Goal: Information Seeking & Learning: Learn about a topic

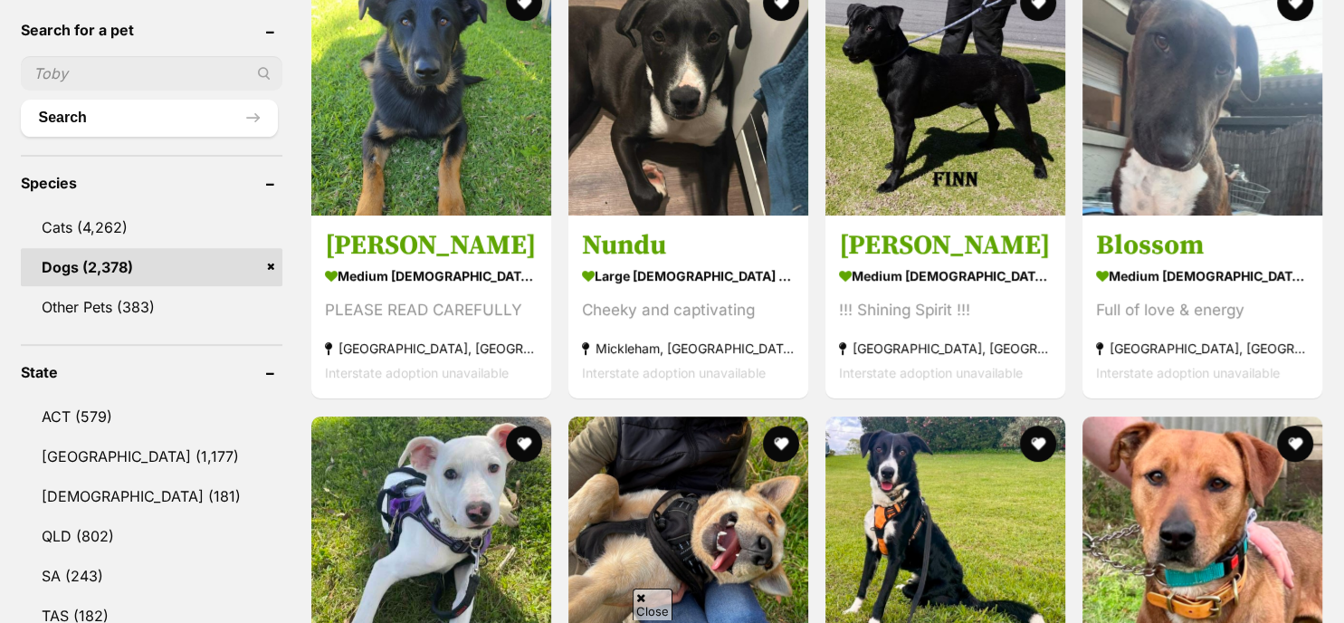
scroll to position [556, 0]
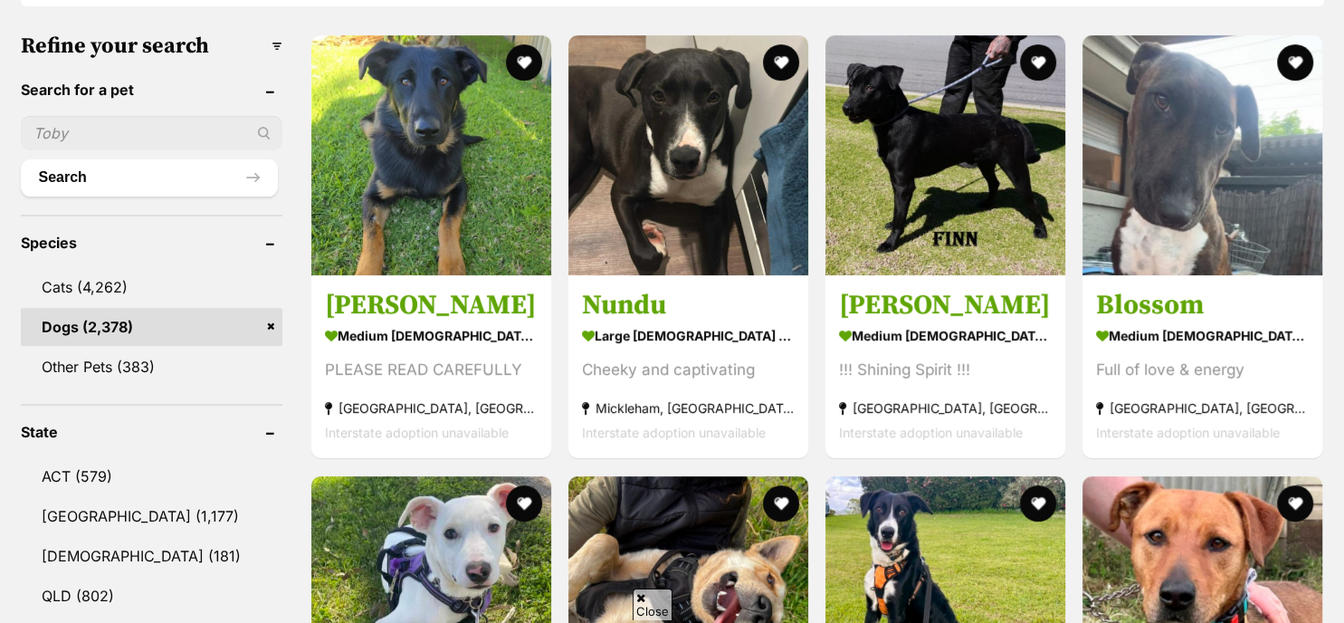
click at [33, 127] on input "text" at bounding box center [152, 133] width 262 height 34
type input "[PERSON_NAME]"
click at [21, 159] on button "Search" at bounding box center [149, 177] width 257 height 36
click at [121, 166] on button "Search" at bounding box center [149, 177] width 257 height 36
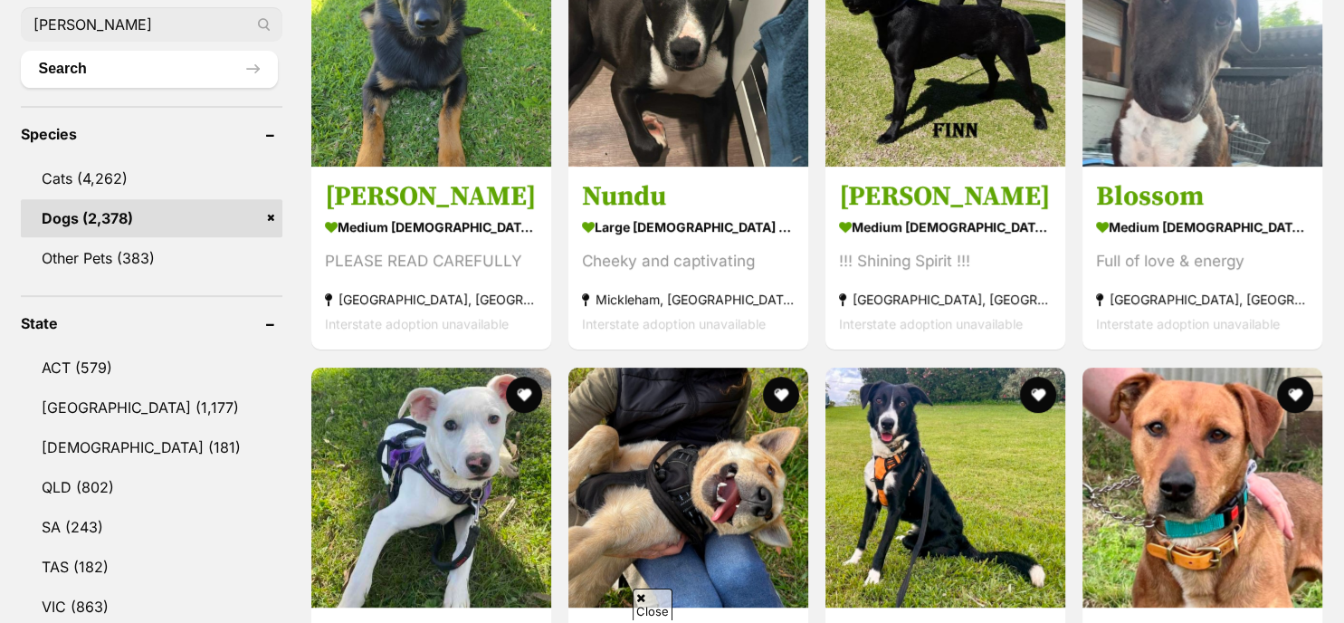
scroll to position [700, 0]
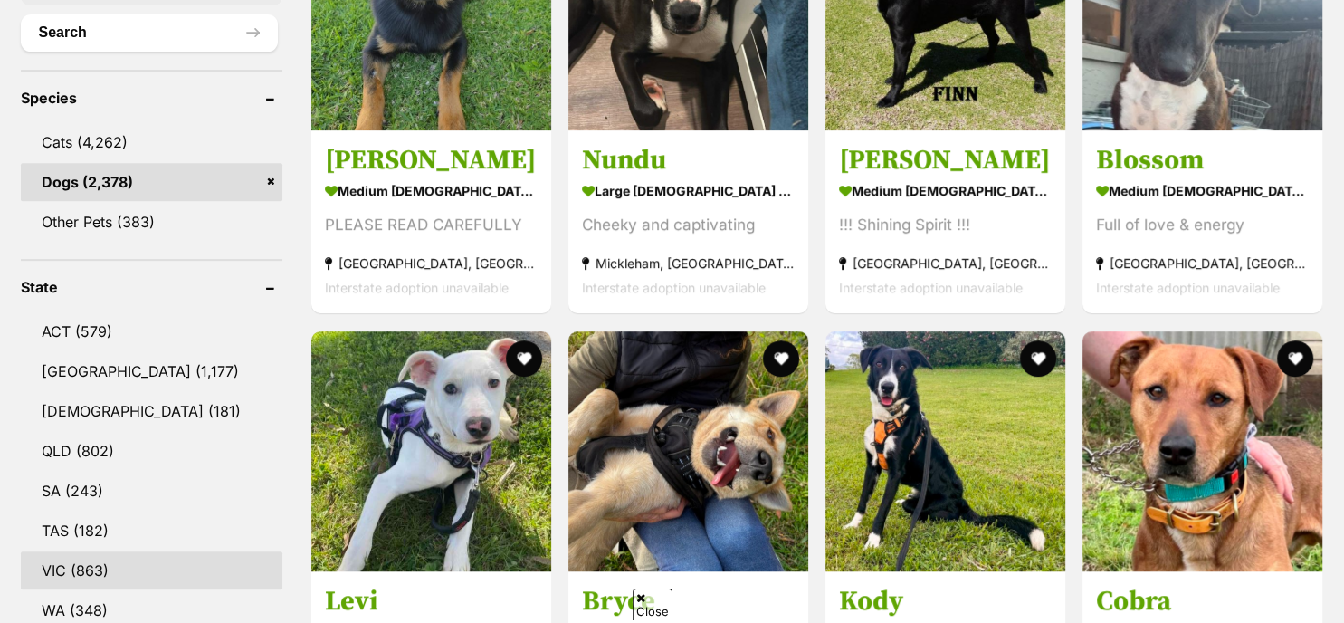
click at [94, 571] on link "VIC (863)" at bounding box center [152, 570] width 262 height 38
click at [80, 566] on link "VIC (863)" at bounding box center [152, 570] width 262 height 38
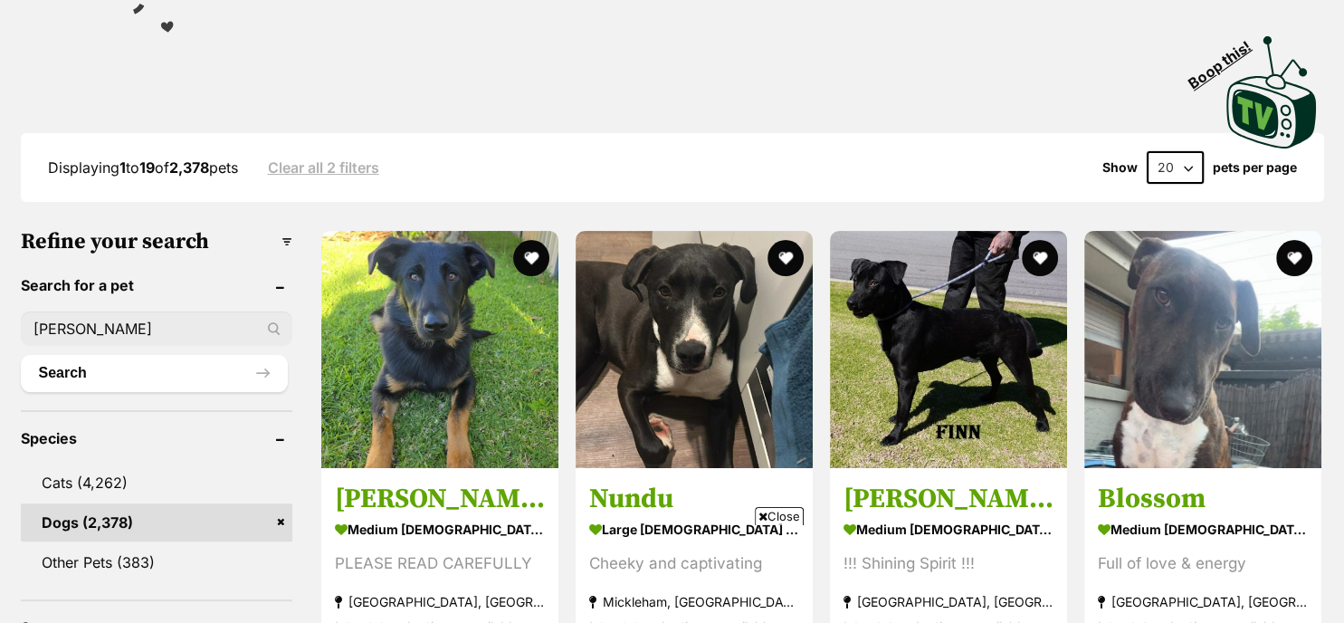
scroll to position [456, 0]
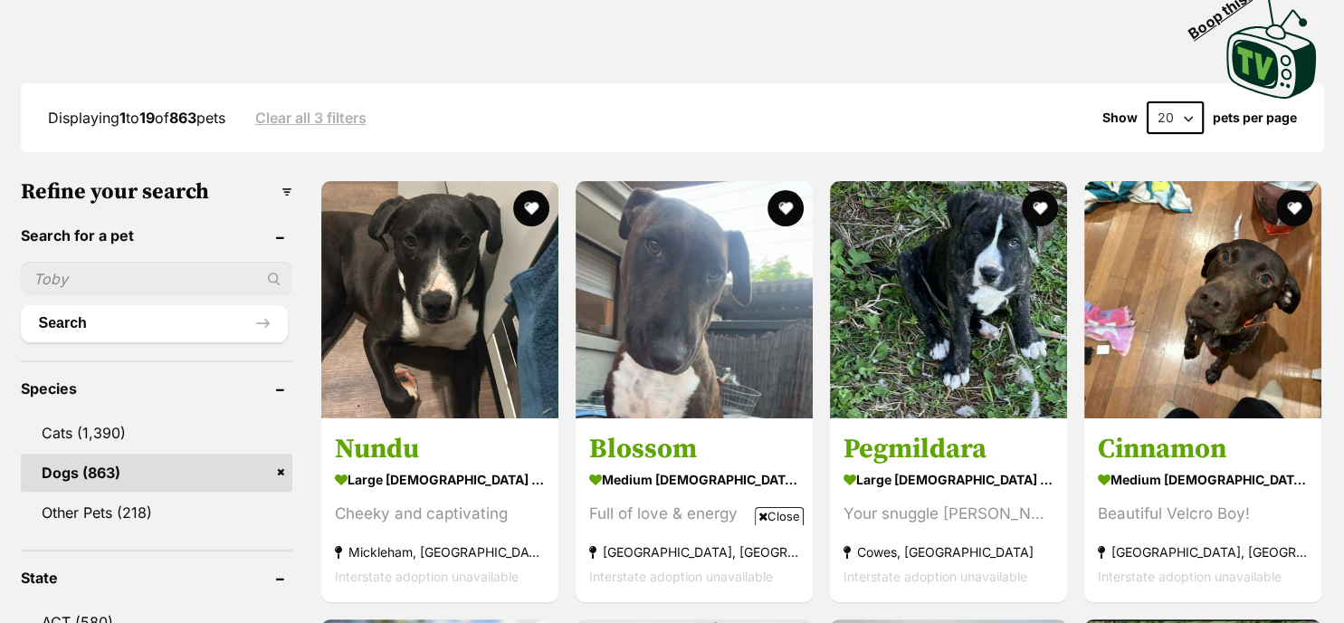
click at [60, 273] on input "text" at bounding box center [156, 279] width 271 height 34
type input "[PERSON_NAME]"
click at [90, 318] on button "Search" at bounding box center [154, 323] width 267 height 36
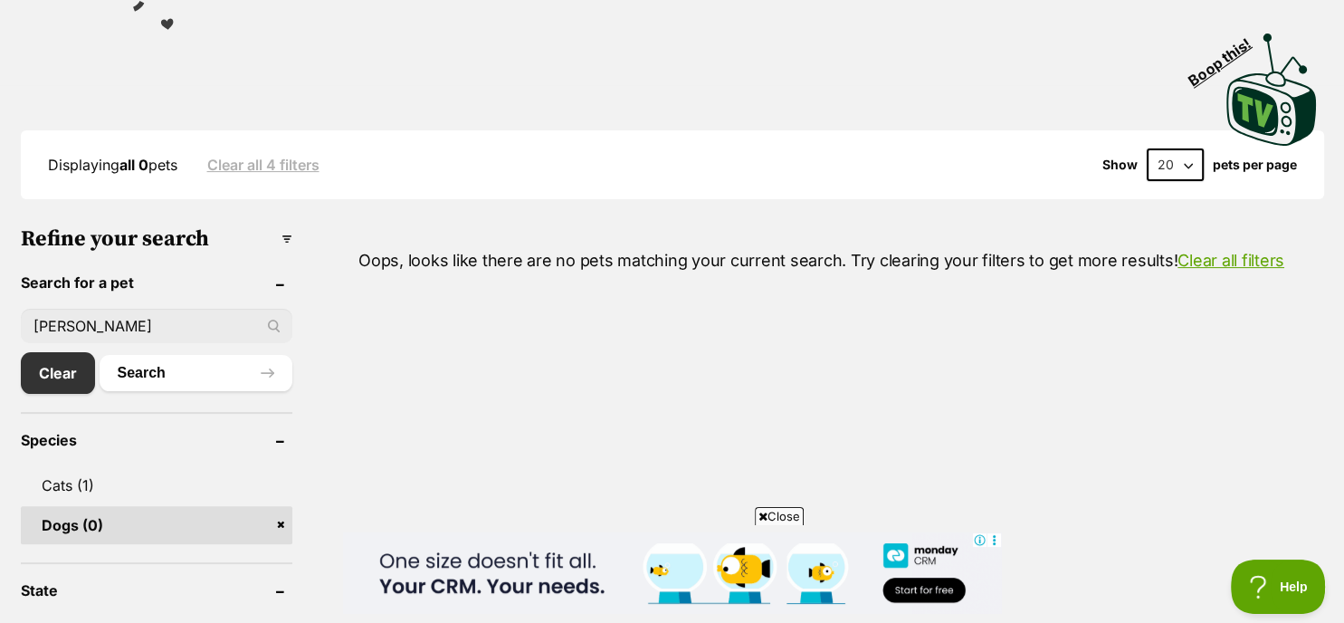
scroll to position [212, 0]
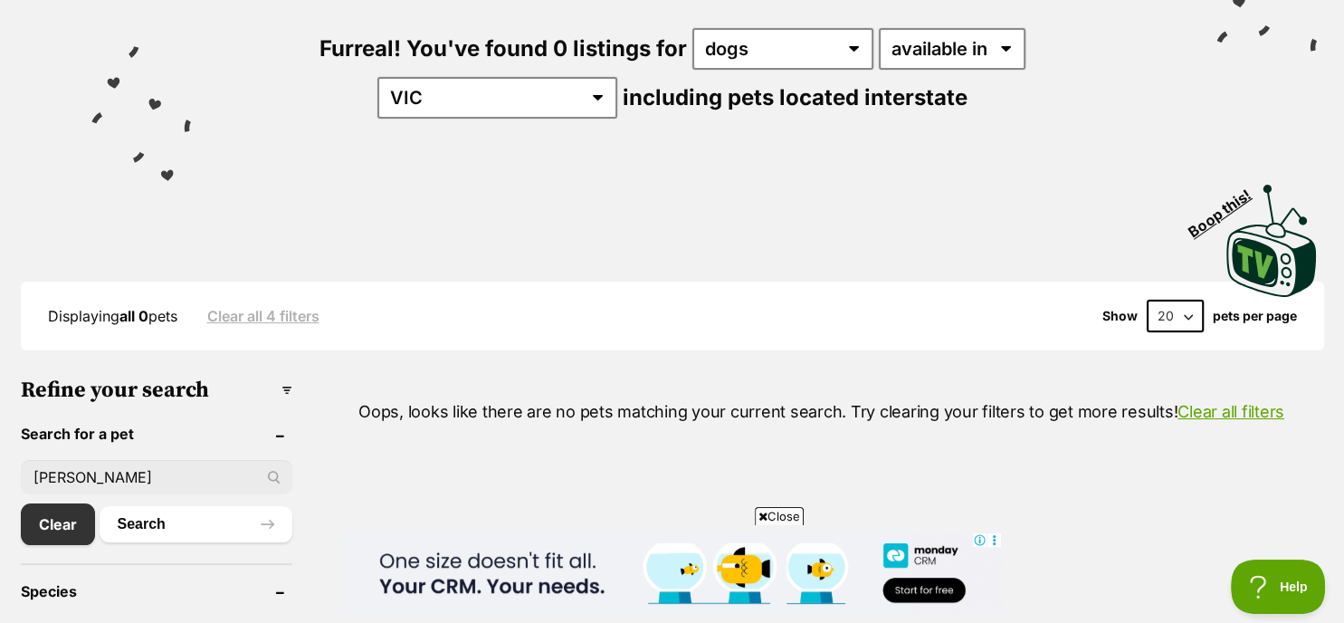
click at [90, 465] on input "arthur" at bounding box center [156, 477] width 271 height 34
type input "a"
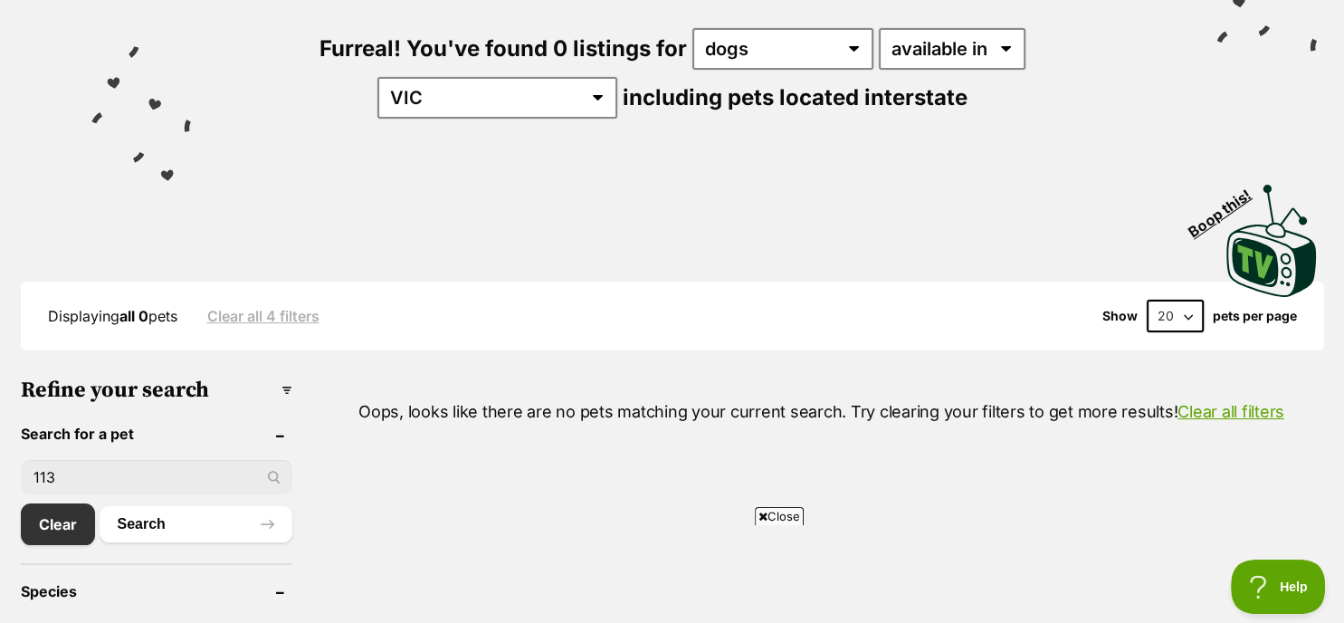
scroll to position [0, 0]
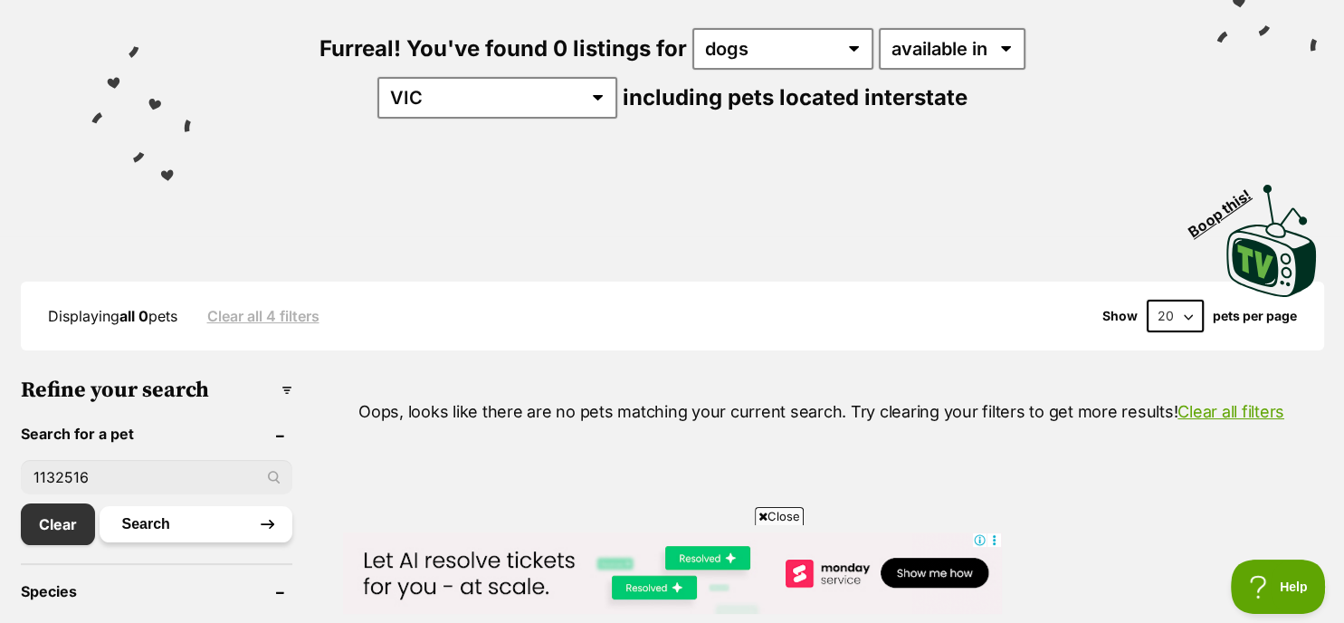
type input "1132516"
click at [188, 517] on button "Search" at bounding box center [196, 524] width 193 height 36
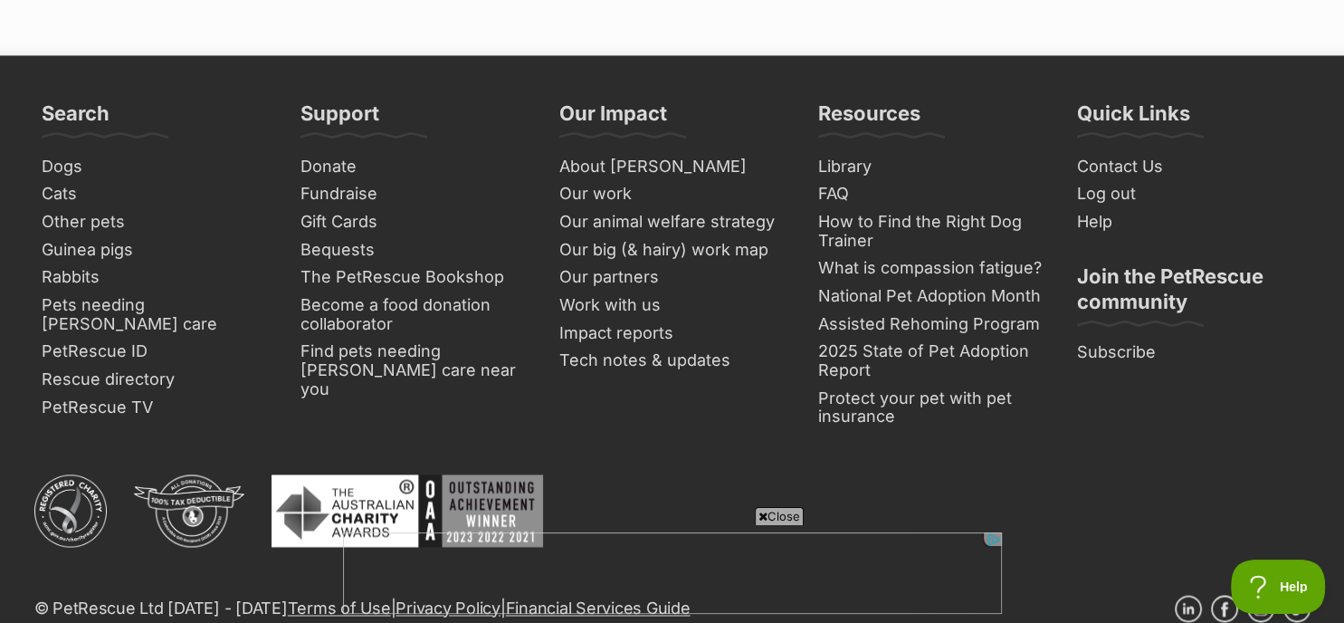
scroll to position [2634, 0]
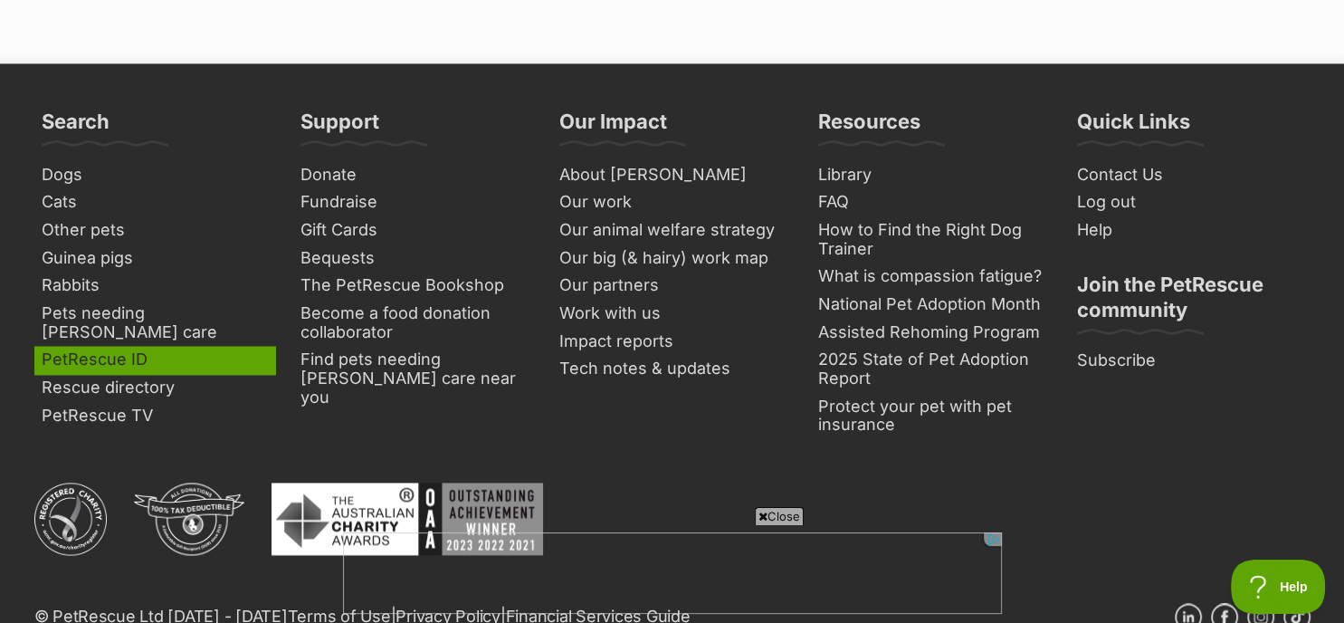
click at [65, 346] on link "PetRescue ID" at bounding box center [154, 360] width 241 height 28
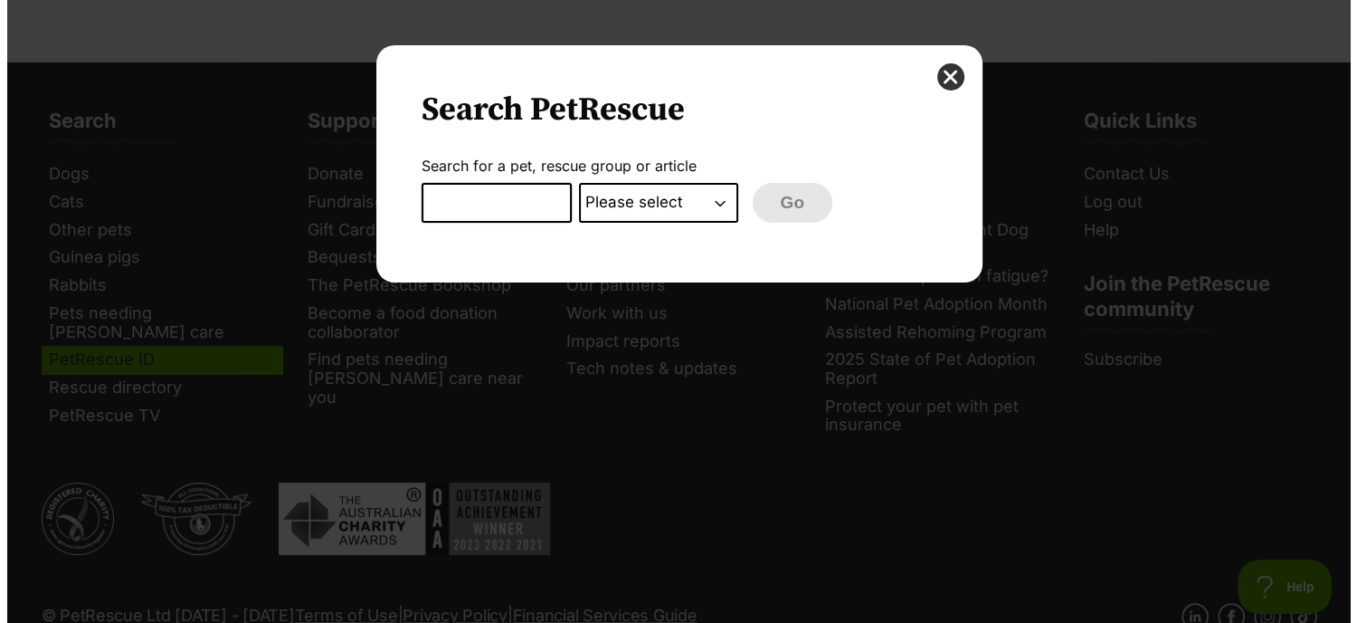
scroll to position [0, 0]
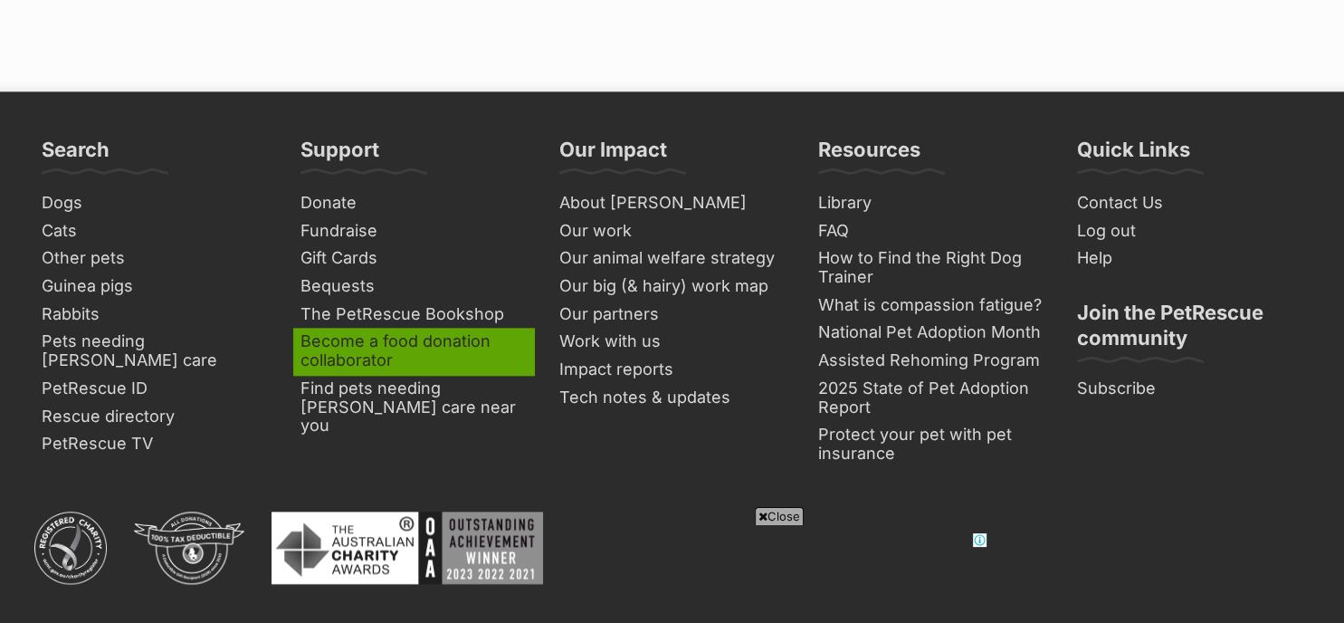
scroll to position [2459, 0]
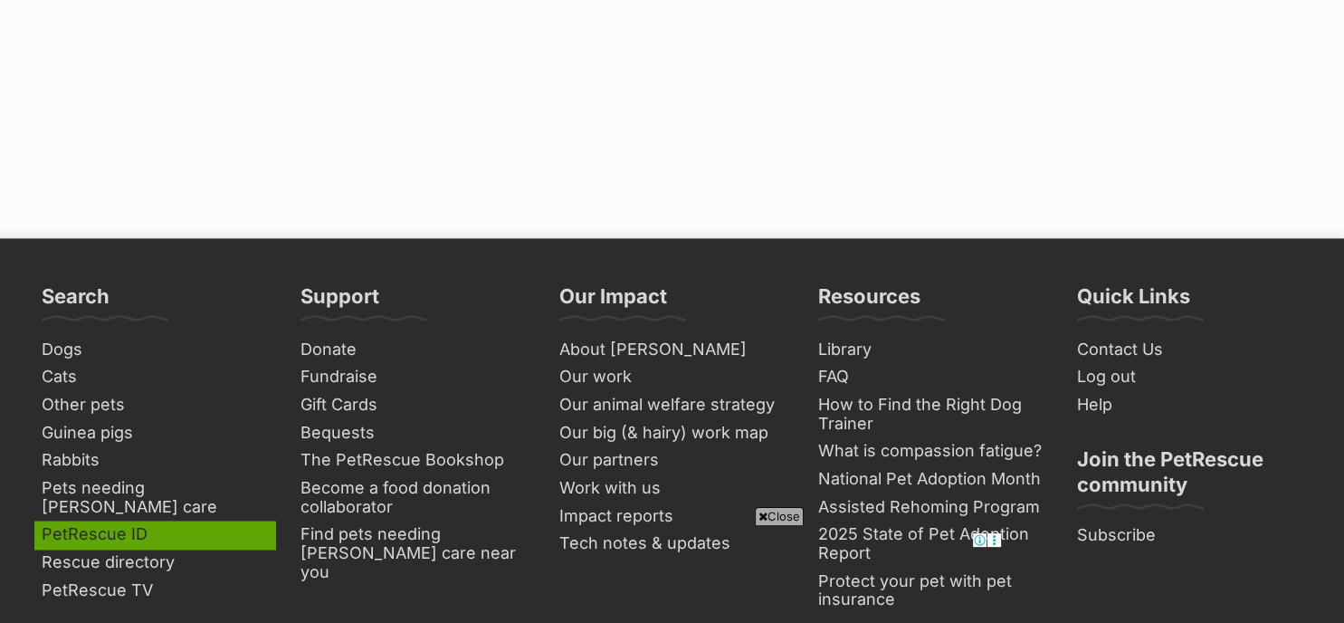
click at [117, 520] on link "PetRescue ID" at bounding box center [154, 534] width 241 height 28
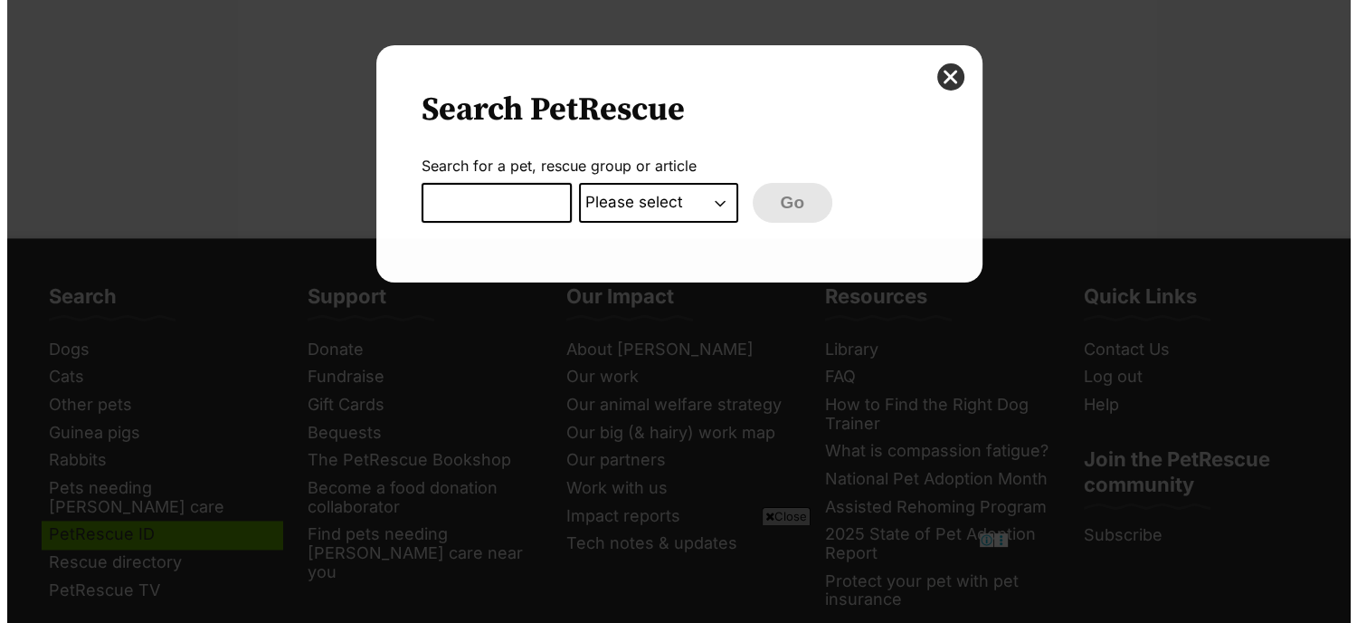
scroll to position [0, 0]
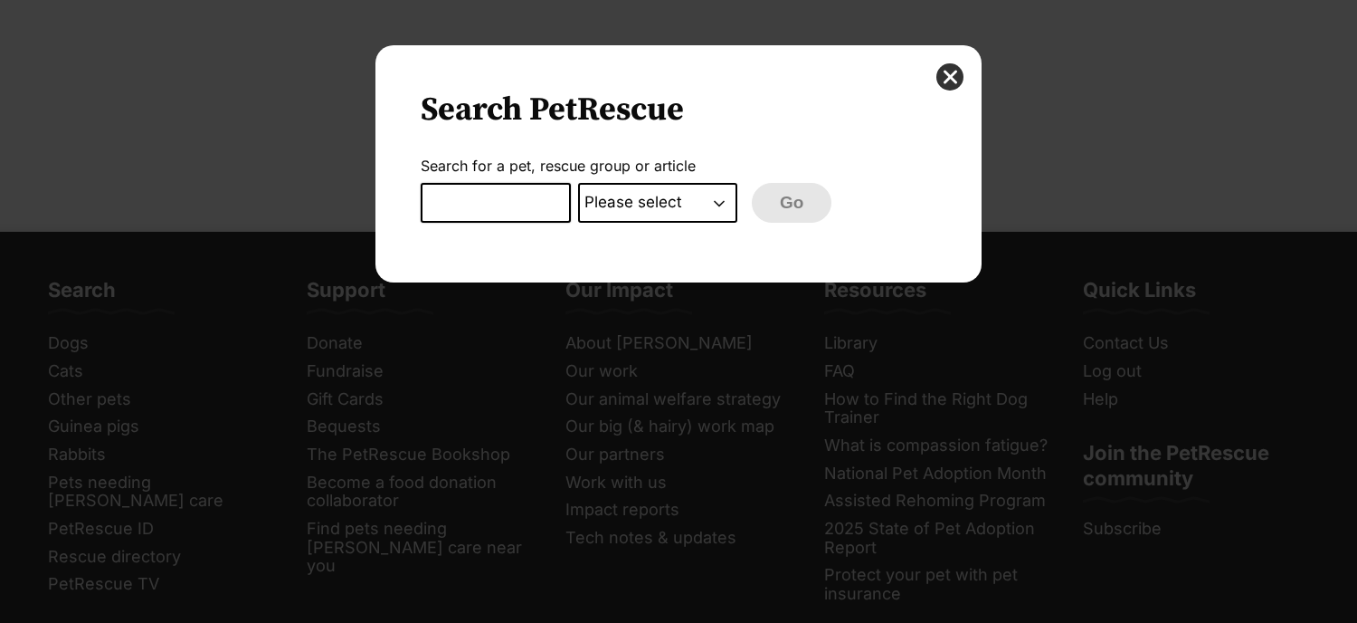
click at [471, 204] on input "Dialog Window - Close (Press escape to close)" at bounding box center [496, 203] width 150 height 40
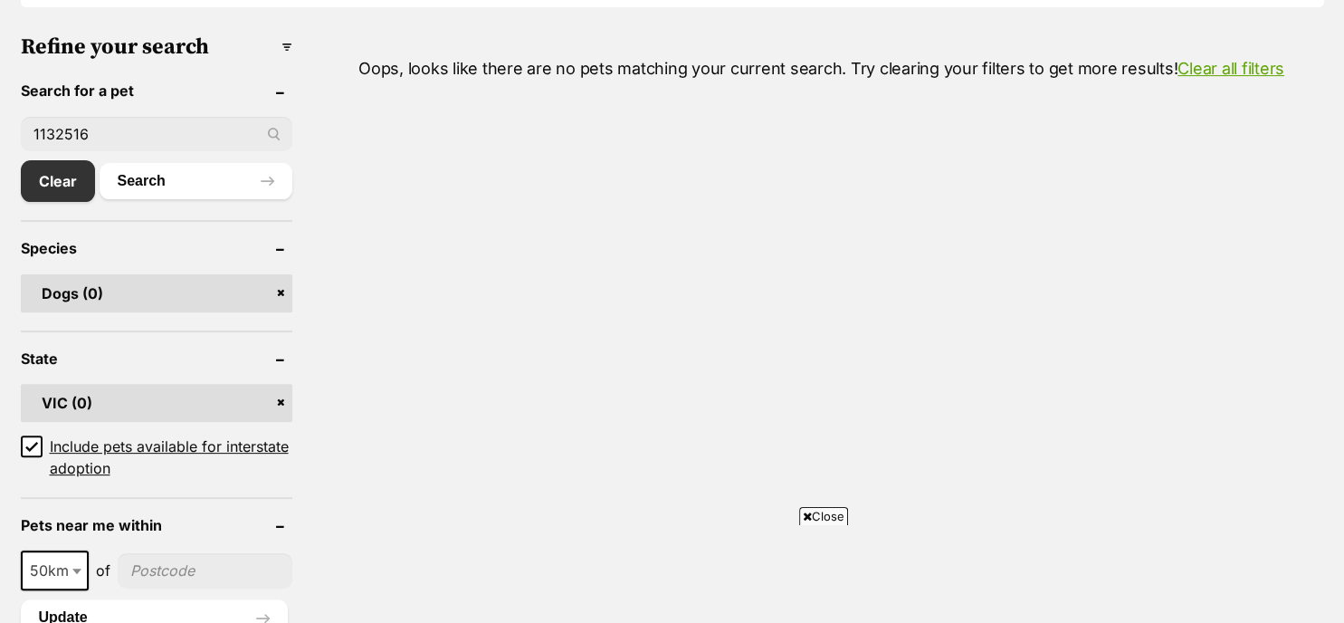
scroll to position [627, 0]
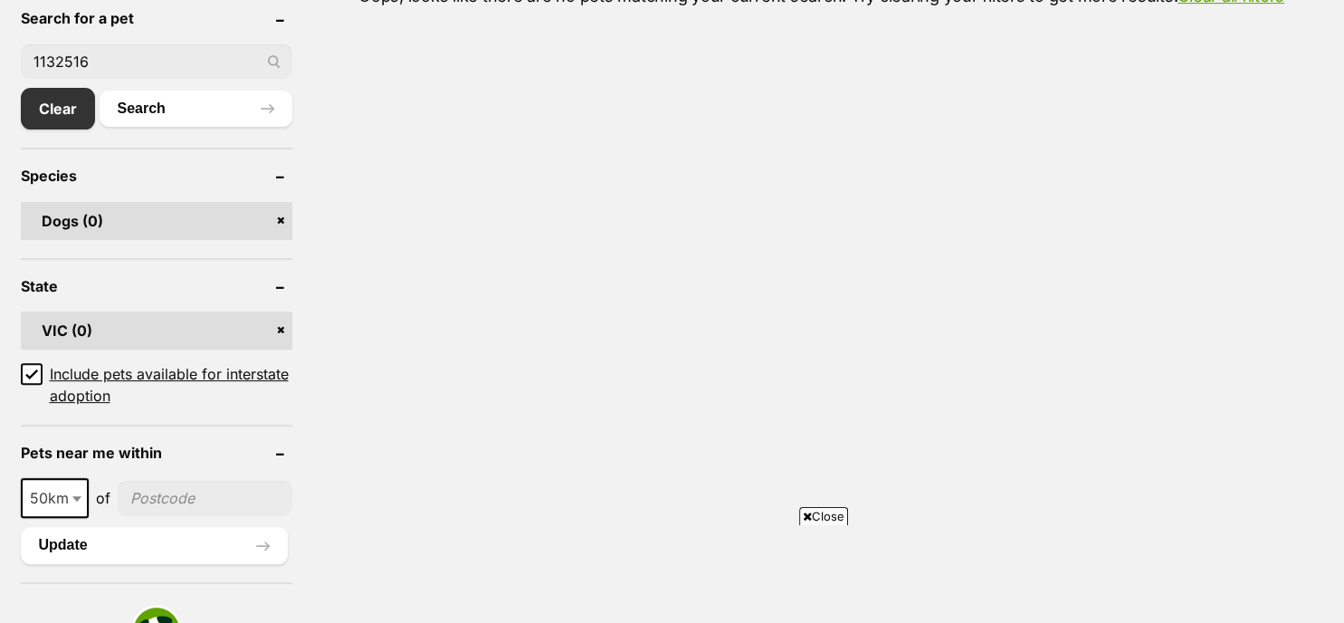
click at [118, 51] on input "1132516" at bounding box center [156, 61] width 271 height 34
type input "1"
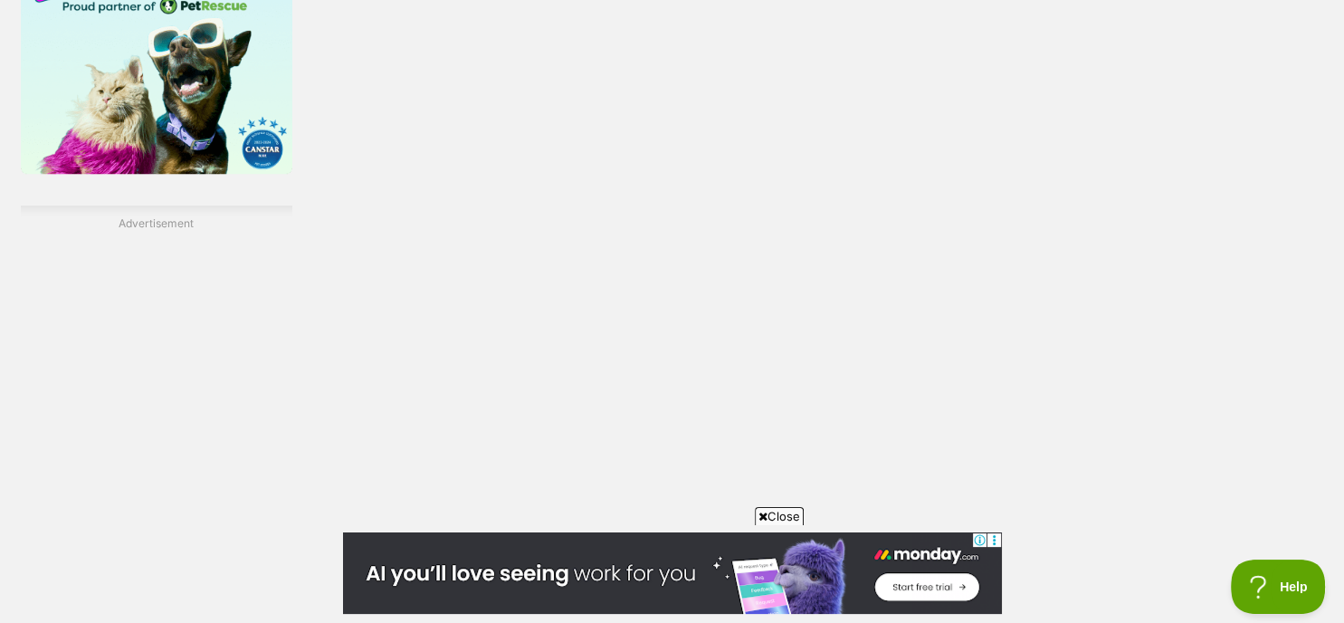
scroll to position [0, 0]
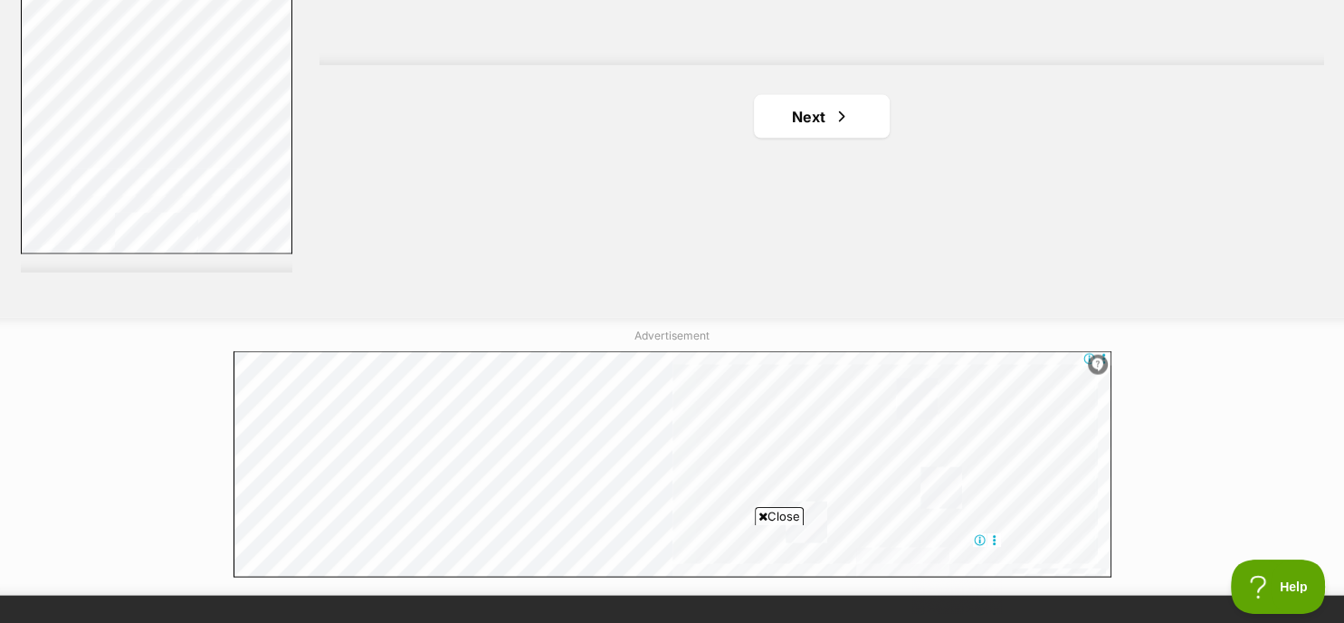
scroll to position [3571, 0]
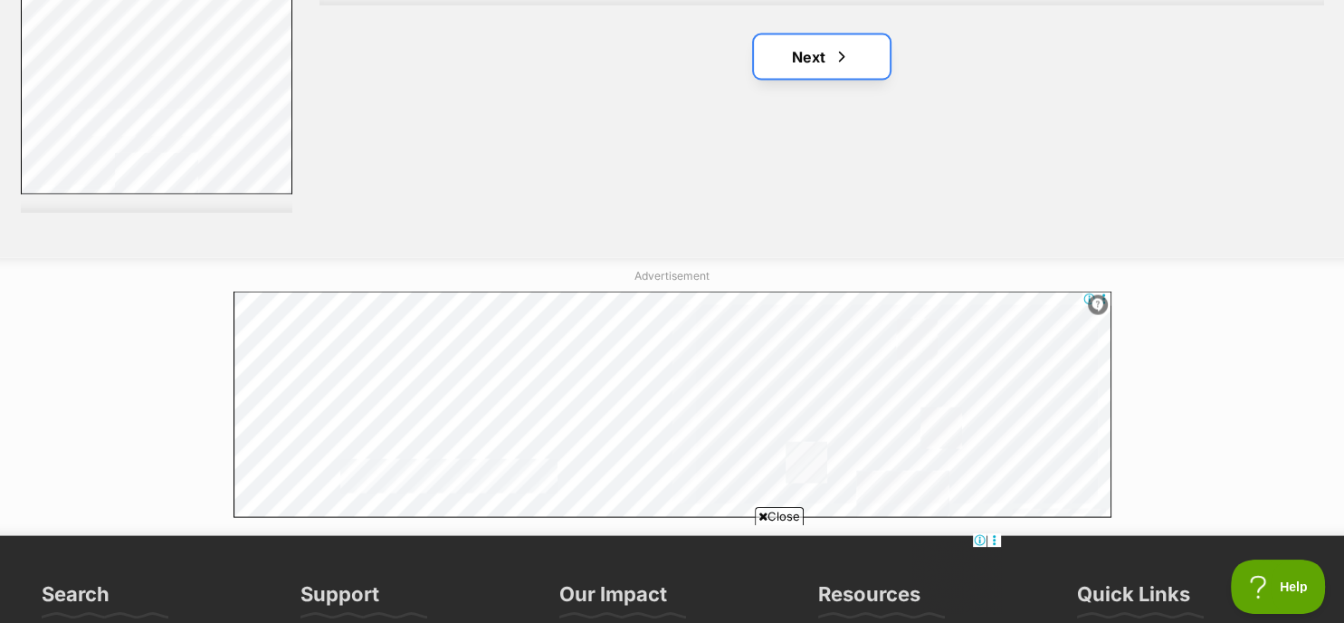
click at [825, 58] on link "Next" at bounding box center [822, 56] width 136 height 43
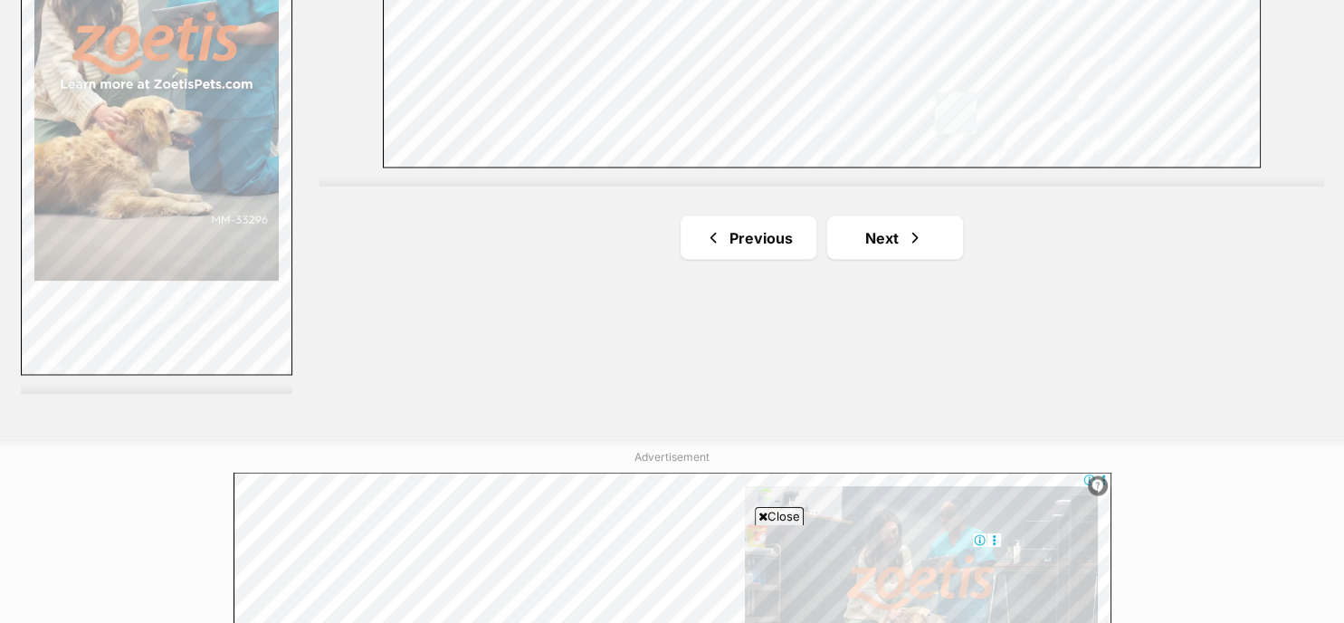
scroll to position [3487, 0]
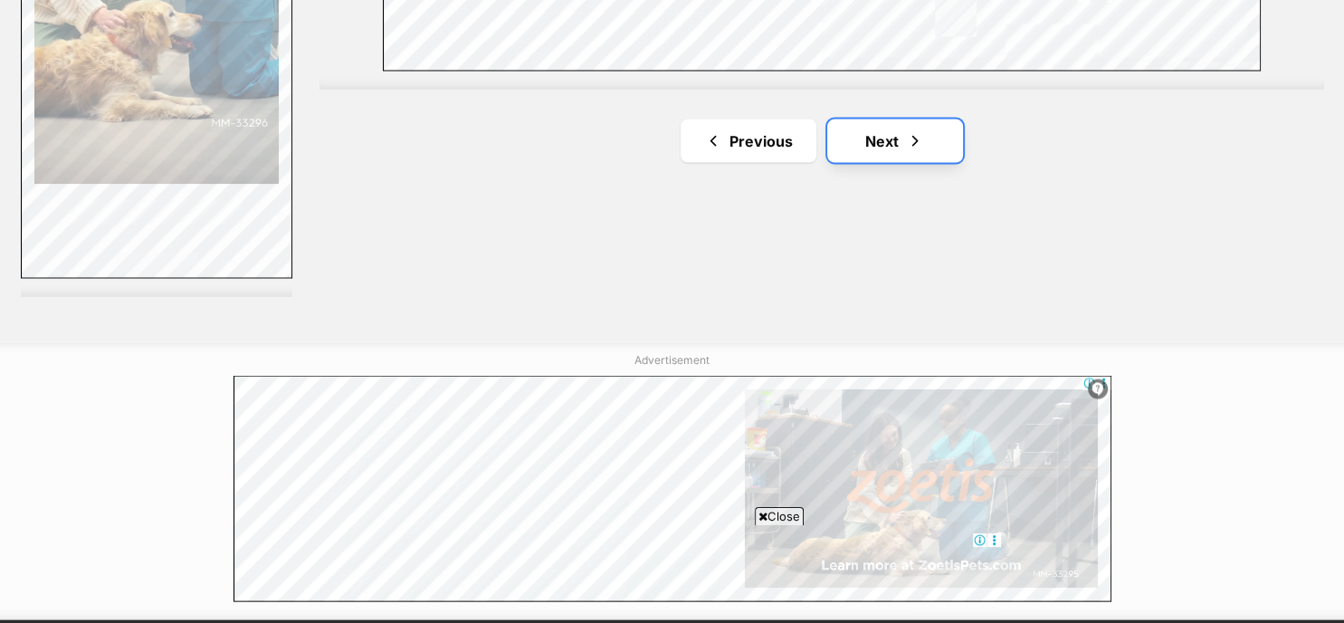
click at [913, 140] on span "Next page" at bounding box center [915, 141] width 18 height 22
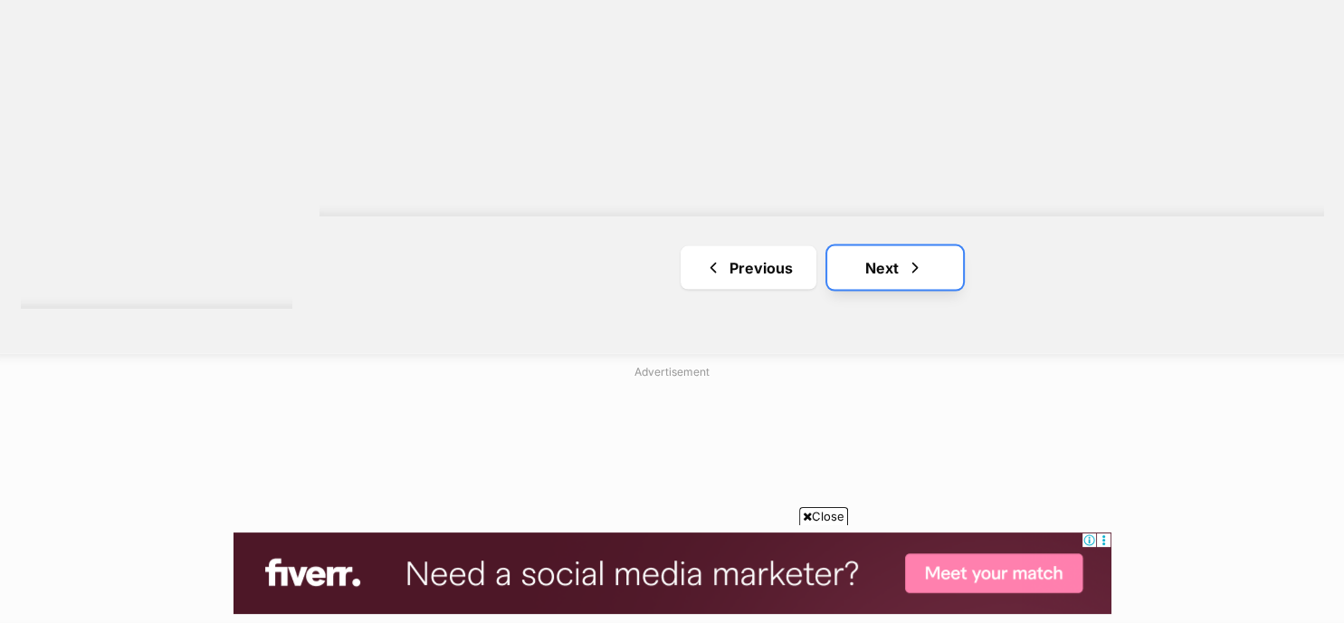
click at [911, 257] on span "Next page" at bounding box center [915, 268] width 18 height 22
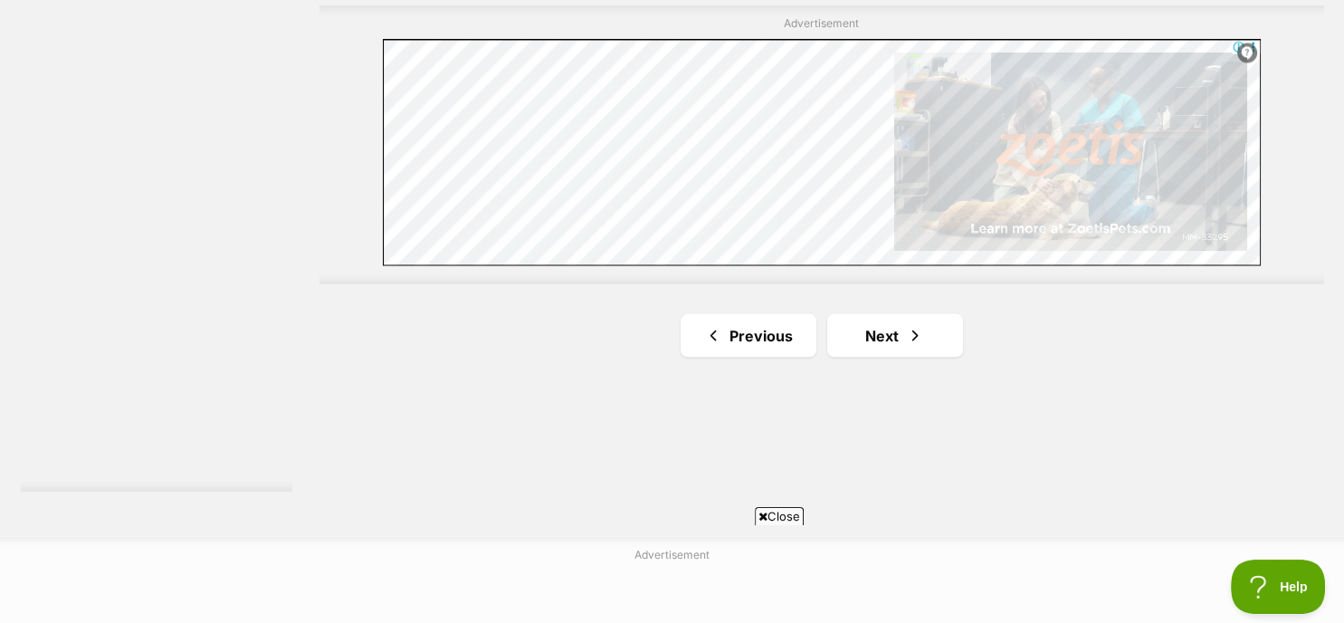
scroll to position [3317, 0]
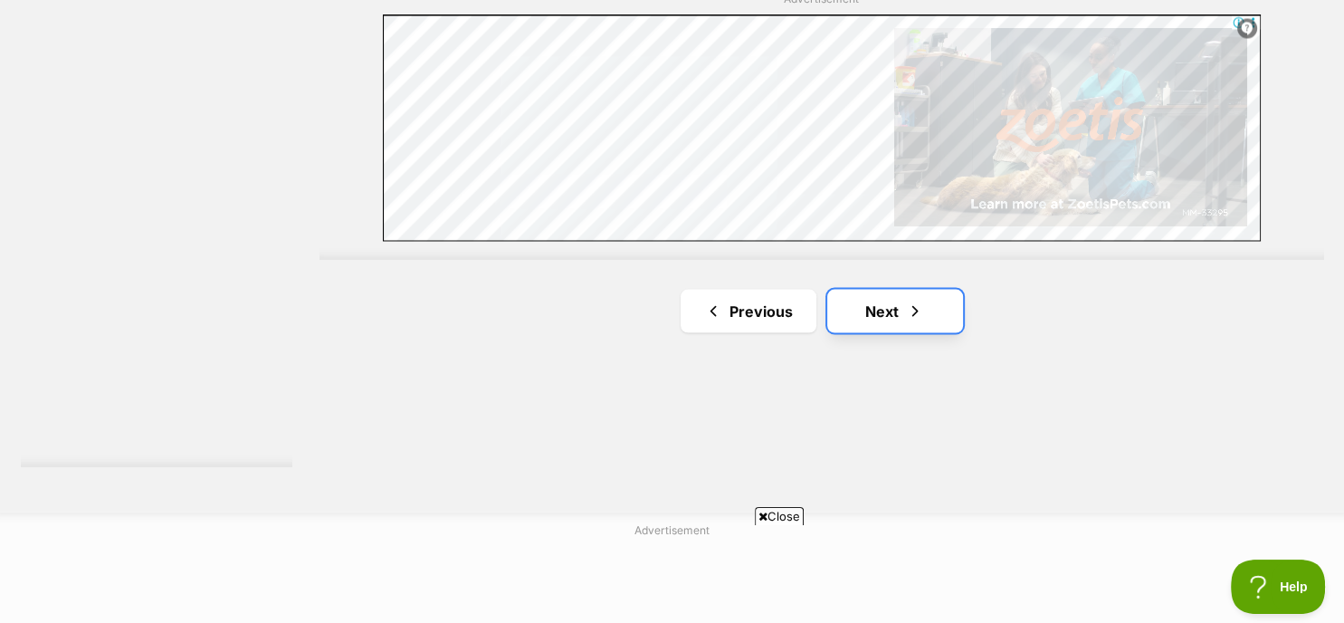
click at [905, 293] on link "Next" at bounding box center [895, 310] width 136 height 43
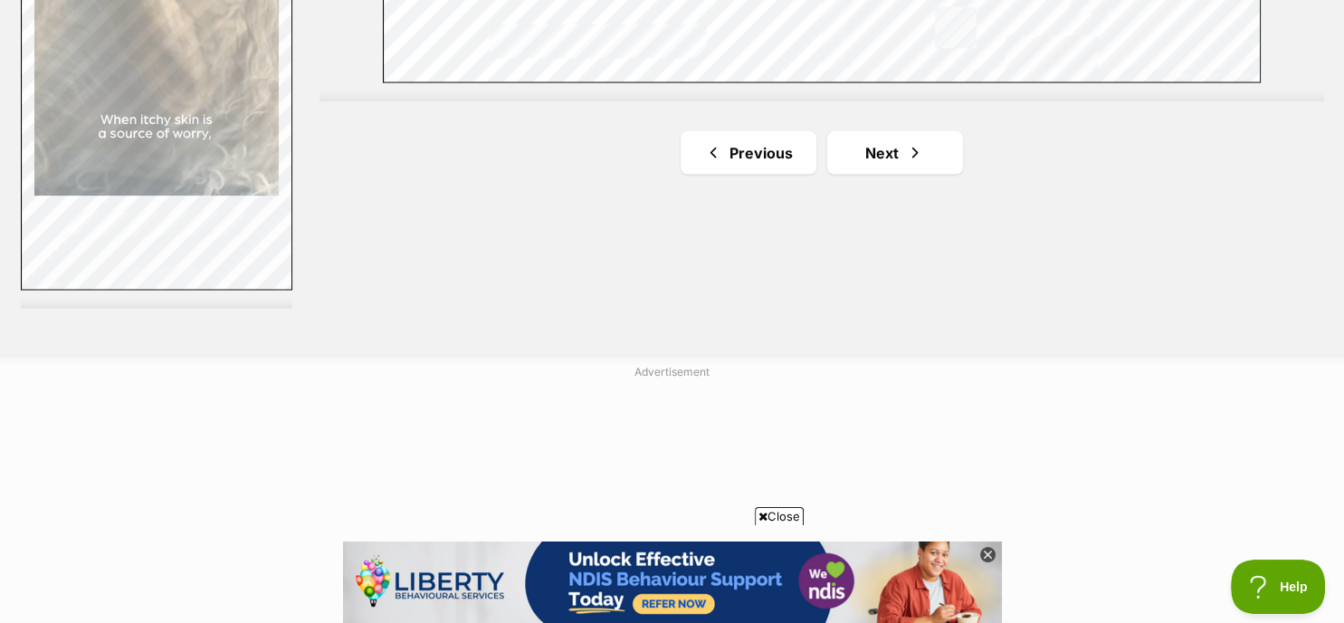
scroll to position [3511, 0]
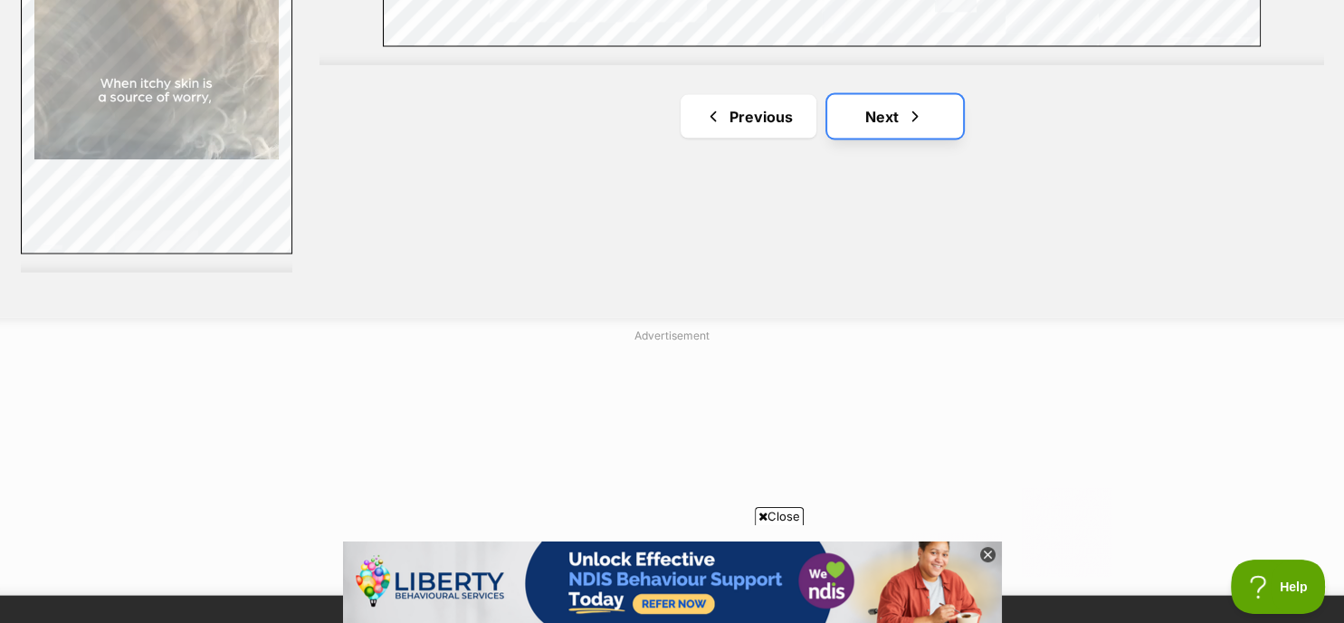
click span "Next page"
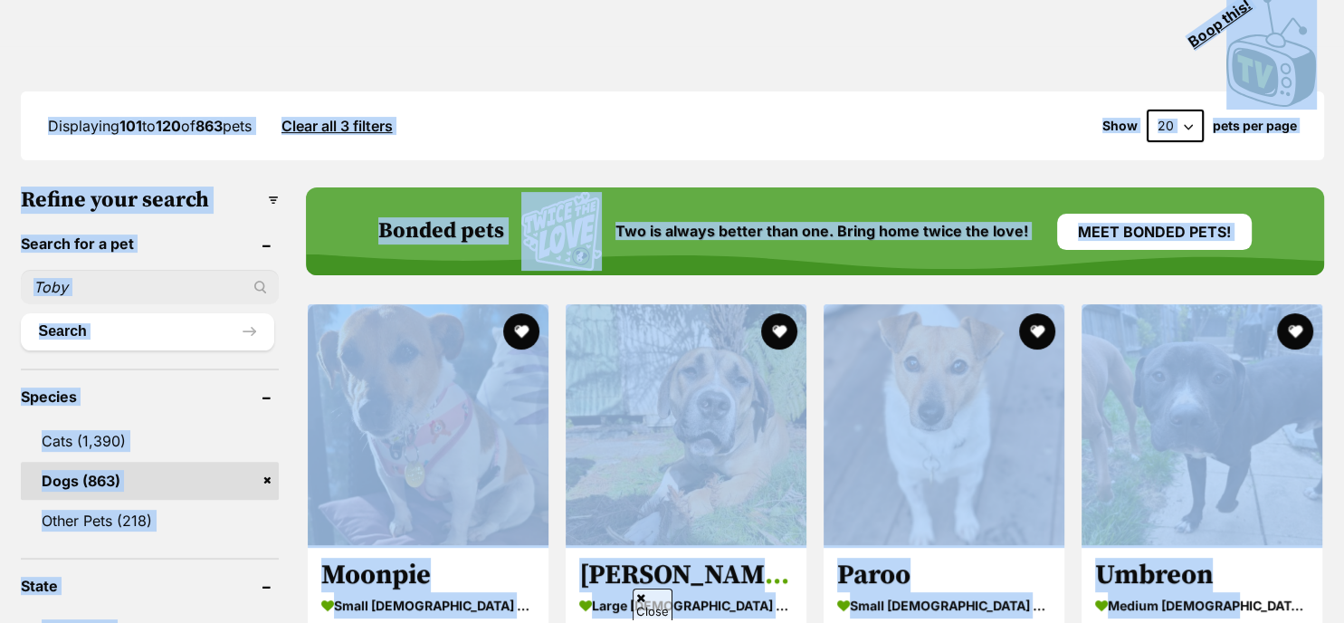
scroll to position [448, 0]
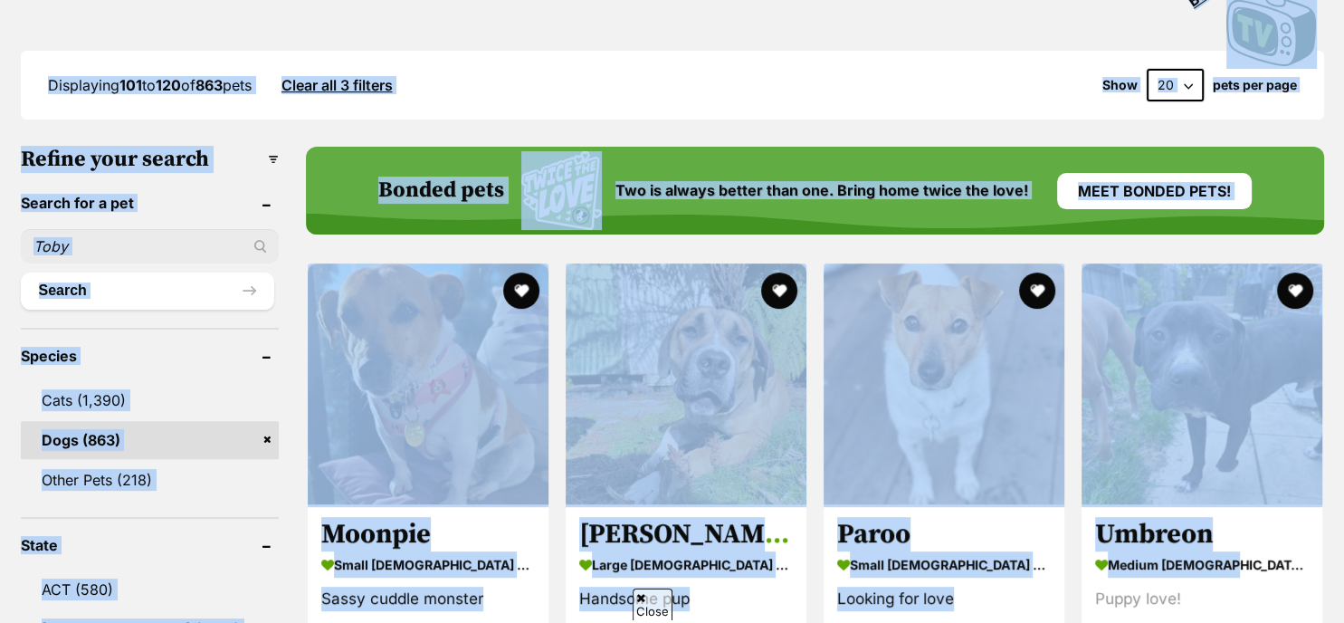
drag, startPoint x: 1321, startPoint y: 261, endPoint x: 1350, endPoint y: 613, distance: 353.2
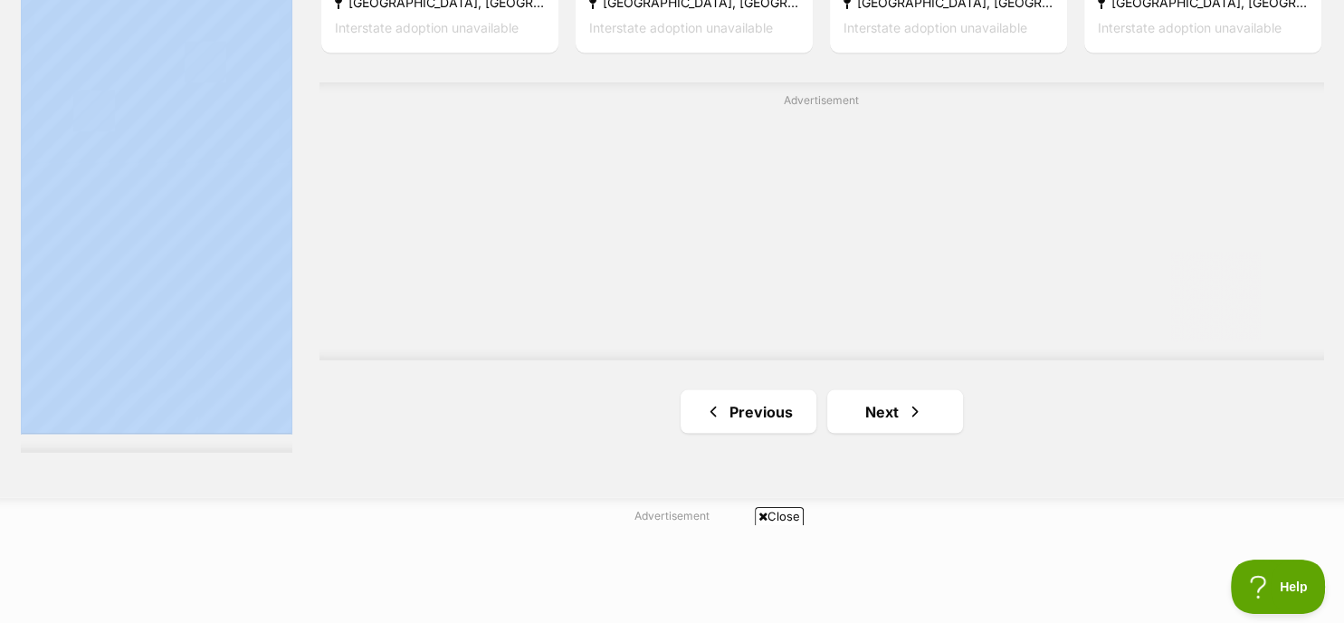
scroll to position [3344, 0]
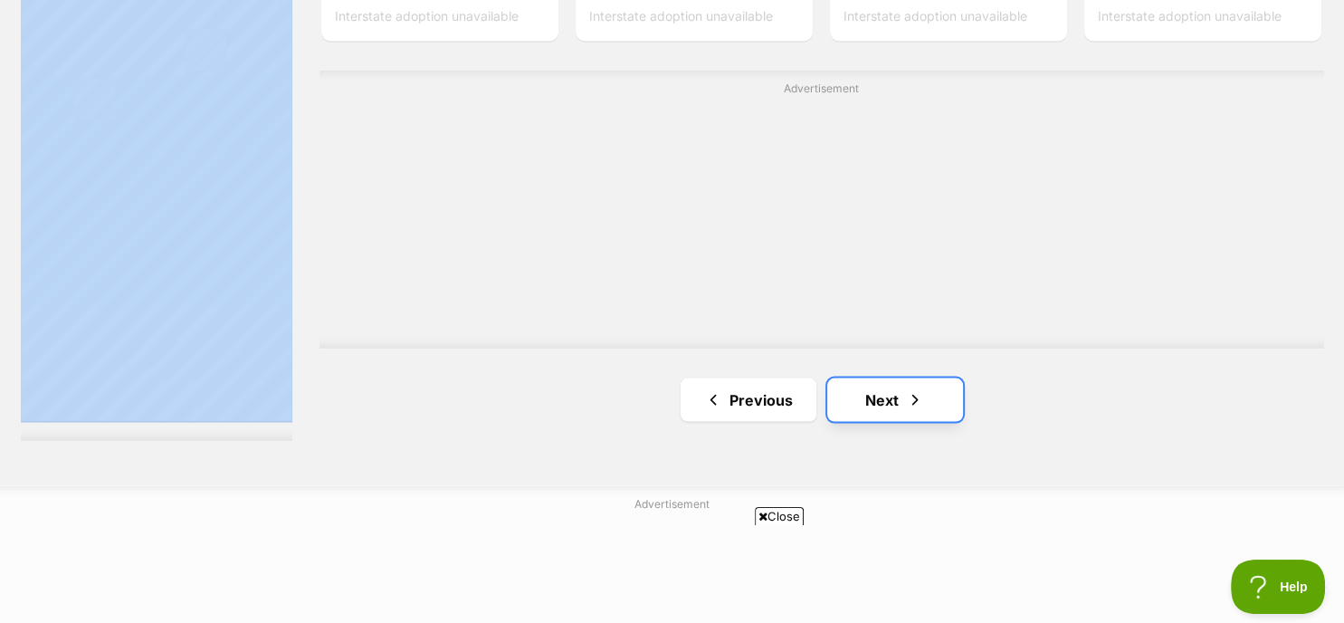
click at [923, 382] on link "Next" at bounding box center [895, 398] width 136 height 43
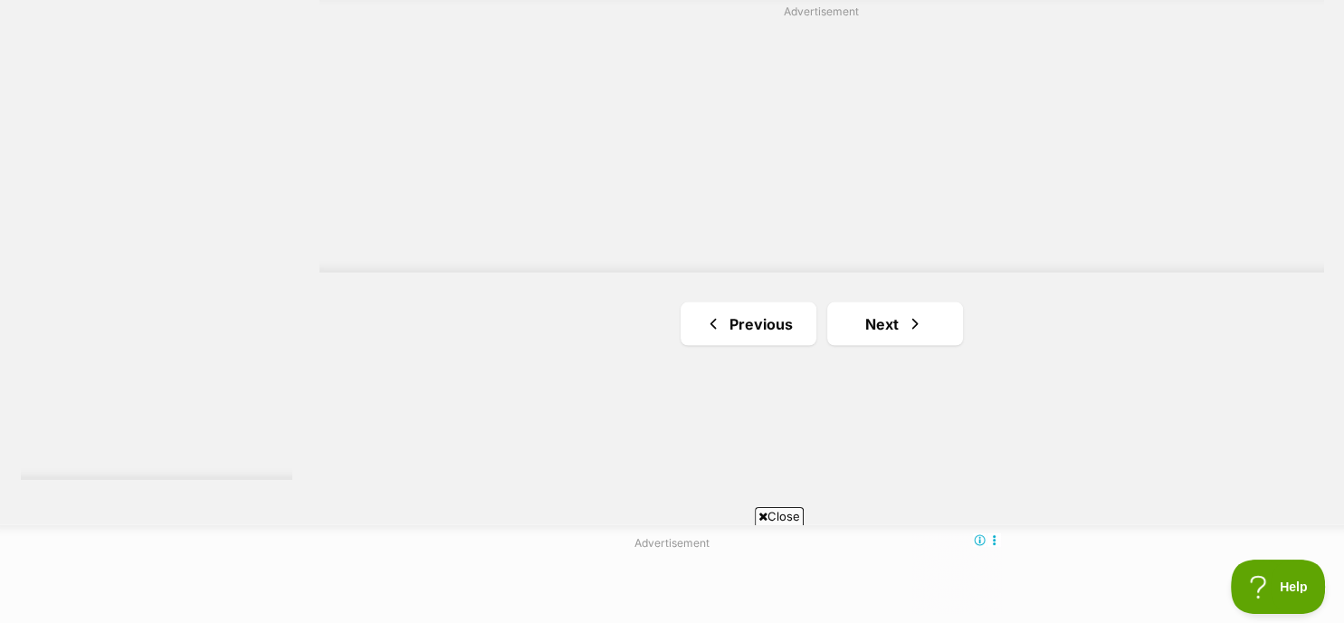
scroll to position [3341, 0]
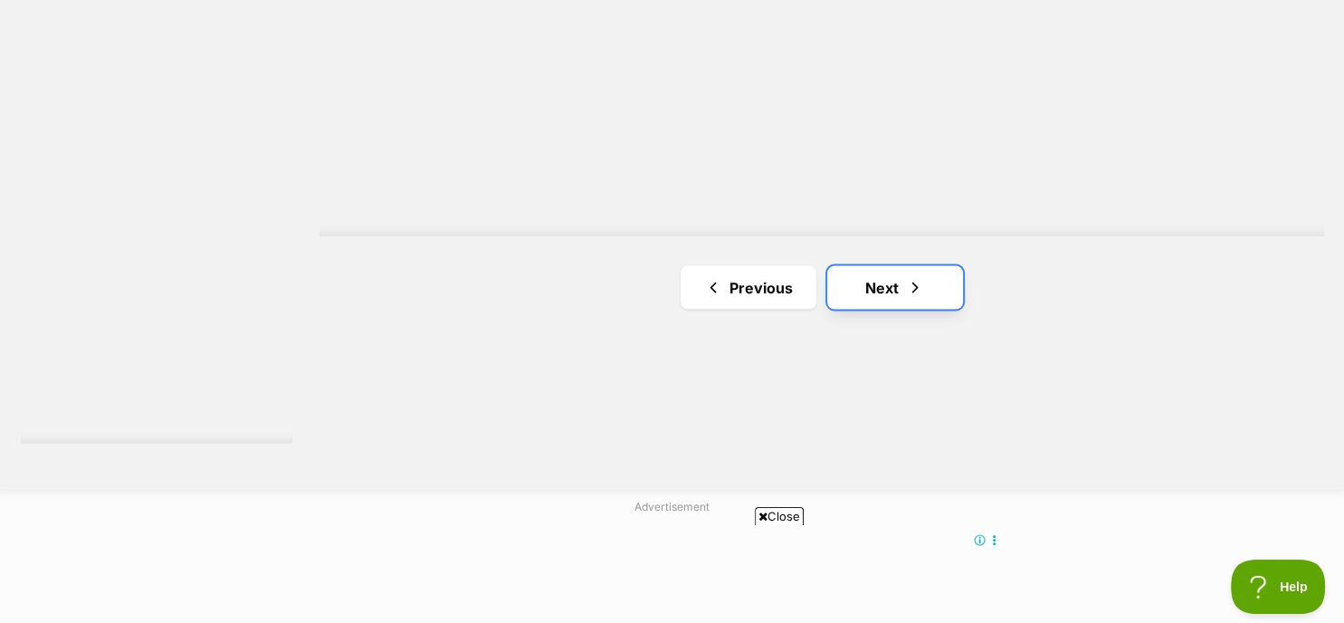
click at [931, 271] on link "Next" at bounding box center [895, 286] width 136 height 43
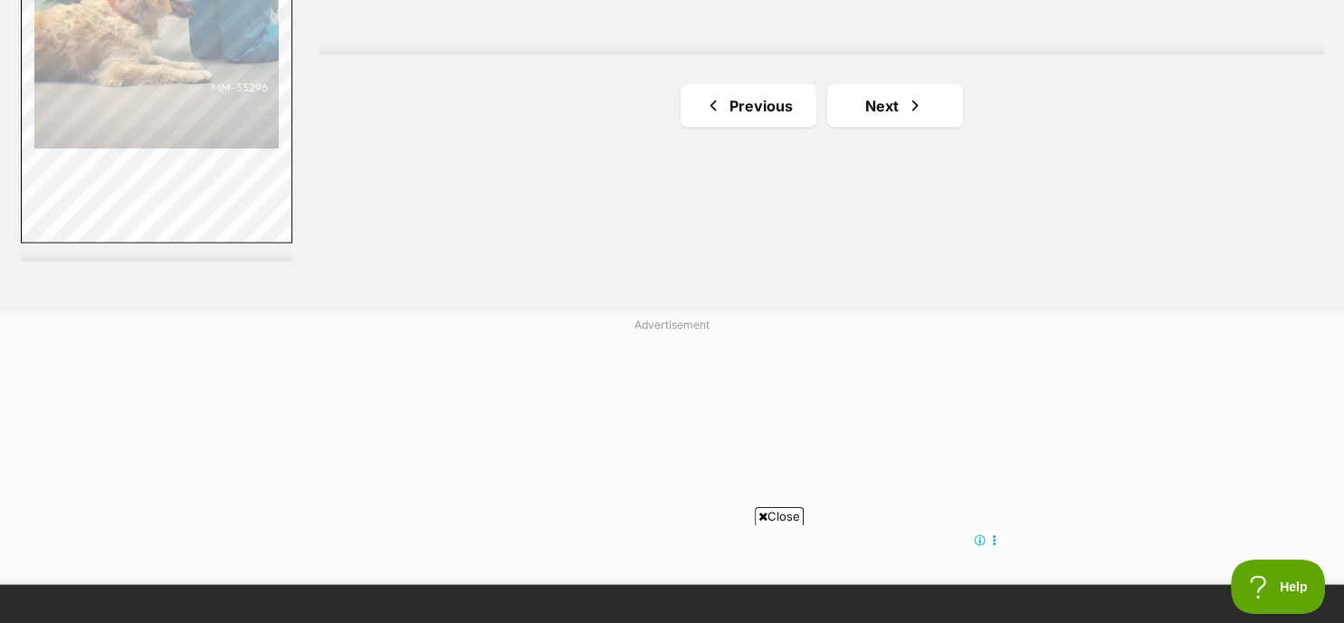
scroll to position [3534, 0]
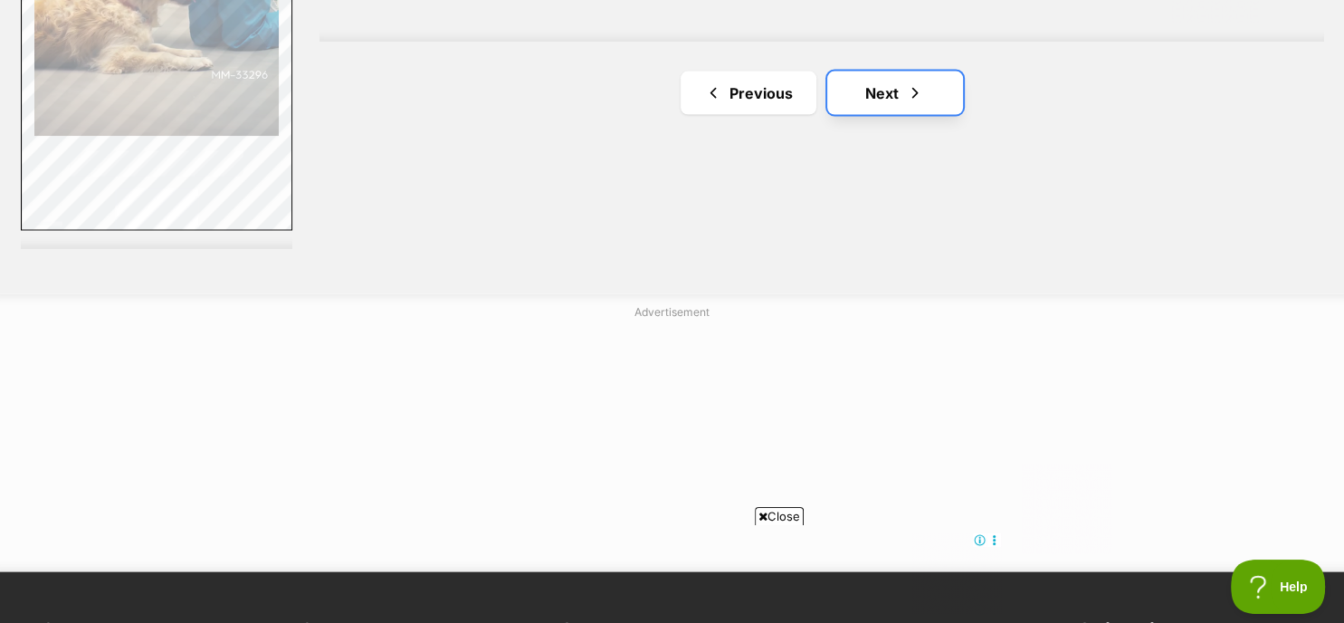
click at [900, 97] on link "Next" at bounding box center [895, 92] width 136 height 43
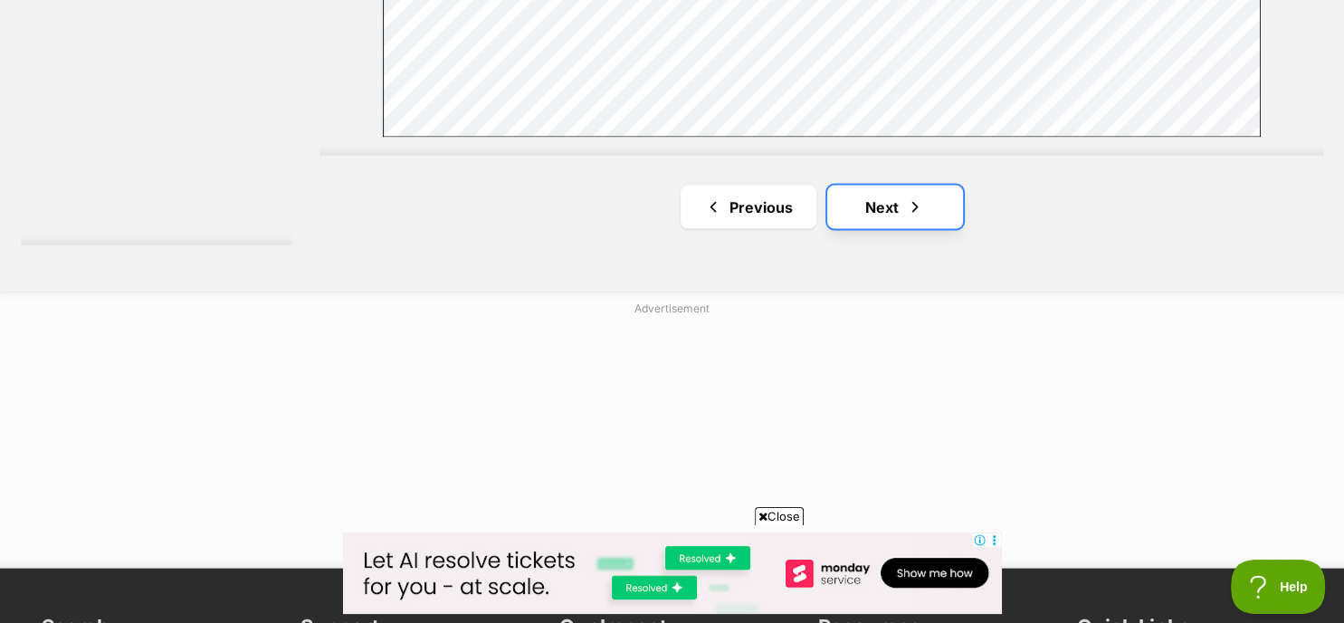
click at [910, 205] on span "Next page" at bounding box center [915, 207] width 18 height 22
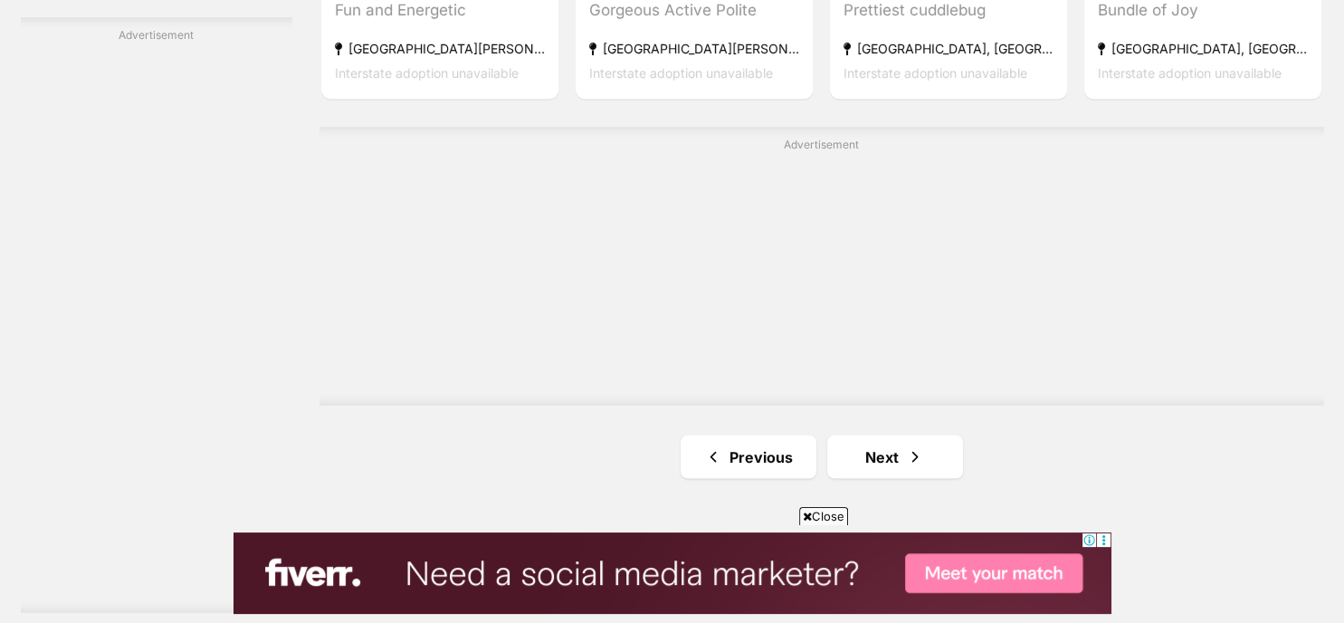
scroll to position [3220, 0]
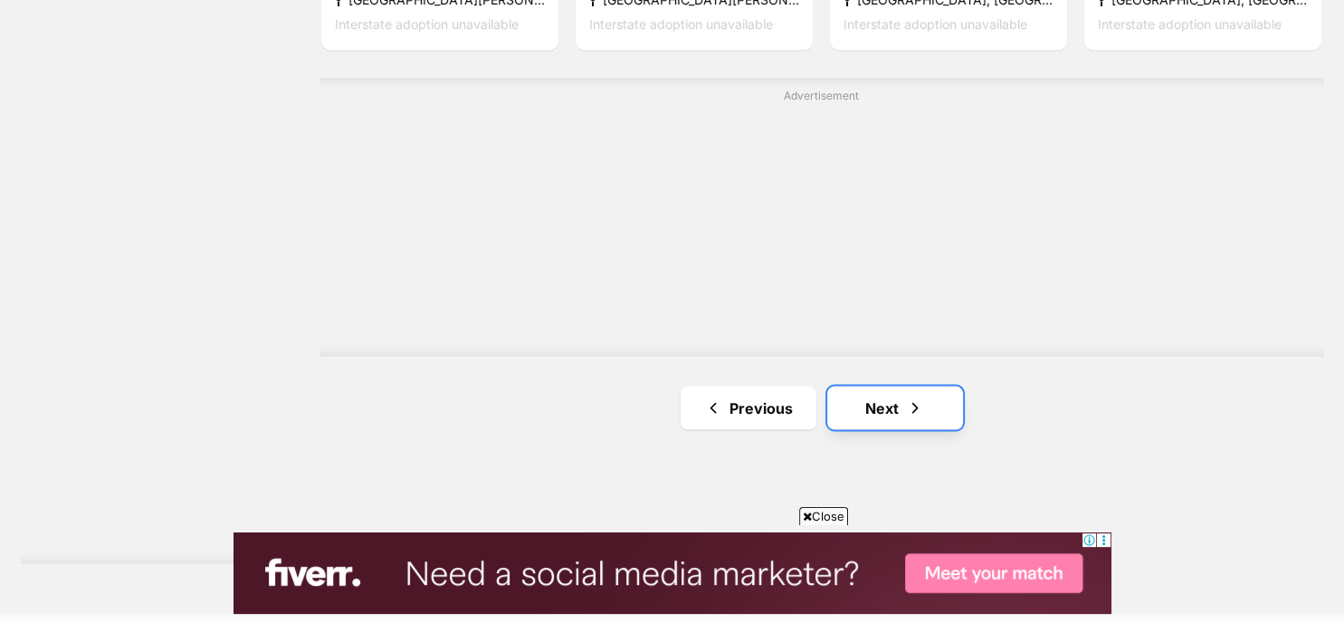
click at [906, 408] on span "Next page" at bounding box center [915, 407] width 18 height 22
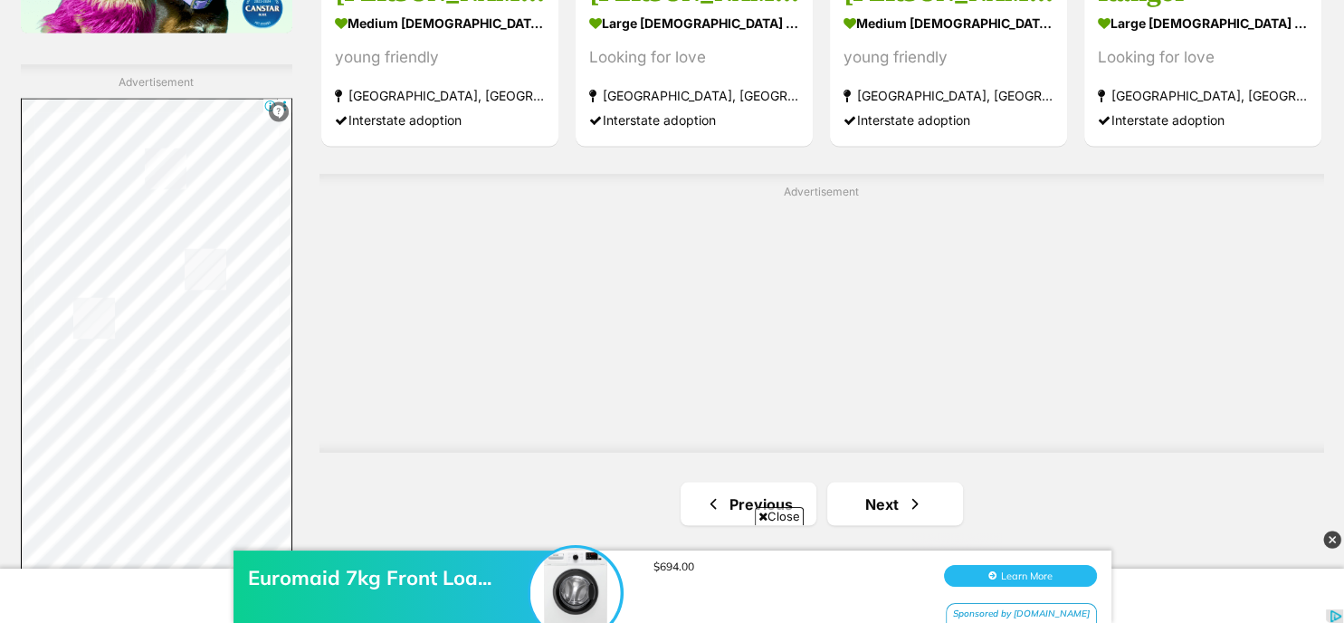
scroll to position [3232, 0]
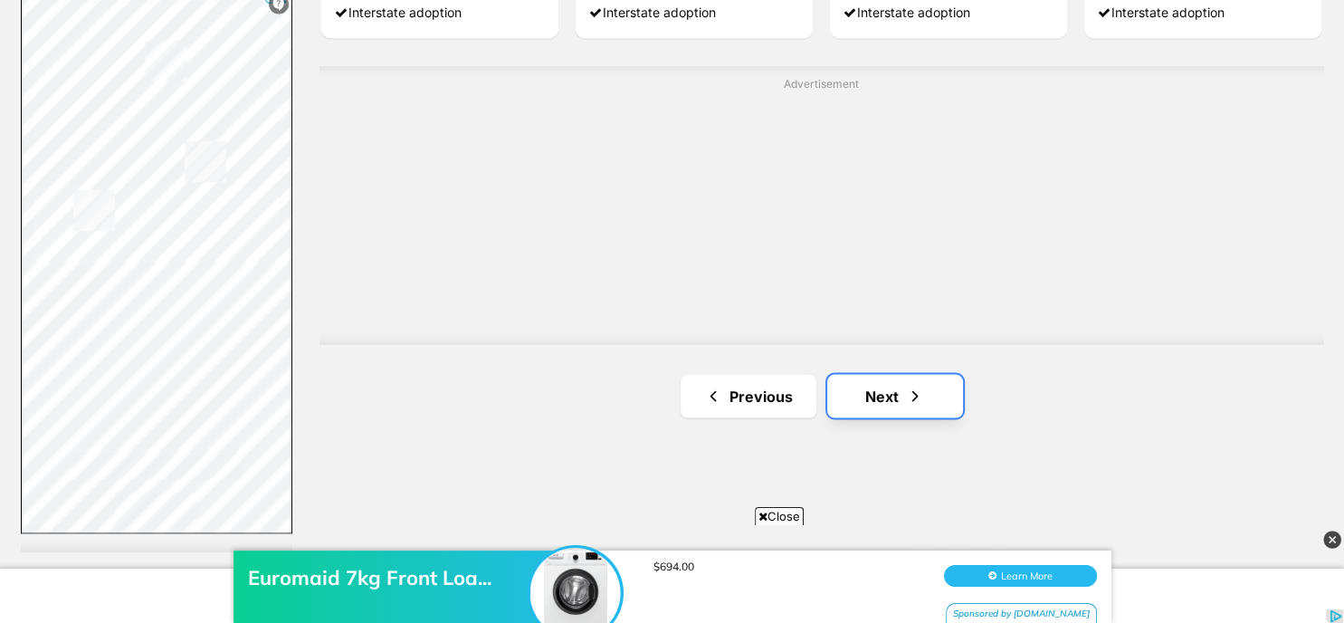
click at [909, 386] on span "Next page" at bounding box center [915, 396] width 18 height 22
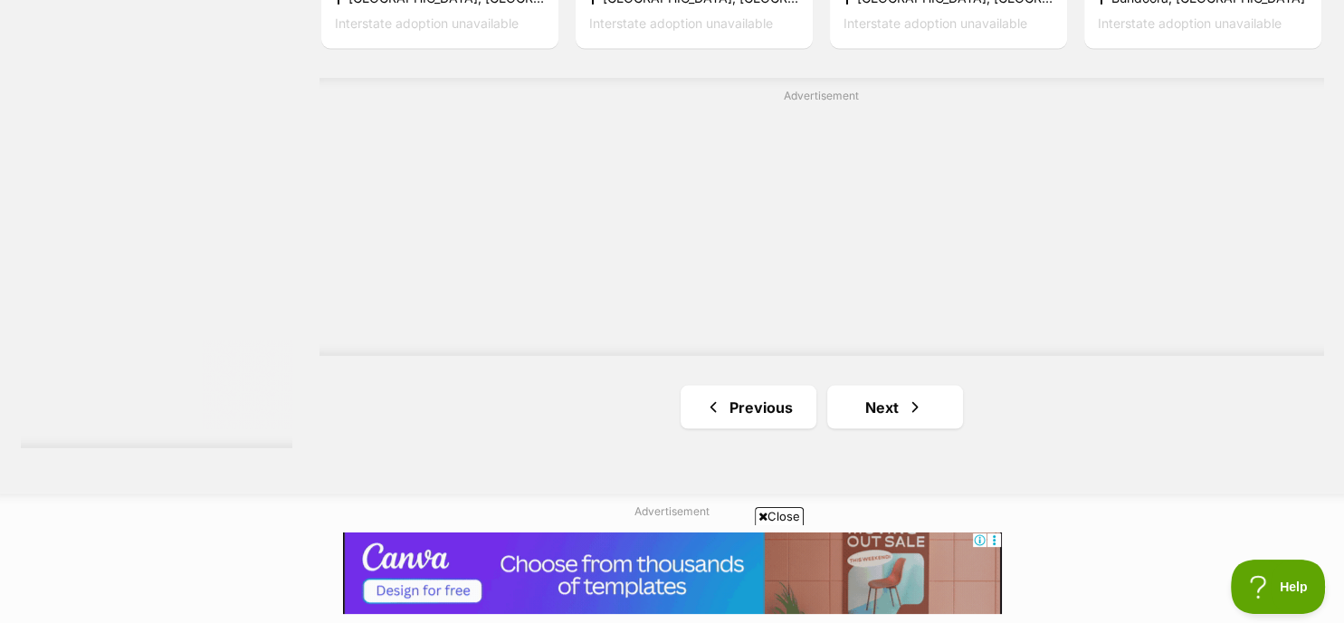
scroll to position [3343, 0]
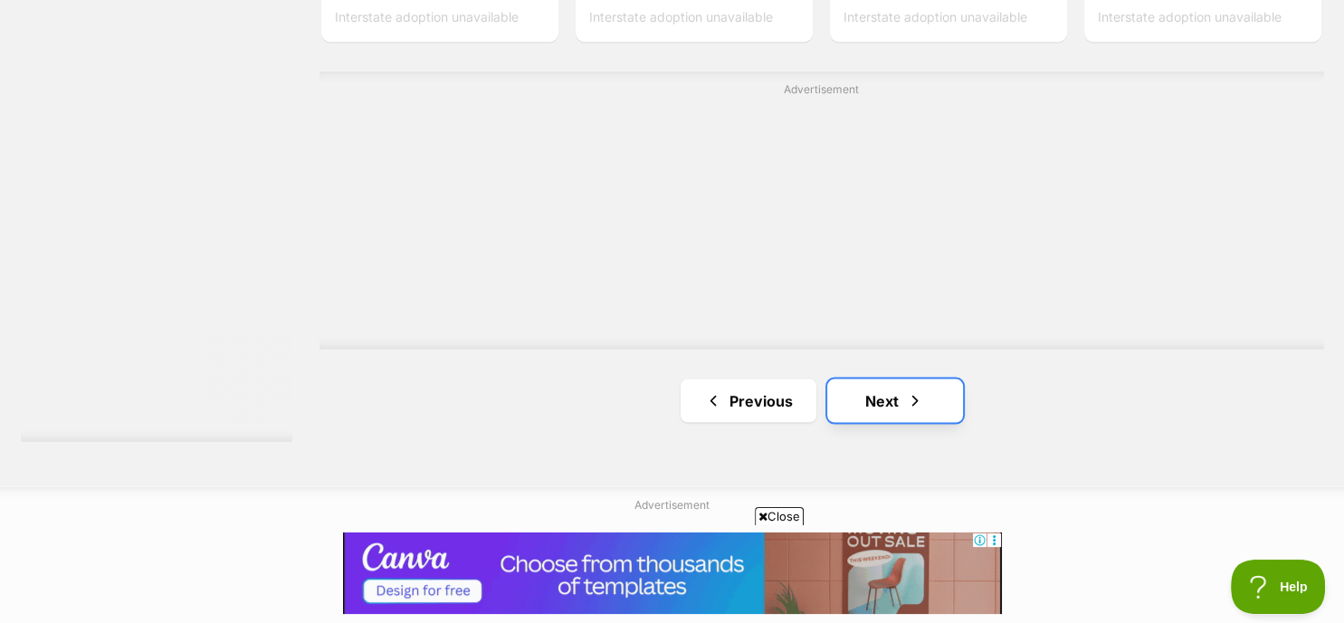
click at [890, 385] on link "Next" at bounding box center [895, 399] width 136 height 43
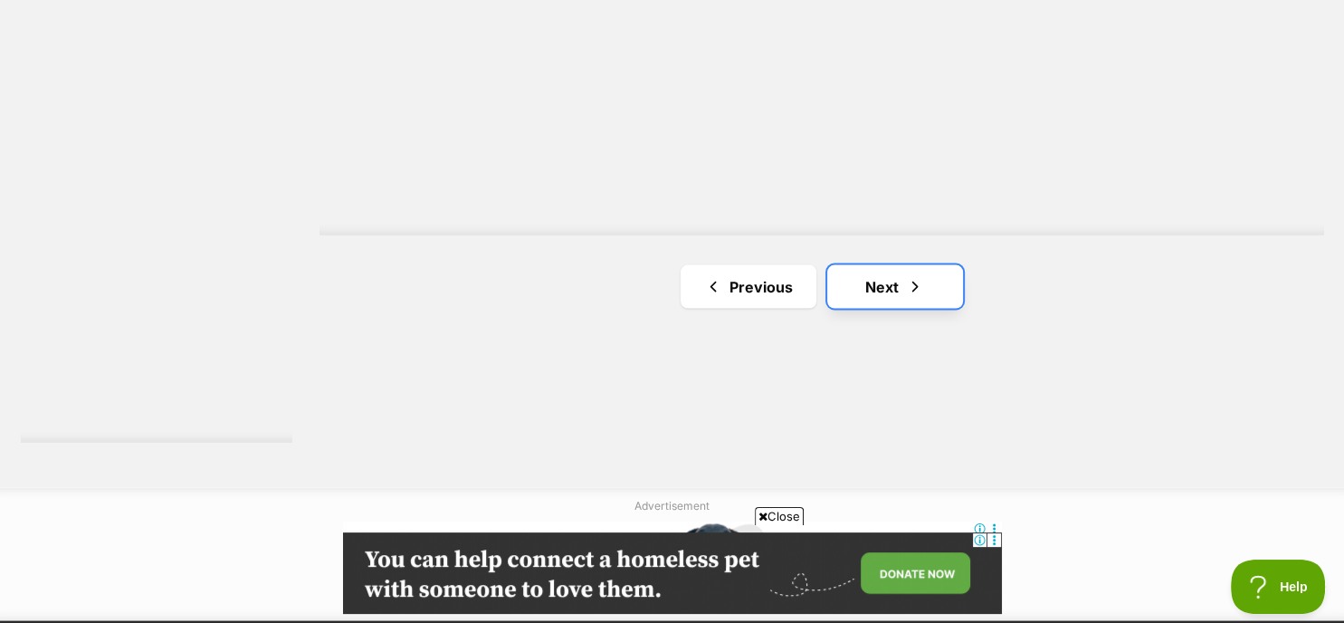
click at [917, 282] on span "Next page" at bounding box center [915, 286] width 18 height 22
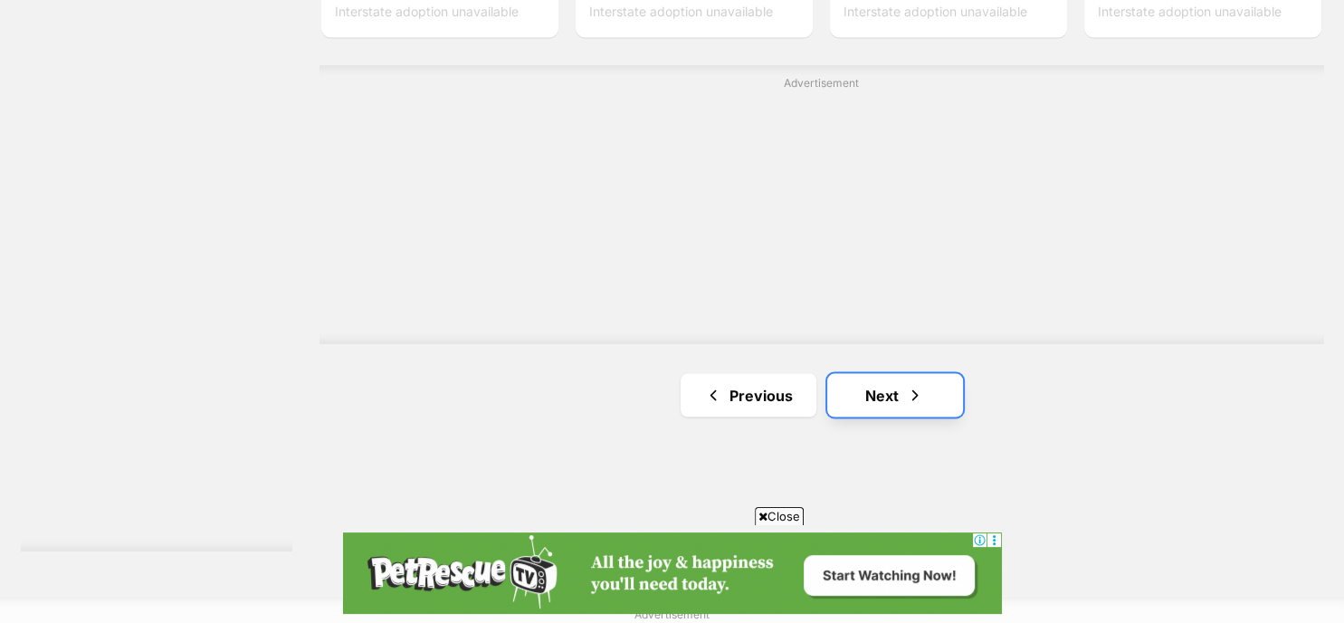
click at [900, 387] on link "Next" at bounding box center [895, 394] width 136 height 43
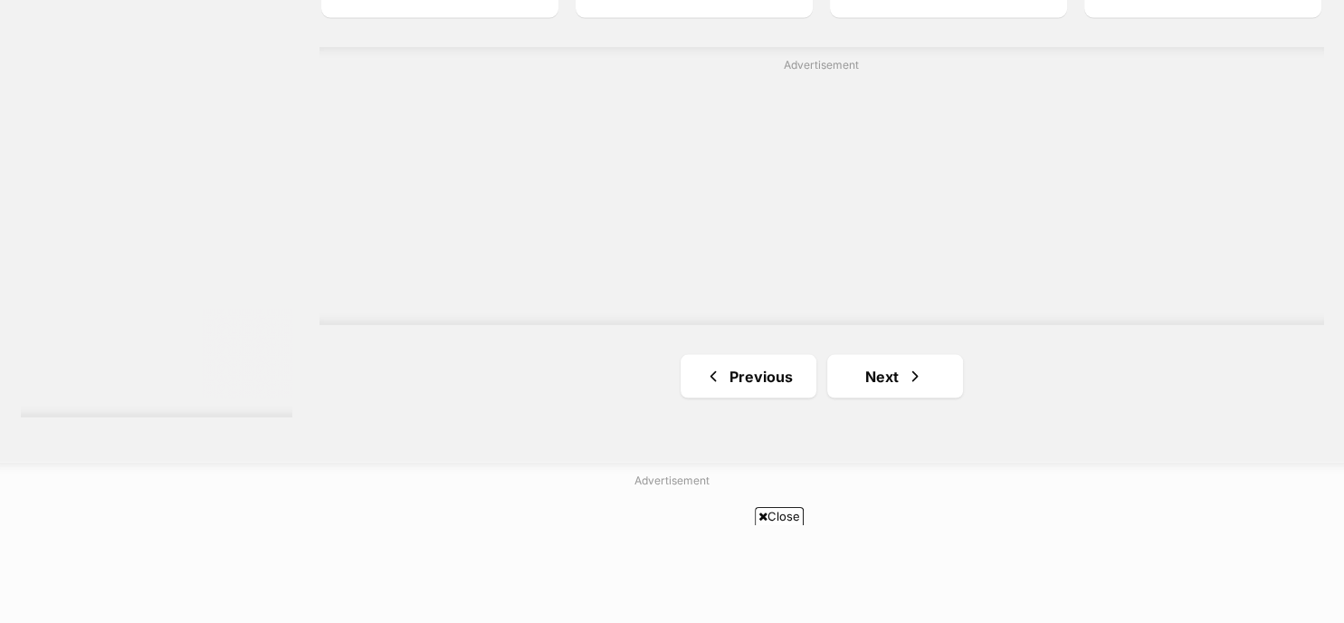
scroll to position [3450, 0]
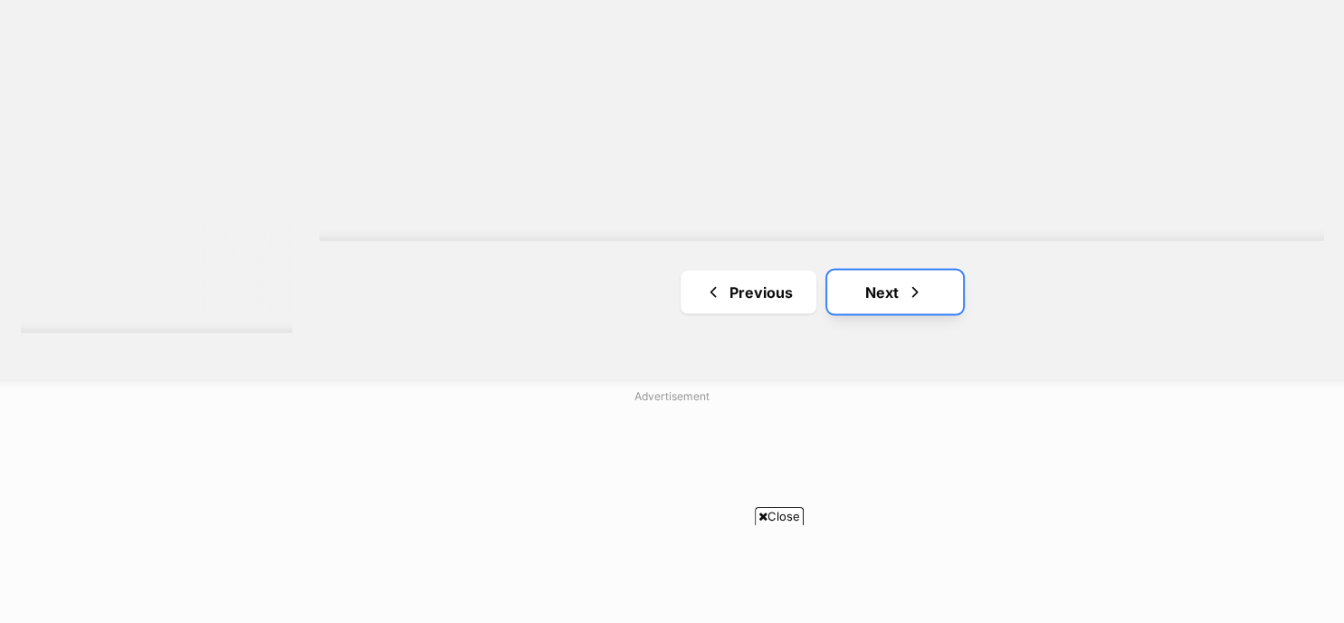
click at [883, 294] on link "Next" at bounding box center [895, 292] width 136 height 43
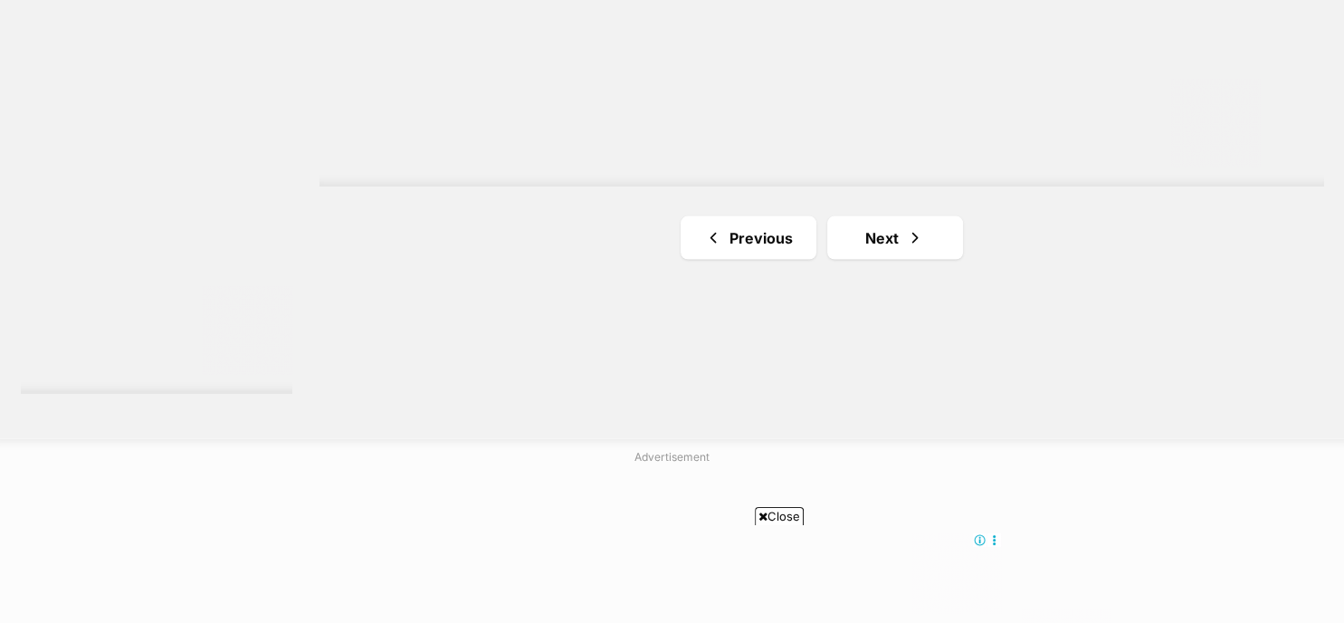
scroll to position [3402, 0]
click at [902, 227] on link "Next" at bounding box center [895, 225] width 136 height 43
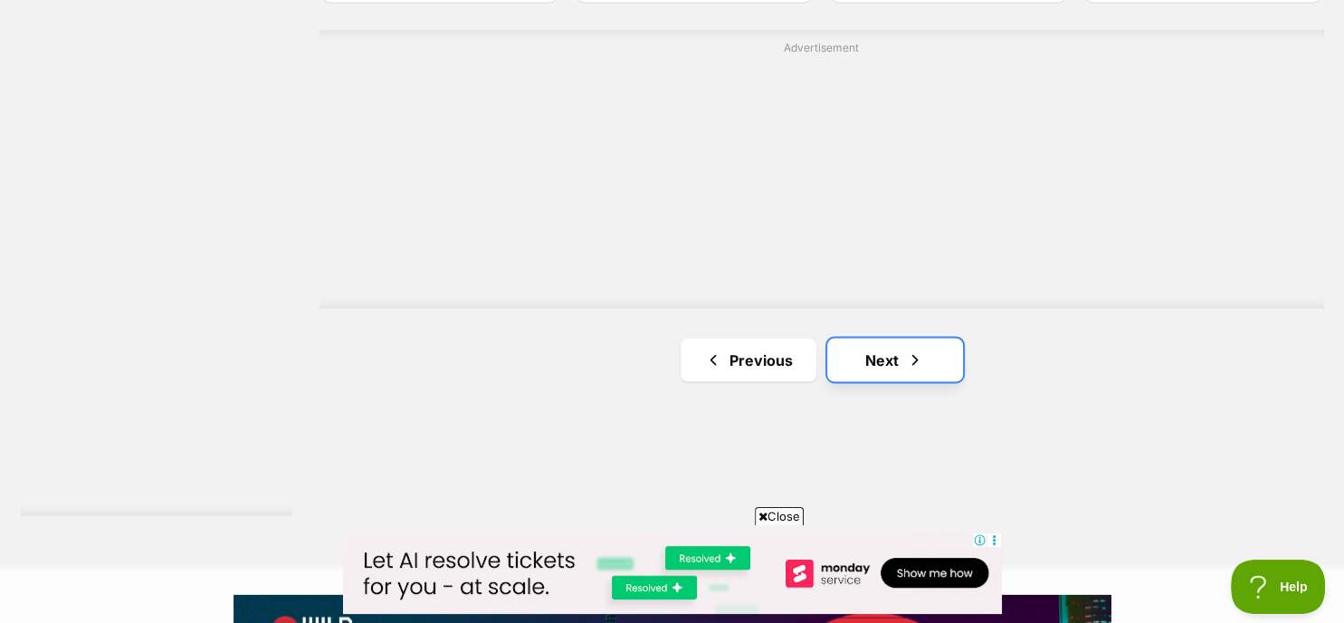
click at [887, 359] on link "Next" at bounding box center [895, 359] width 136 height 43
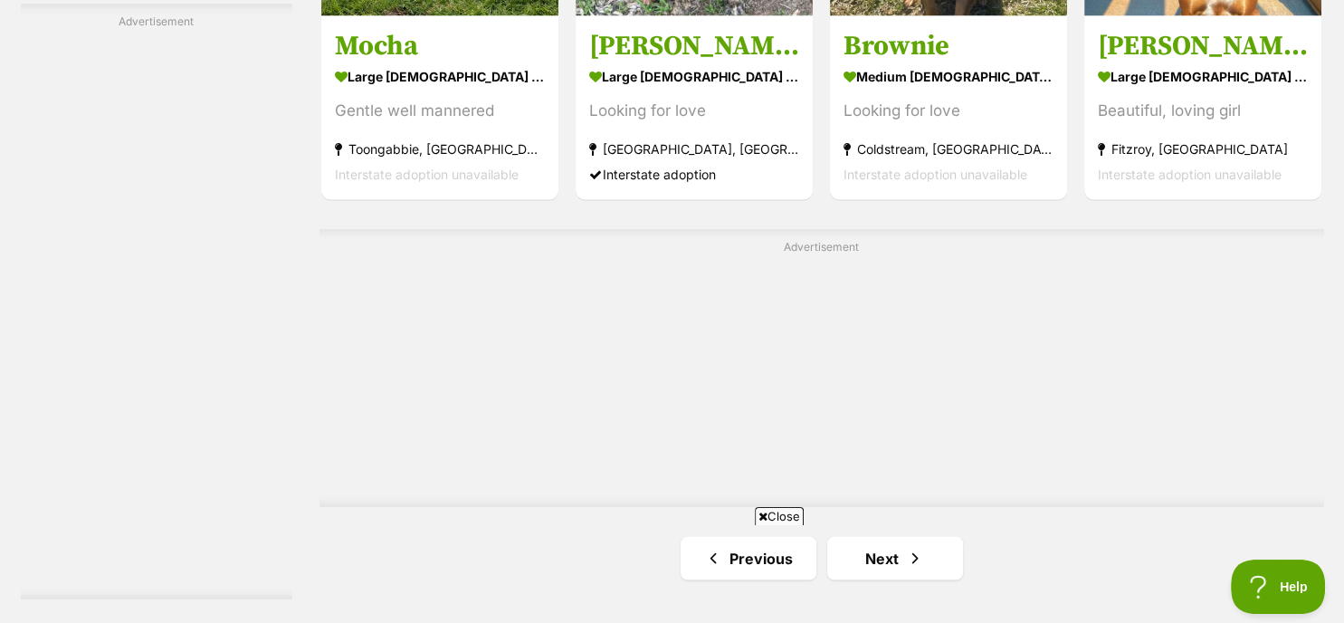
scroll to position [3258, 0]
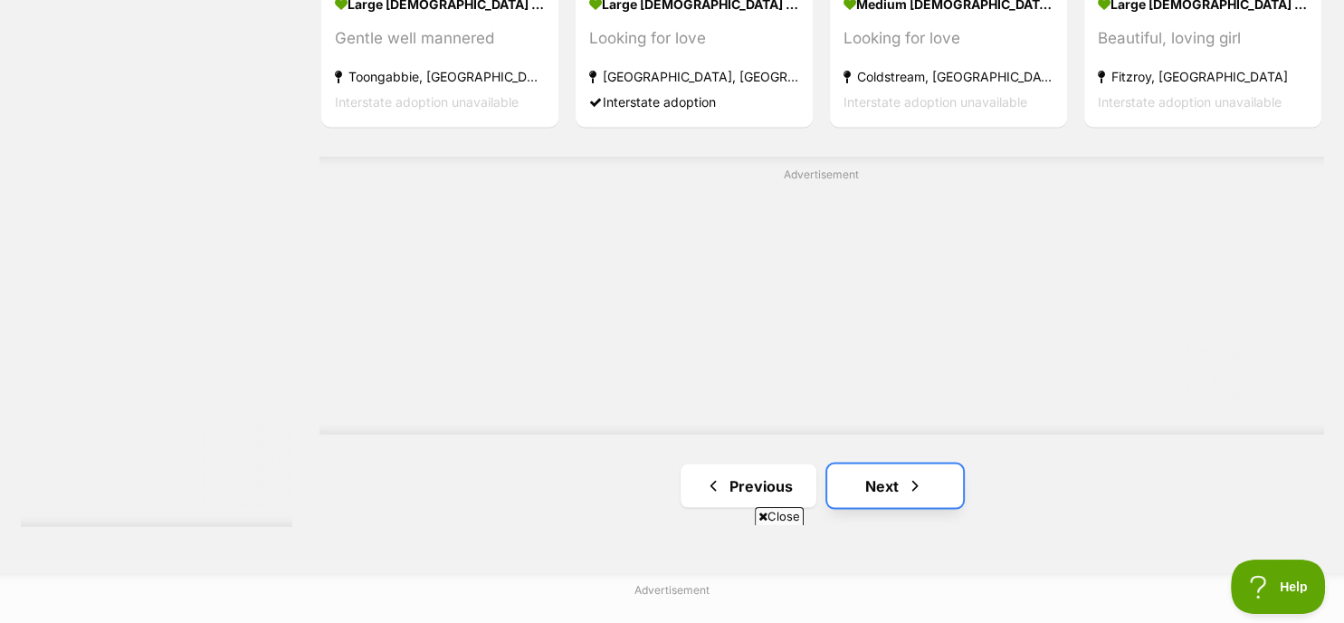
click at [918, 481] on span "Next page" at bounding box center [915, 485] width 18 height 22
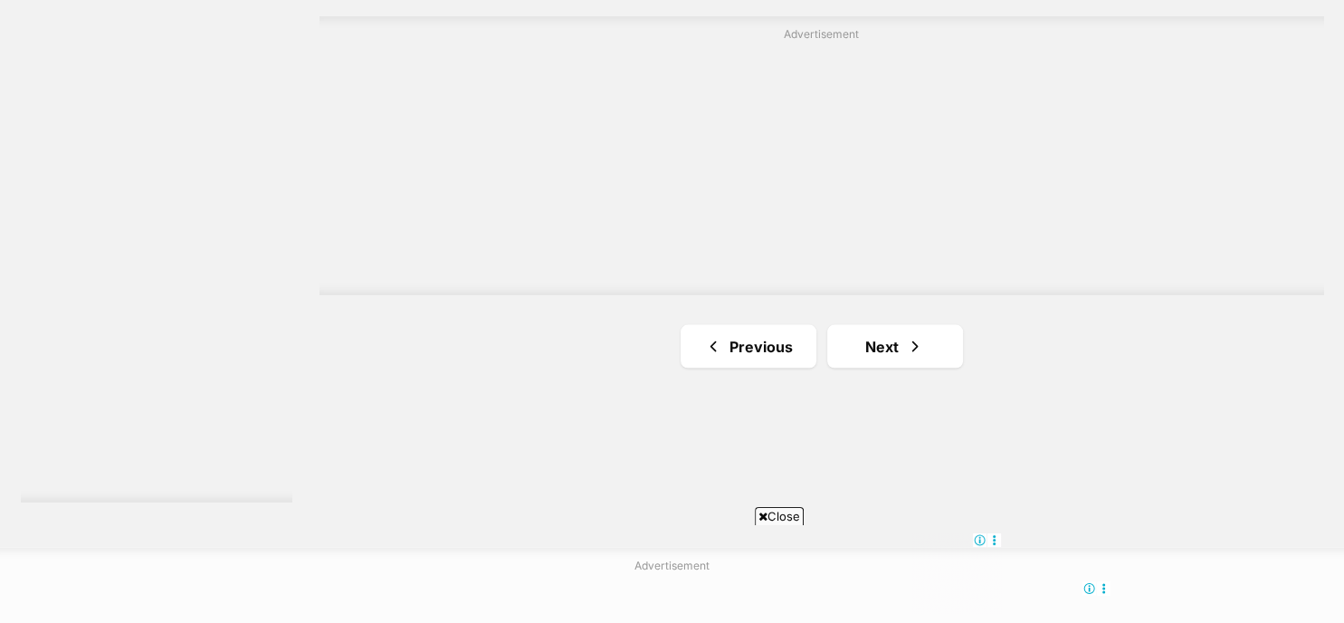
scroll to position [3306, 0]
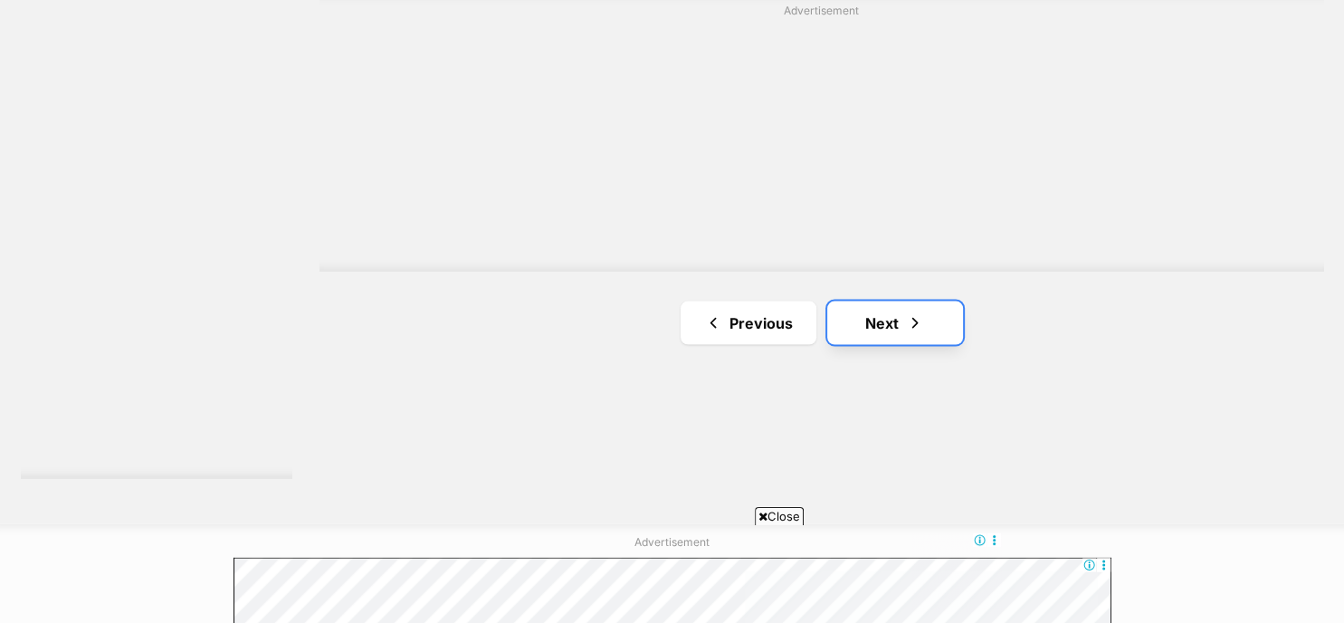
click at [894, 316] on link "Next" at bounding box center [895, 321] width 136 height 43
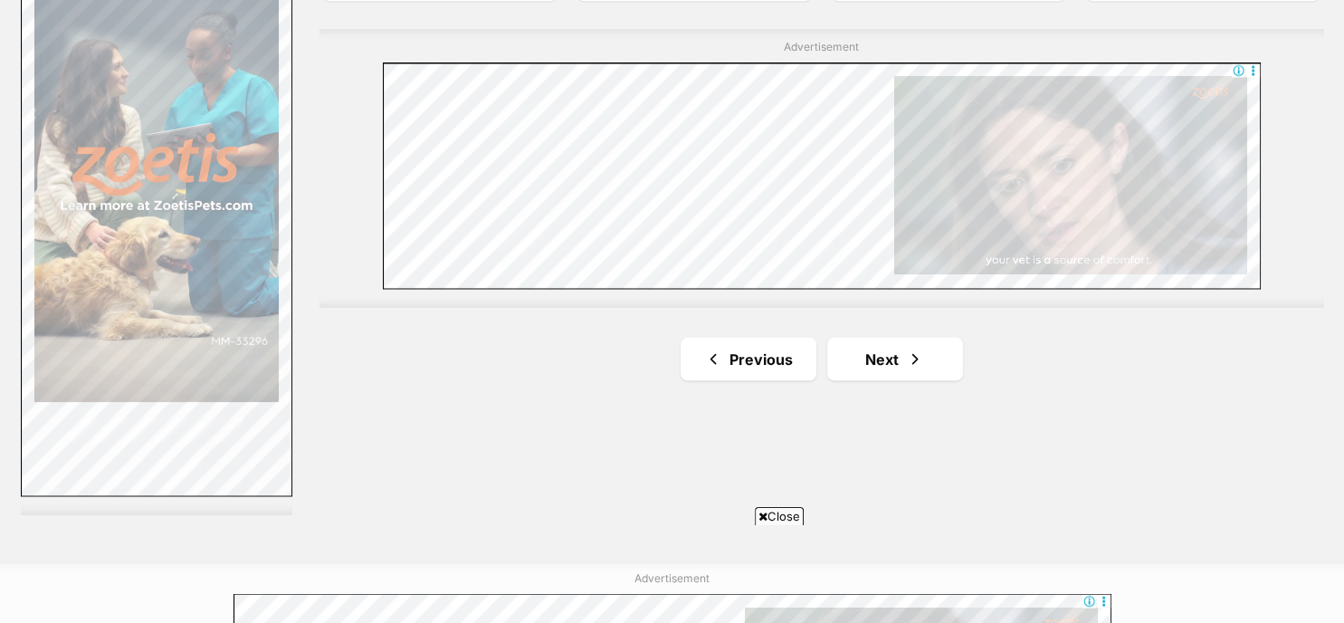
scroll to position [3390, 0]
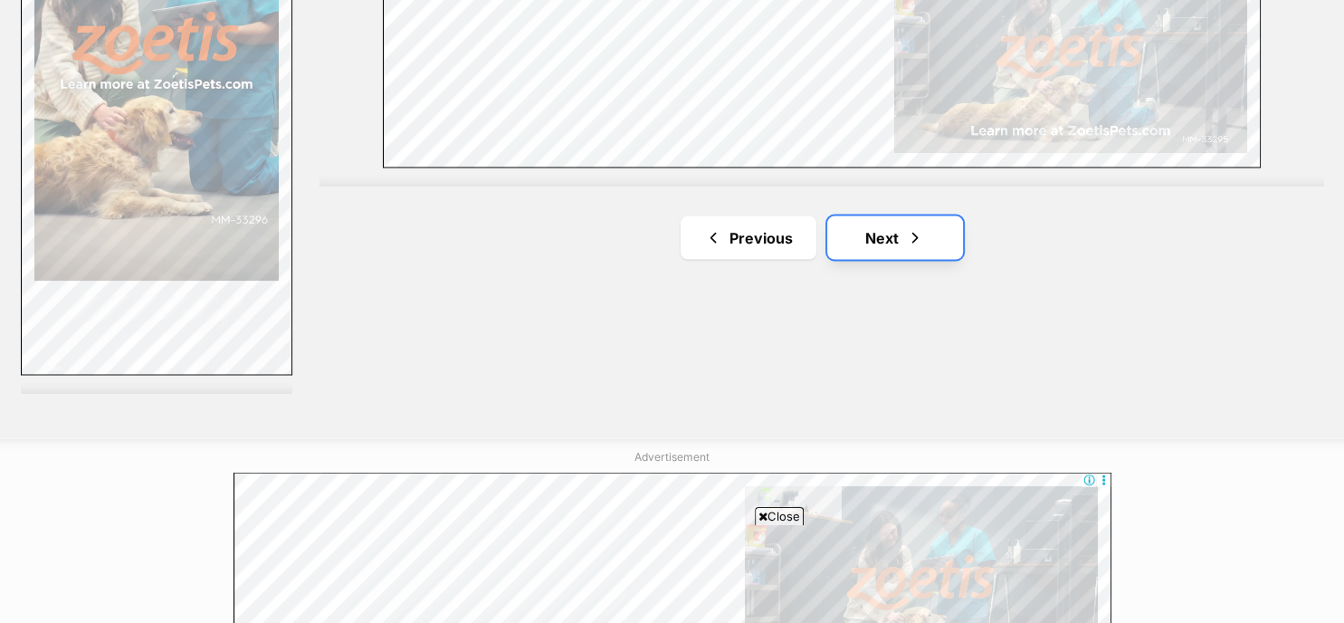
click at [889, 233] on link "Next" at bounding box center [895, 237] width 136 height 43
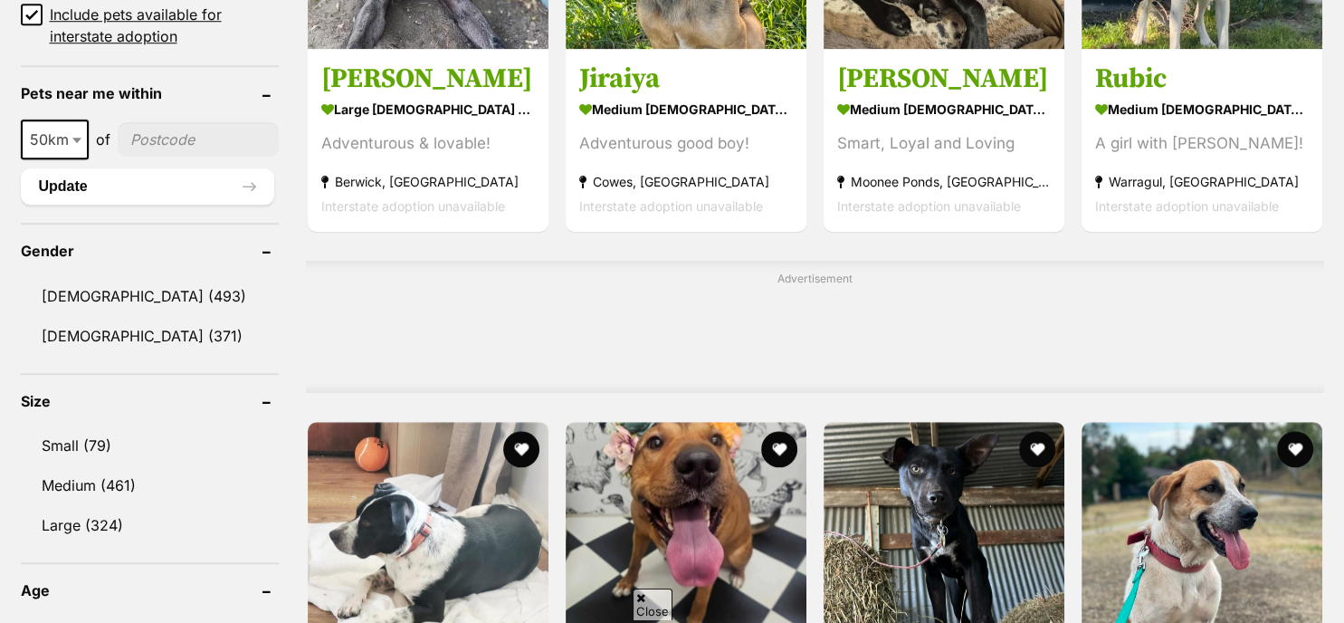
scroll to position [1350, 0]
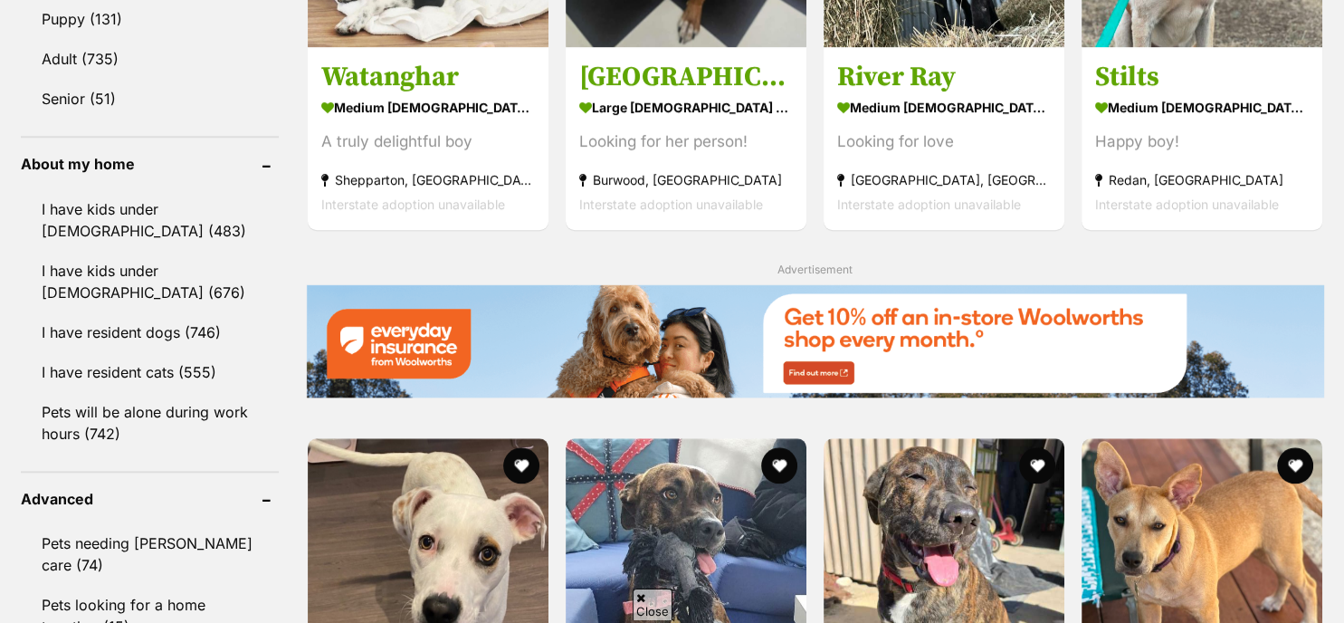
click at [1344, 614] on html "Skip to main content Log in to favourite this pet Log in Or sign up Search PetR…" at bounding box center [672, 276] width 1344 height 4463
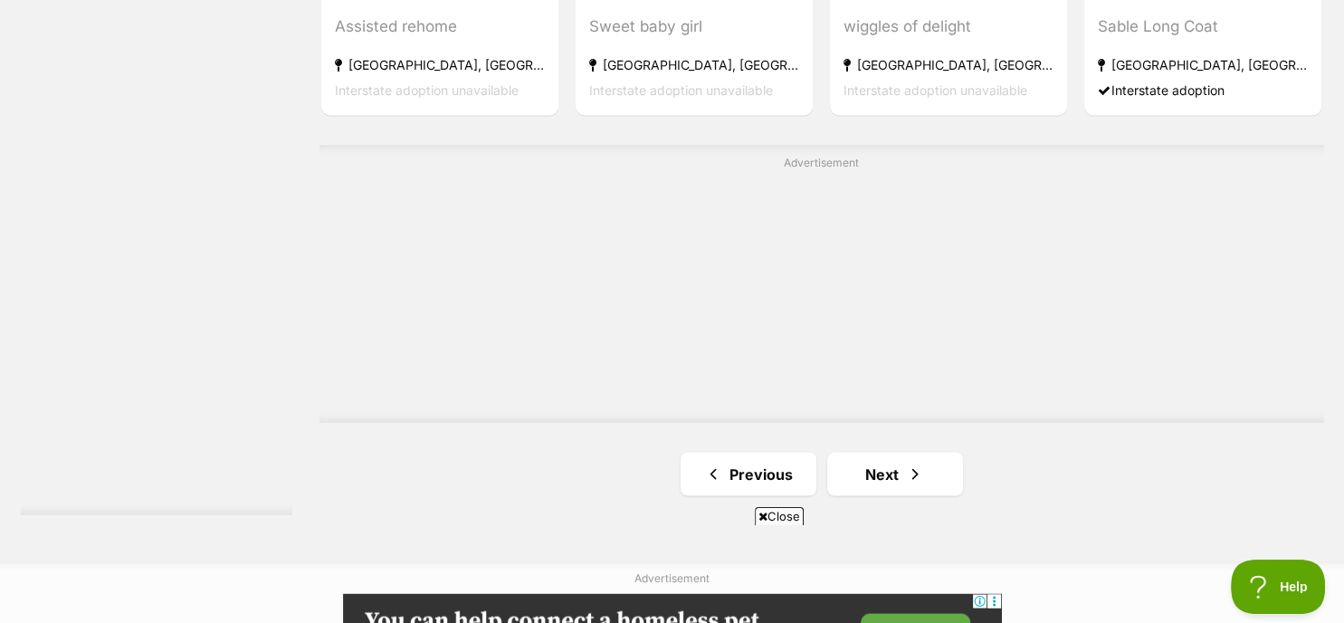
scroll to position [0, 0]
click at [901, 477] on link "Next" at bounding box center [895, 473] width 136 height 43
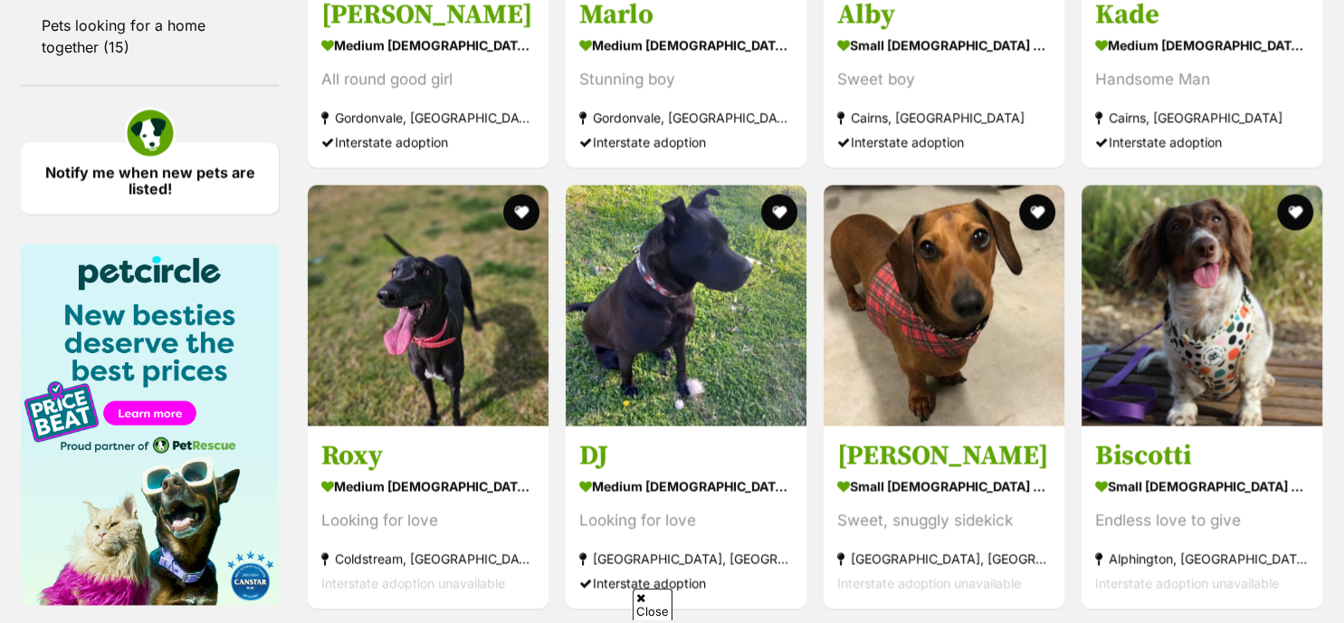
scroll to position [2678, 0]
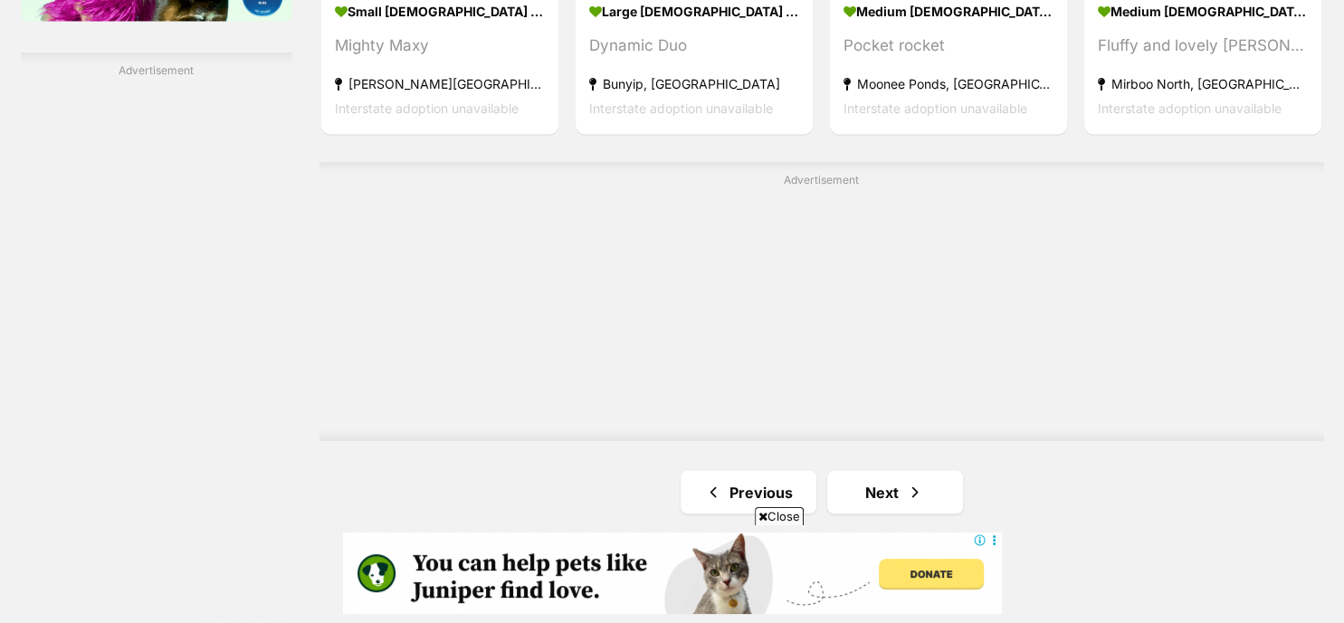
scroll to position [3160, 0]
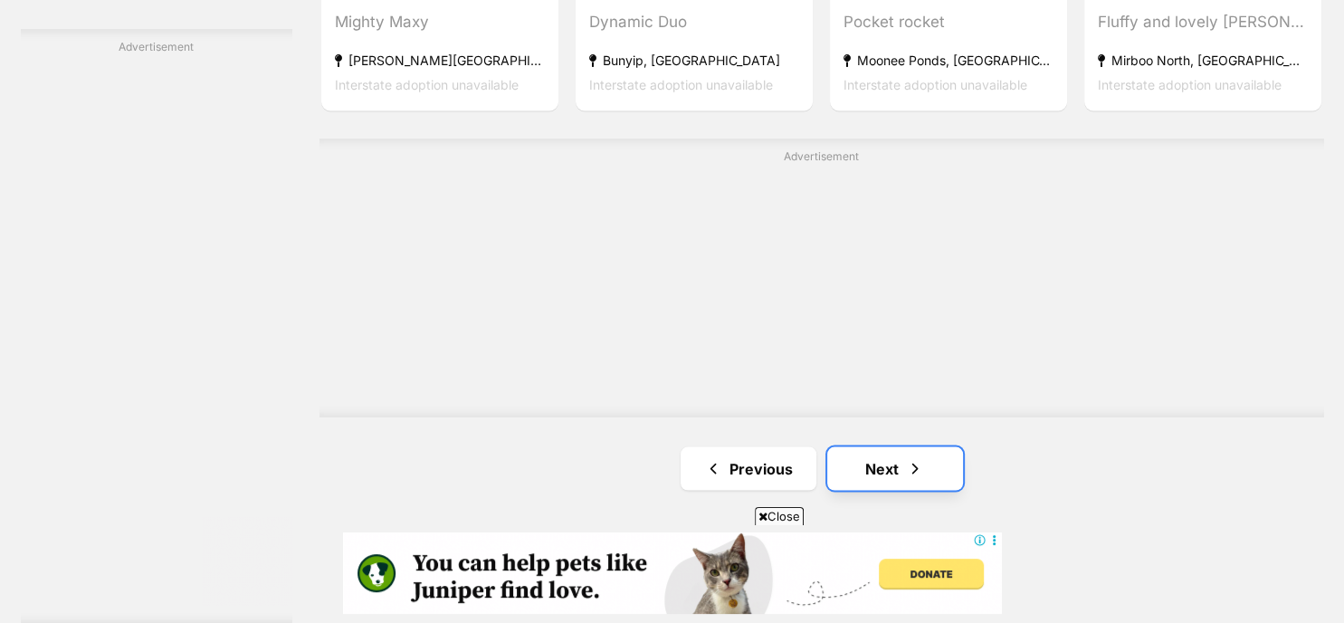
click at [897, 470] on link "Next" at bounding box center [895, 467] width 136 height 43
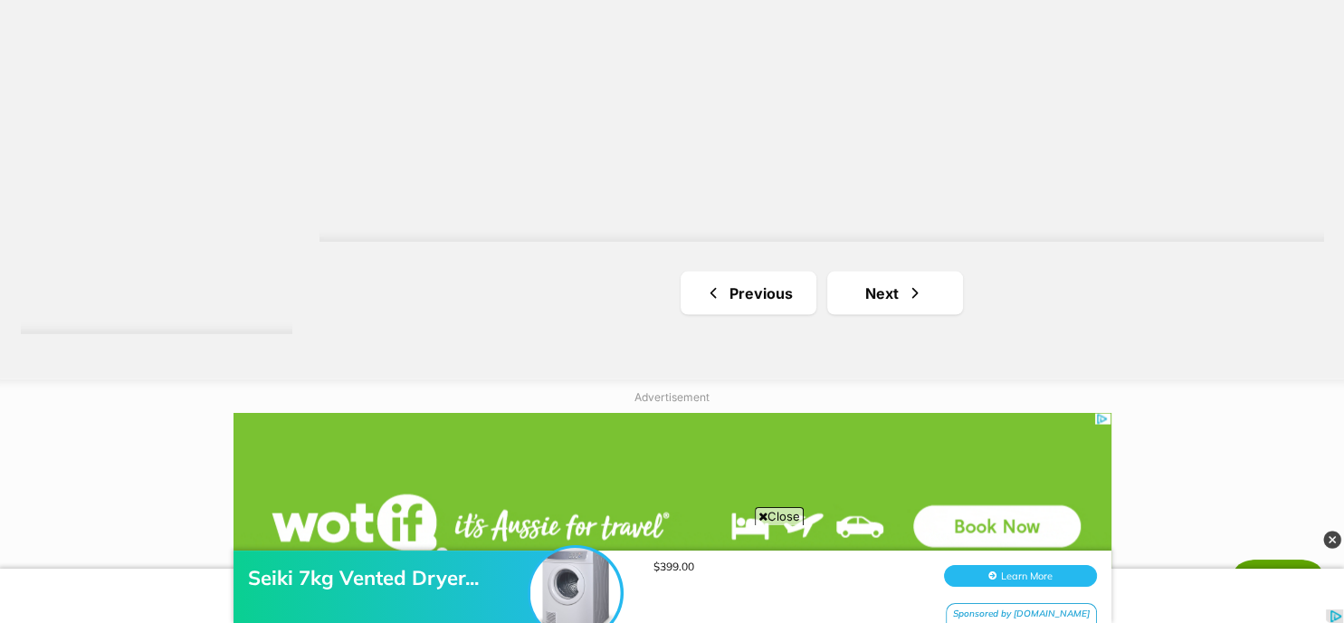
scroll to position [3498, 0]
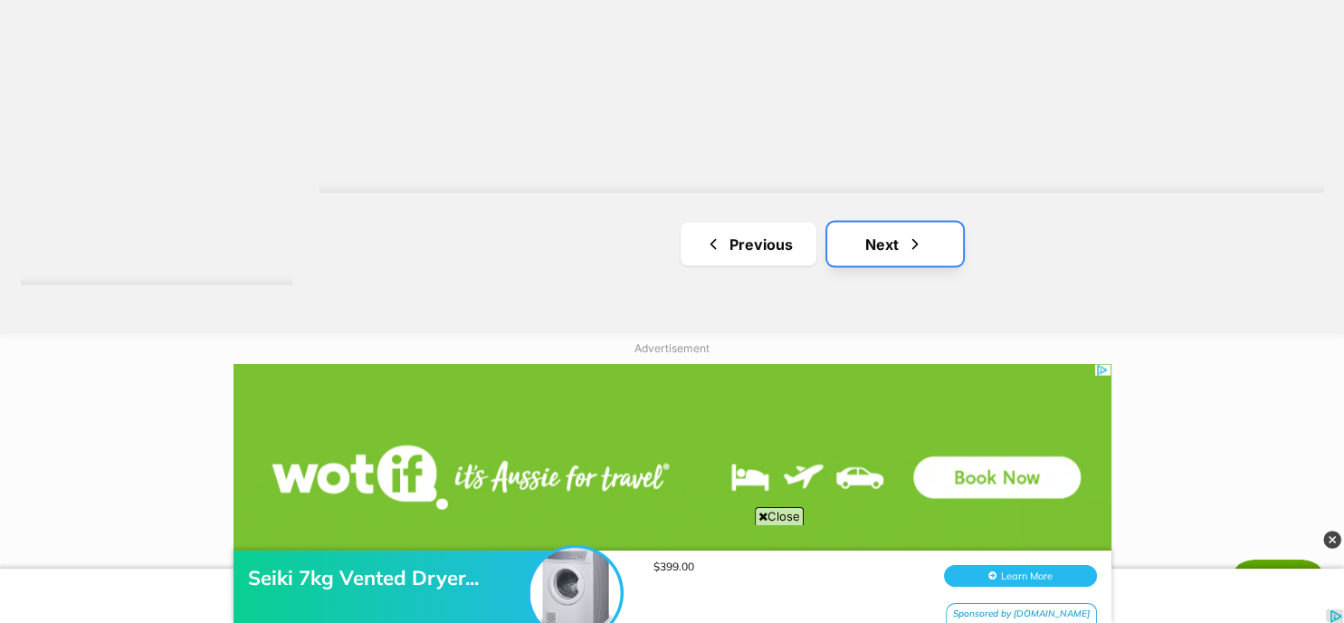
click at [903, 236] on link "Next" at bounding box center [895, 244] width 136 height 43
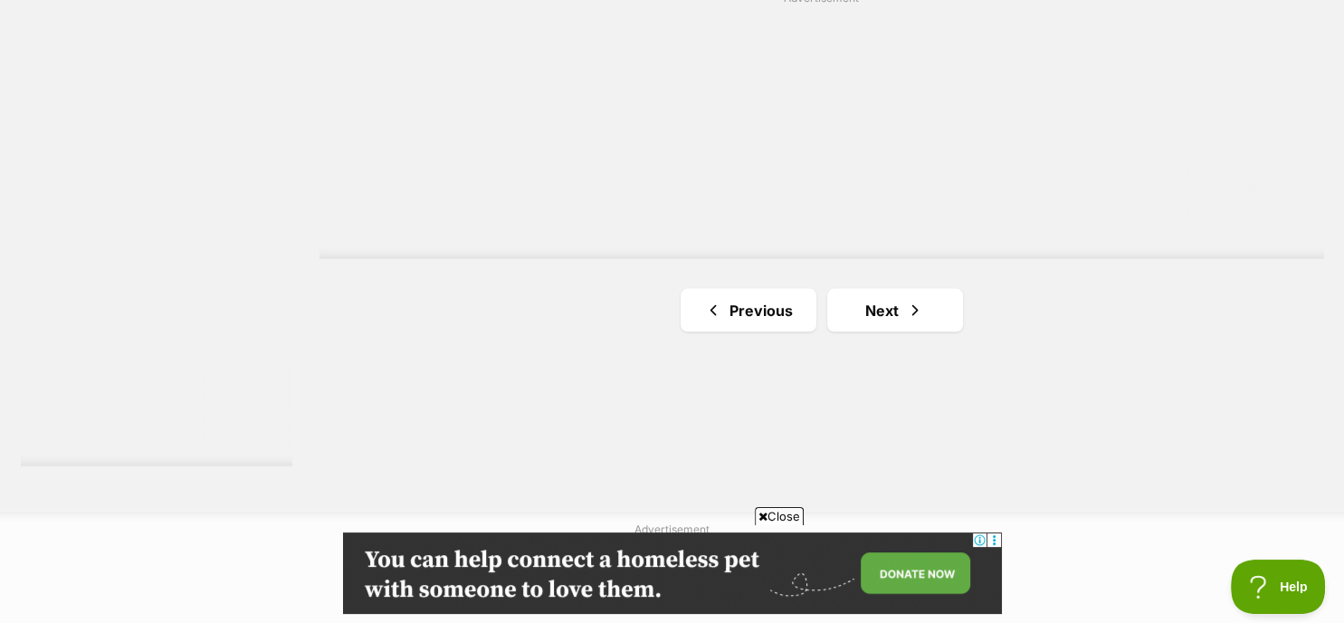
scroll to position [3427, 0]
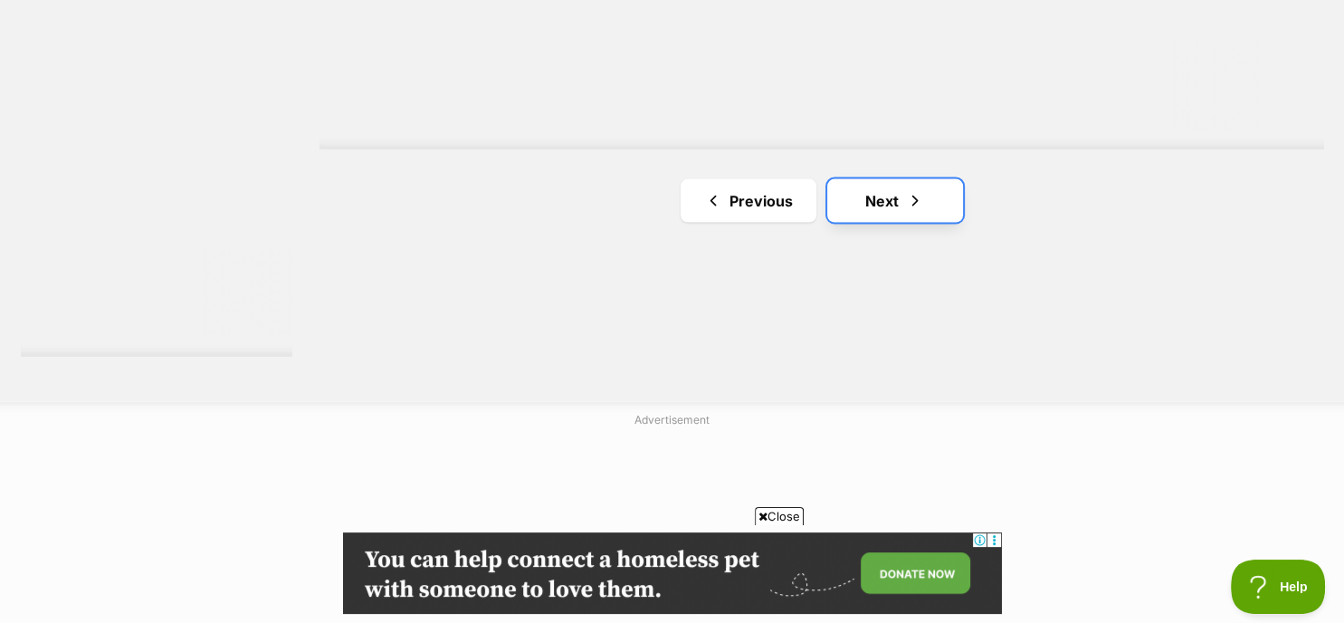
click at [890, 195] on link "Next" at bounding box center [895, 200] width 136 height 43
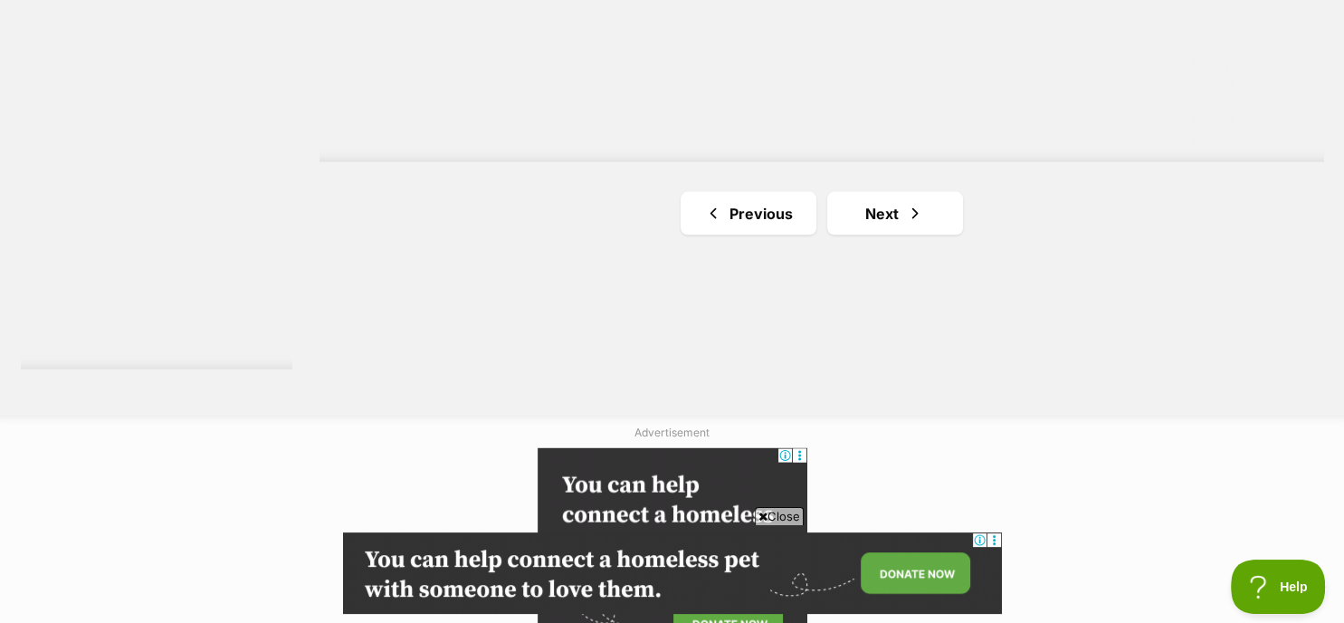
scroll to position [3499, 0]
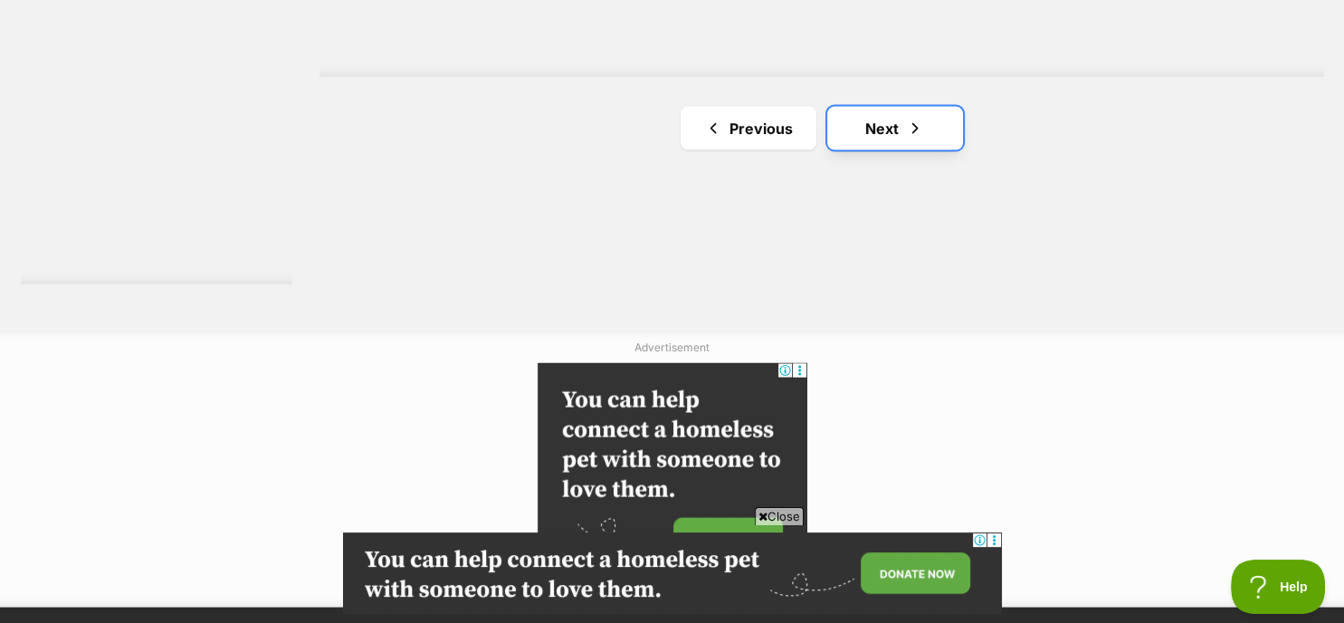
click at [912, 124] on span "Next page" at bounding box center [915, 129] width 18 height 22
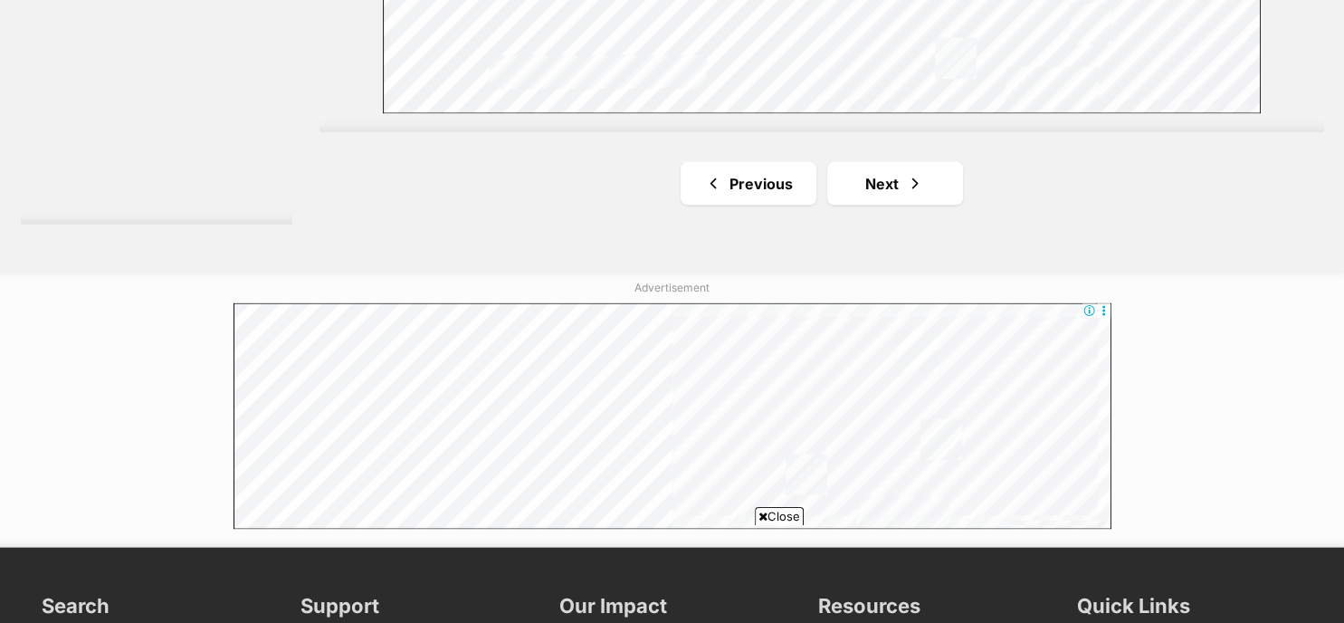
scroll to position [3715, 0]
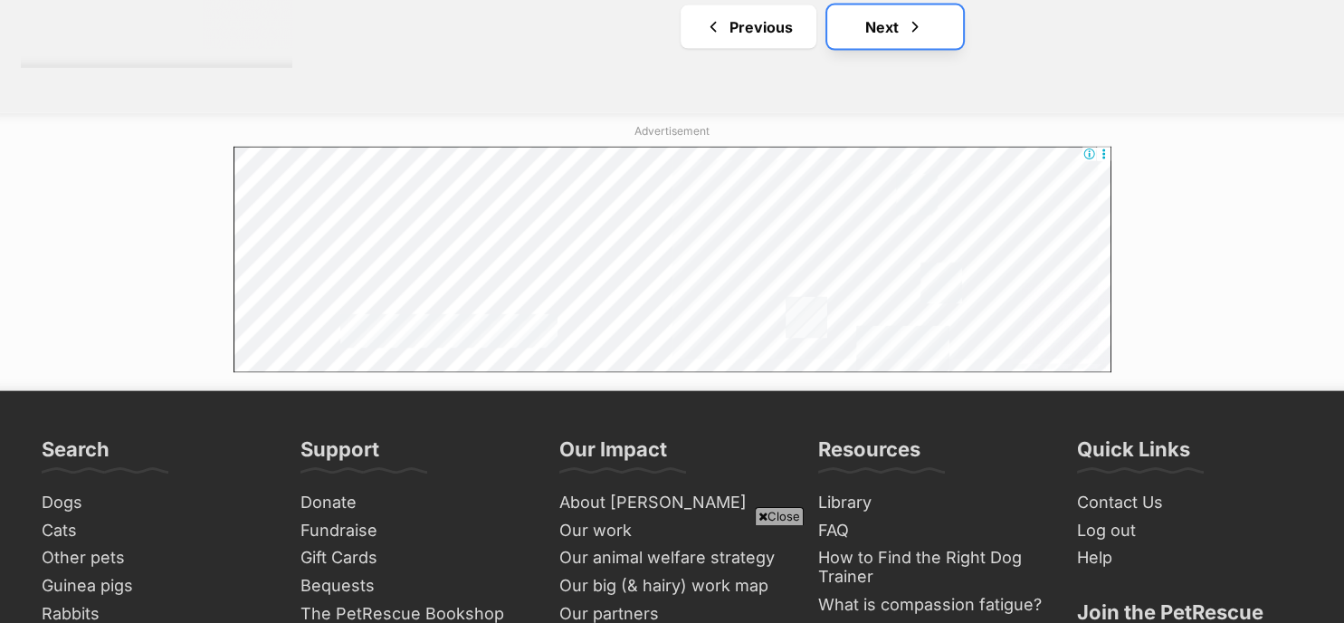
click at [919, 18] on span "Next page" at bounding box center [915, 27] width 18 height 22
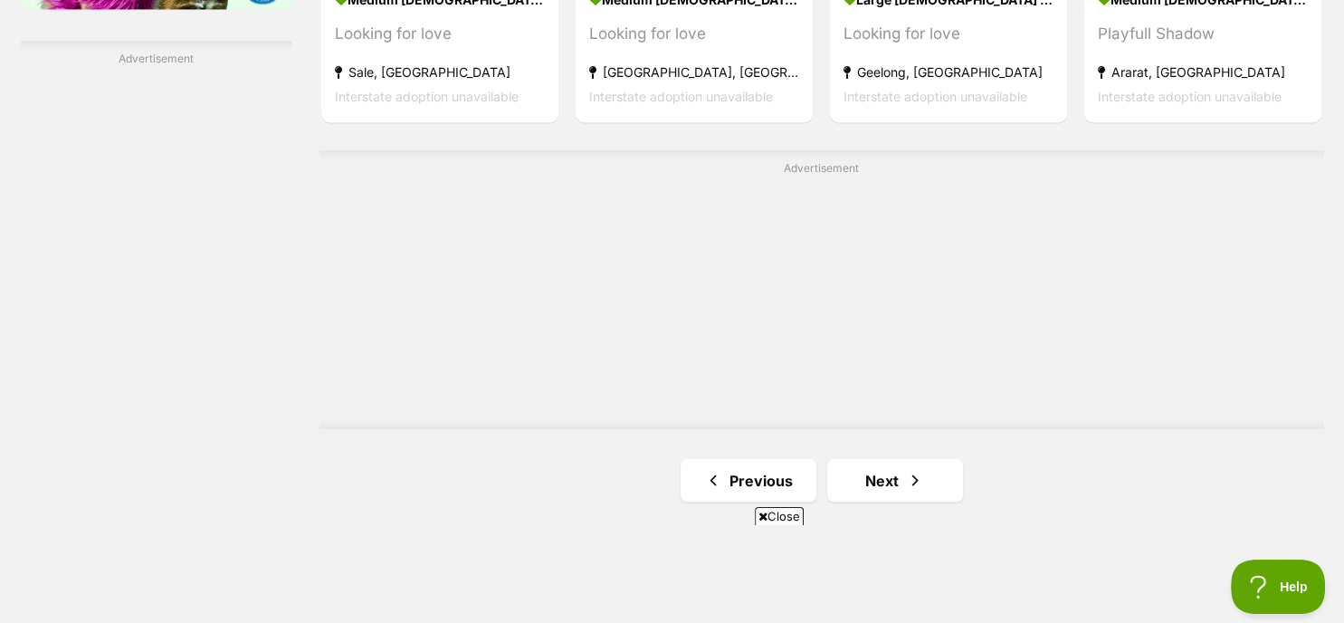
scroll to position [3160, 0]
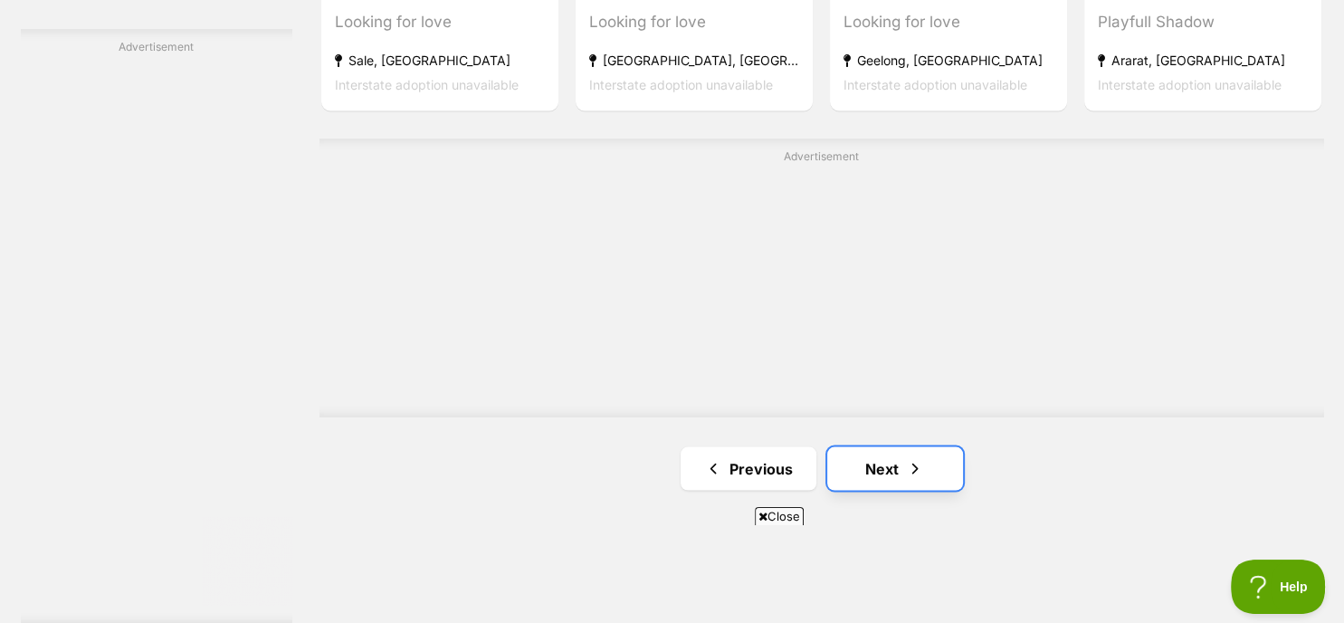
click at [914, 462] on span "Next page" at bounding box center [915, 468] width 18 height 22
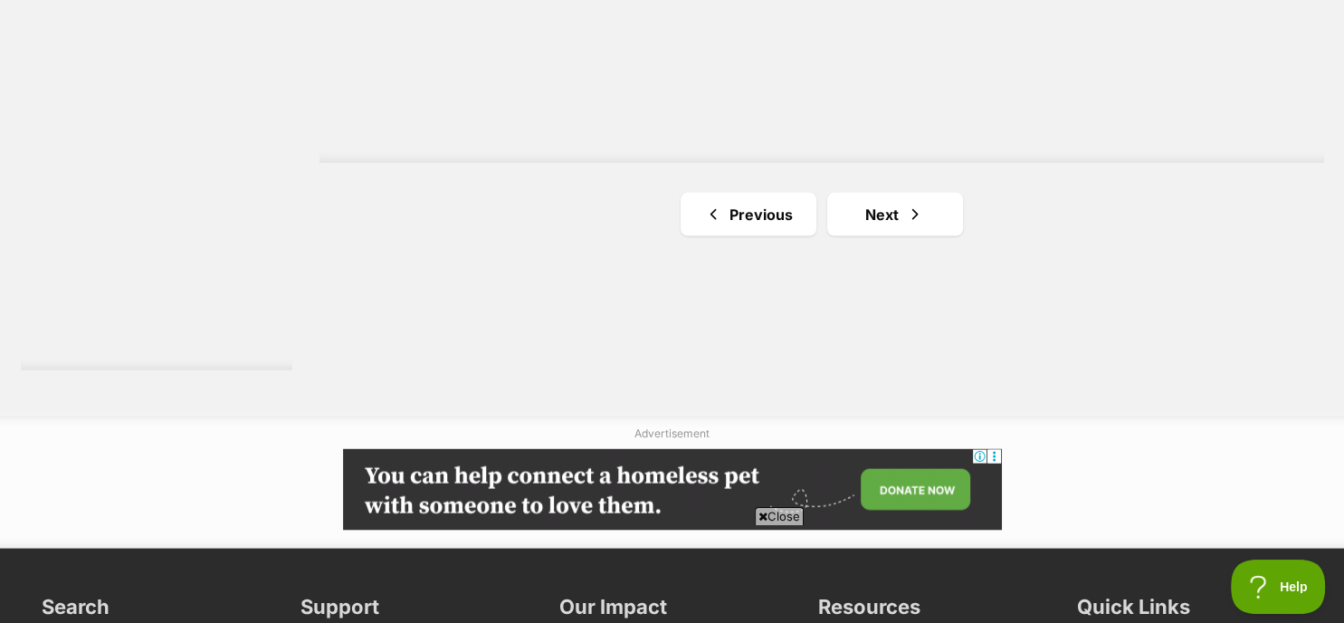
scroll to position [3426, 0]
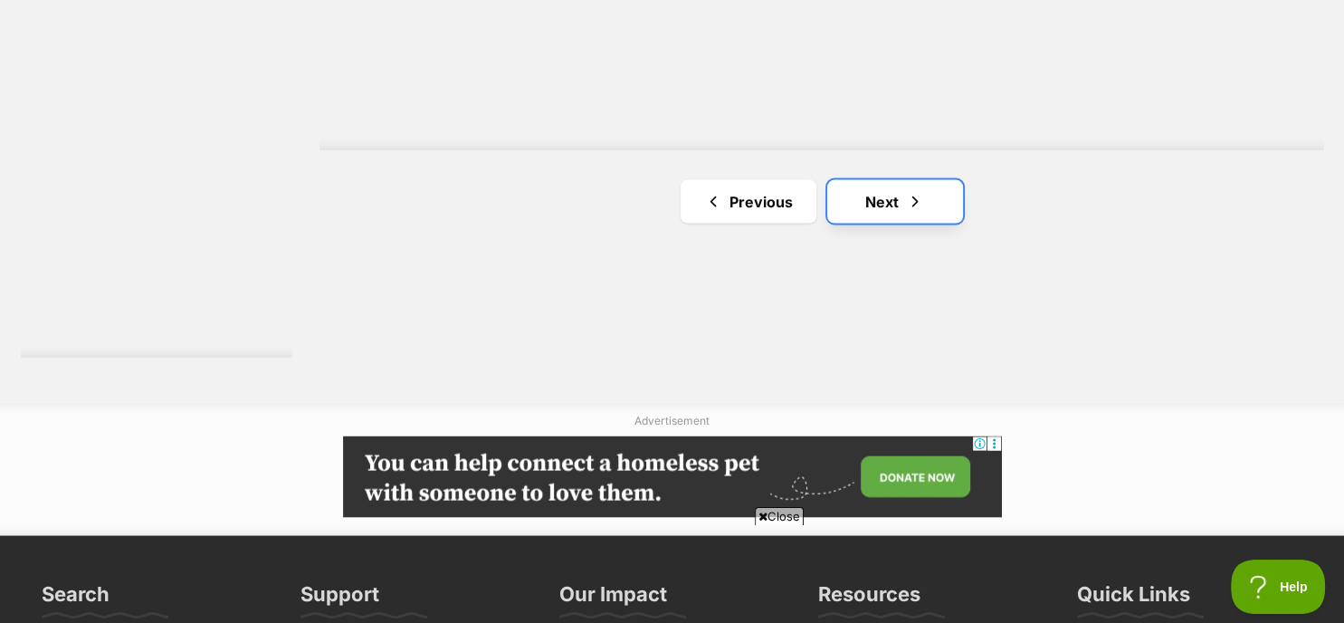
click at [909, 207] on span "Next page" at bounding box center [915, 202] width 18 height 22
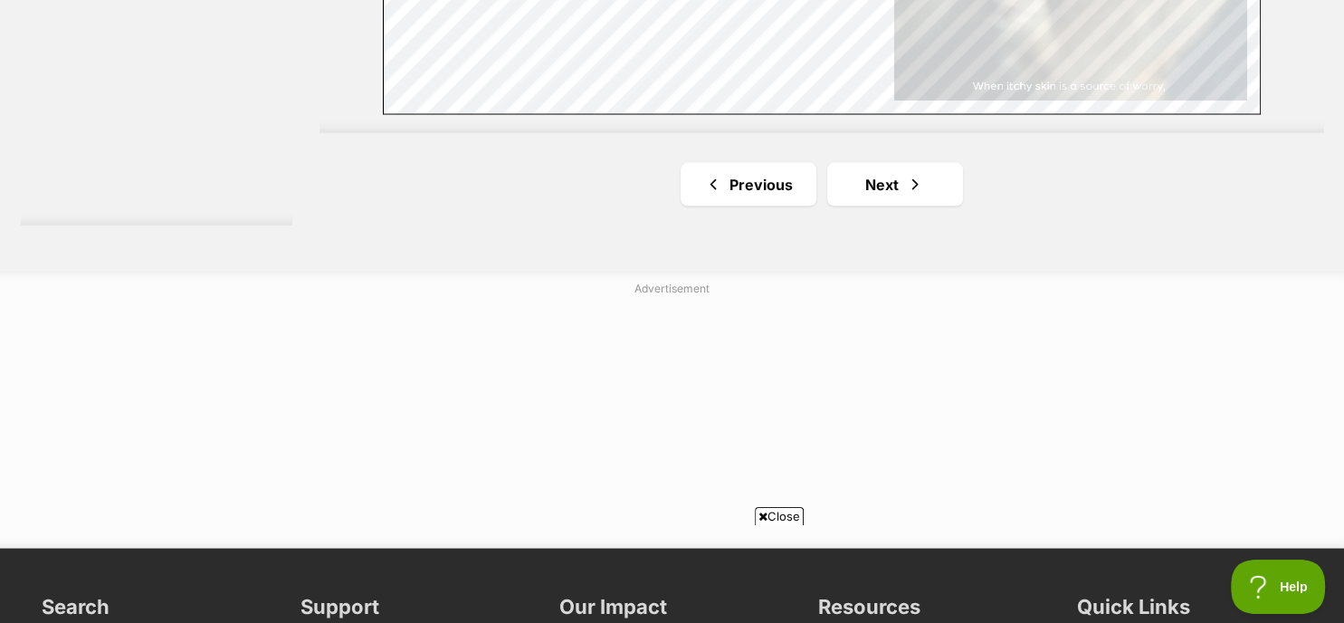
scroll to position [3594, 0]
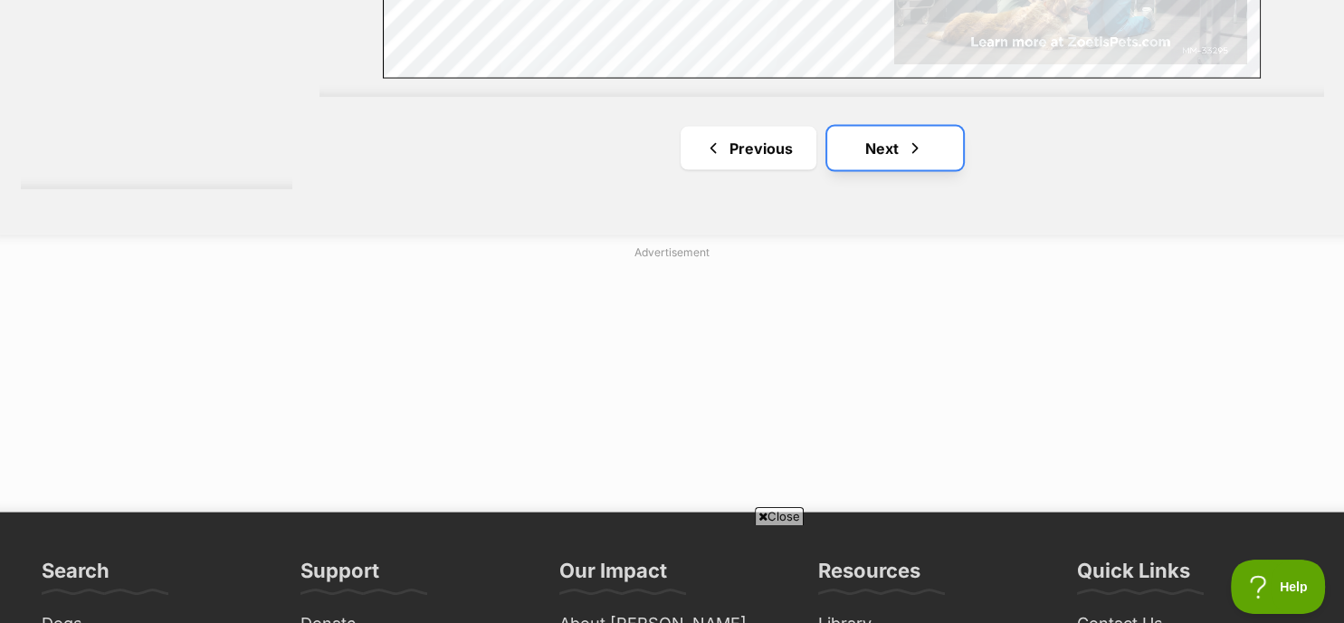
click at [890, 144] on link "Next" at bounding box center [895, 148] width 136 height 43
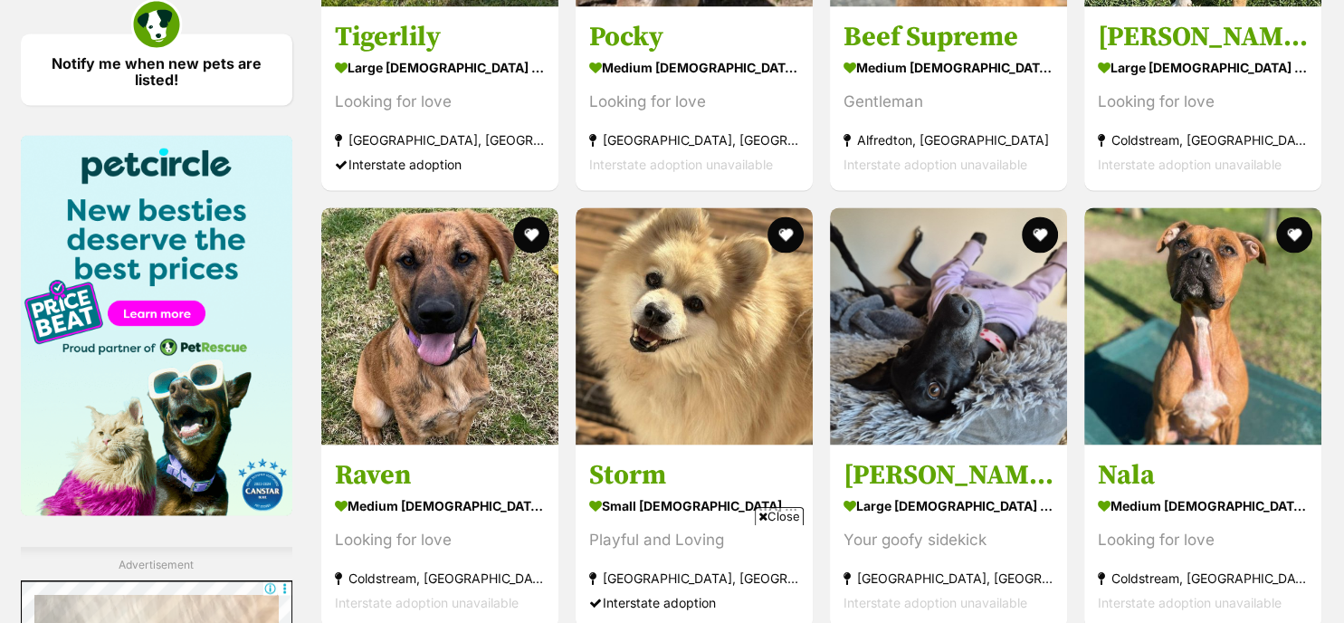
scroll to position [2799, 0]
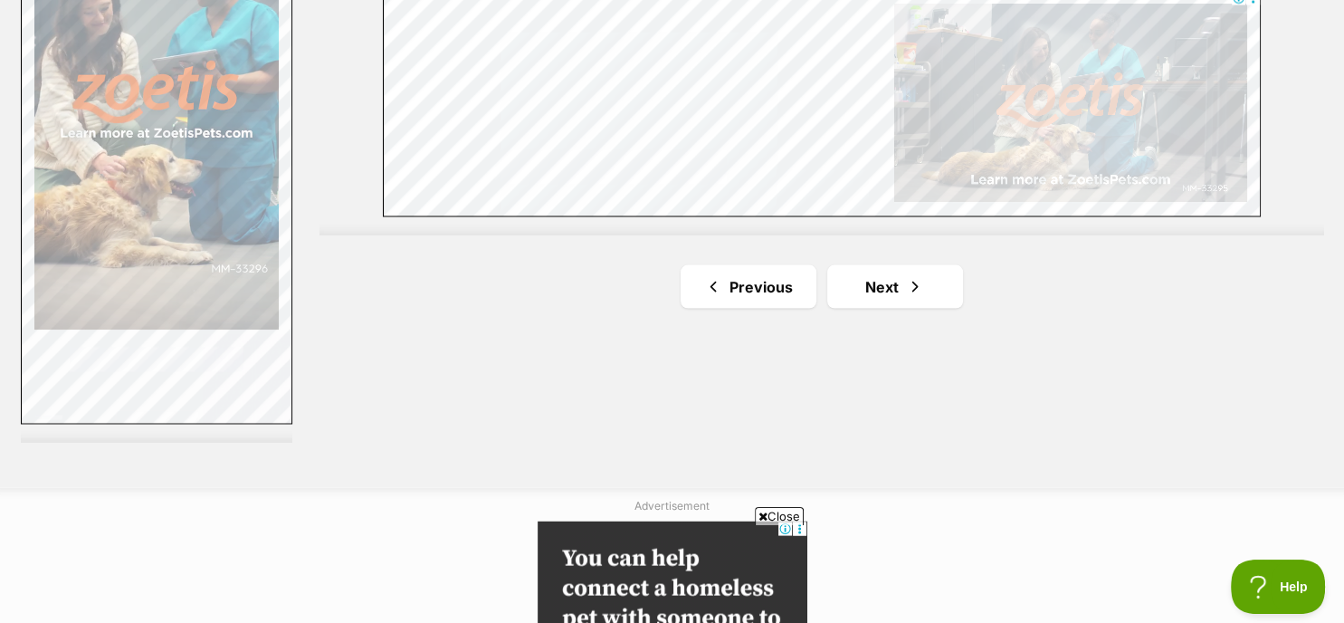
scroll to position [3463, 0]
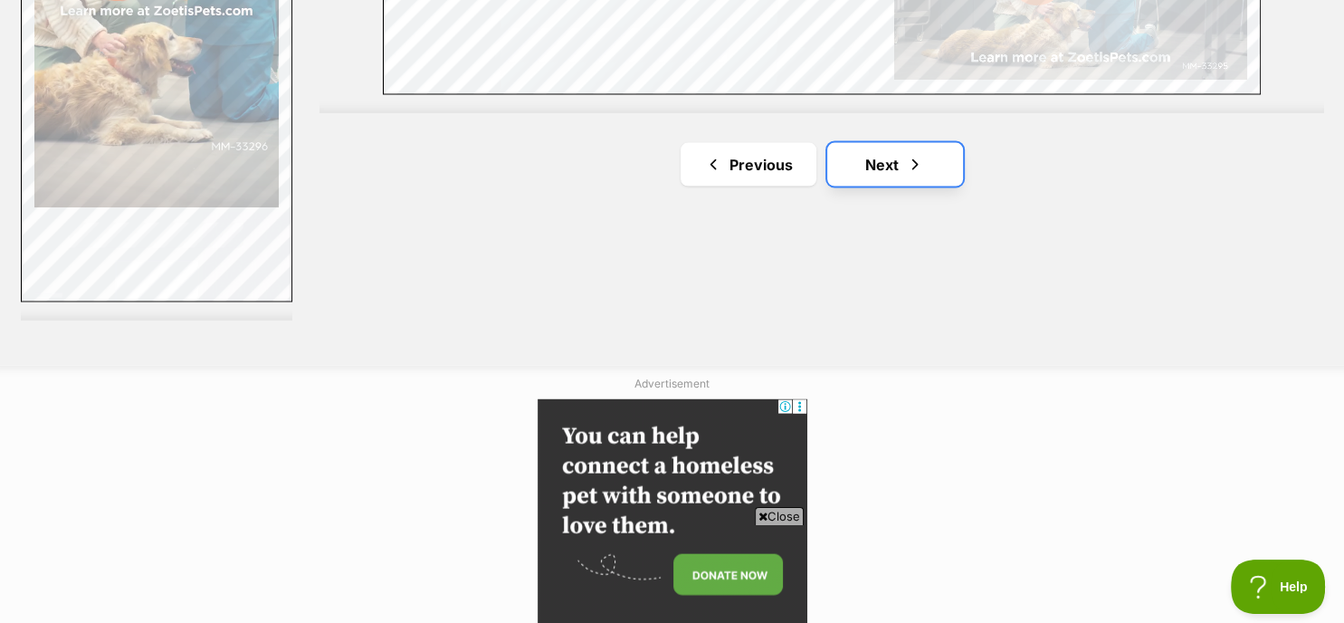
click at [894, 170] on link "Next" at bounding box center [895, 164] width 136 height 43
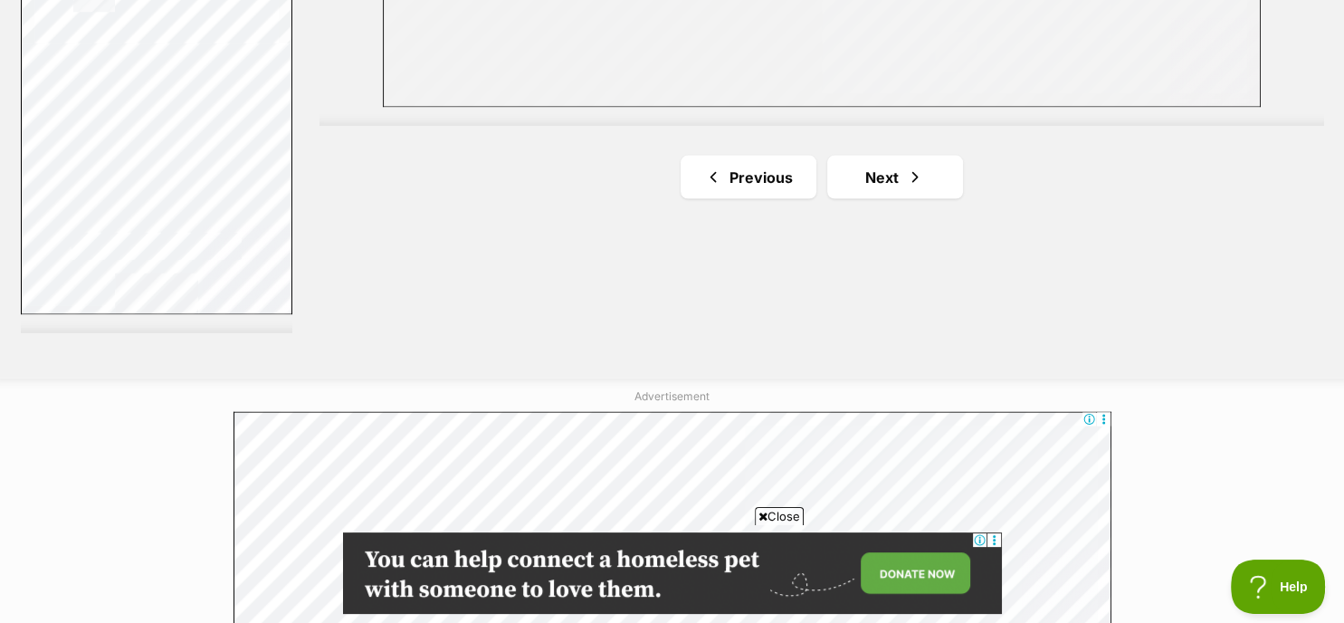
scroll to position [3511, 0]
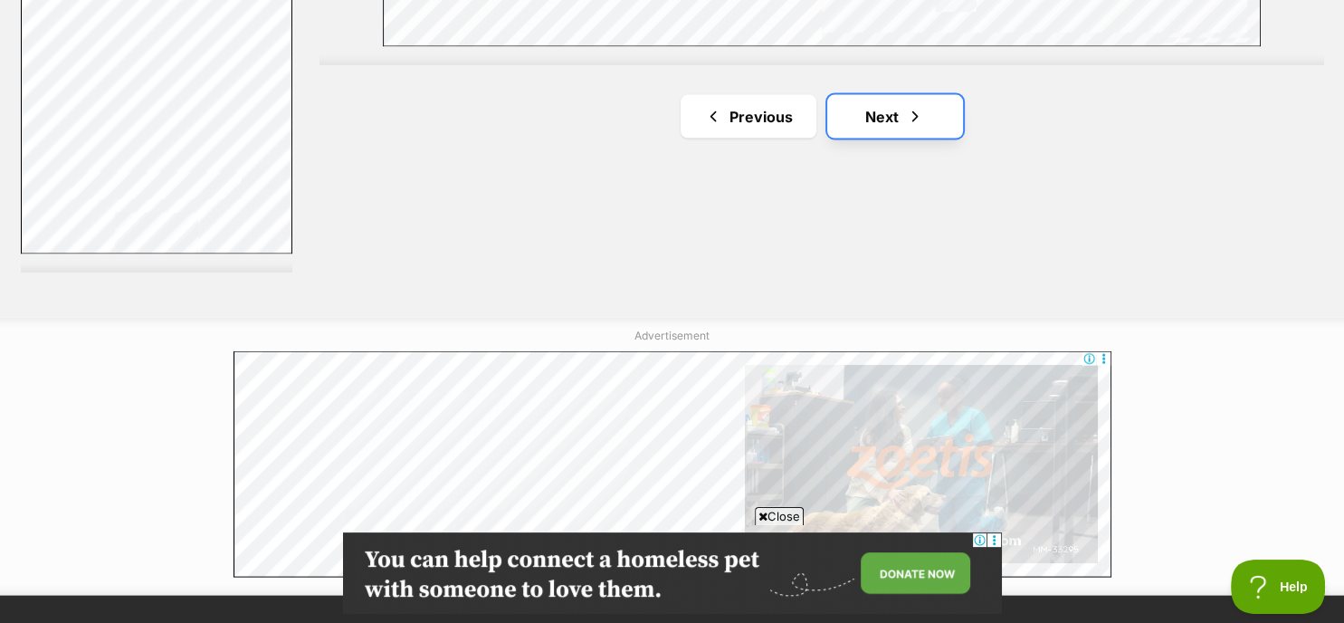
click at [898, 101] on link "Next" at bounding box center [895, 116] width 136 height 43
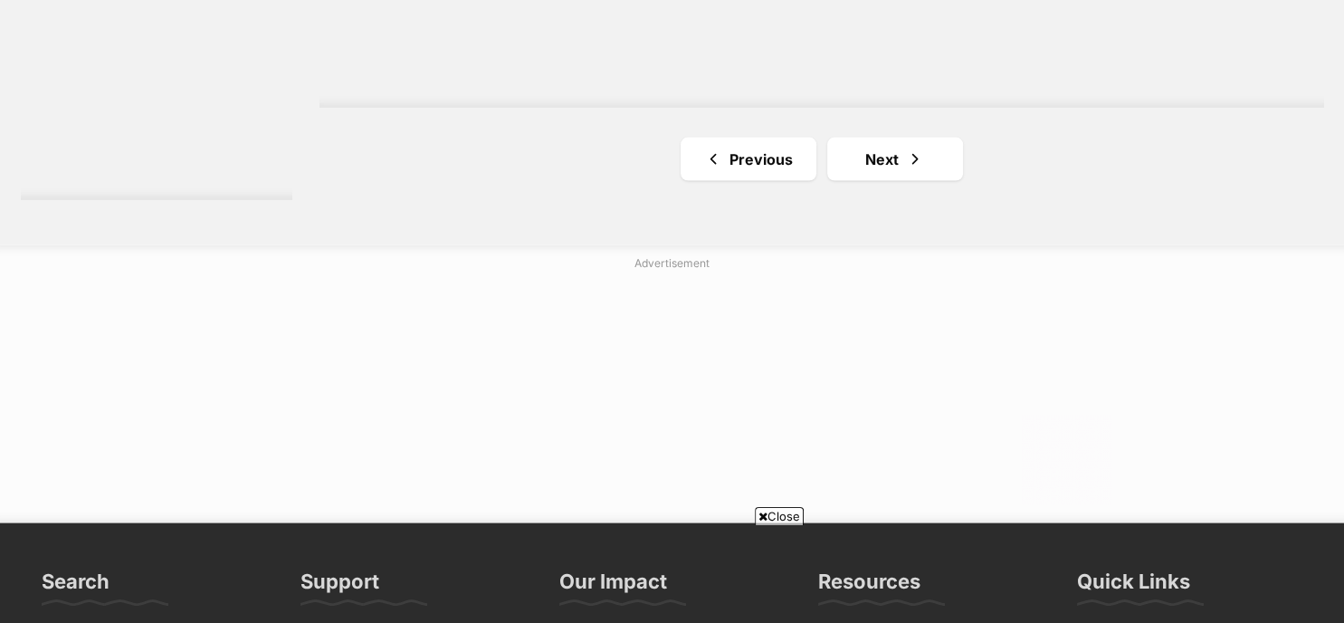
scroll to position [3620, 0]
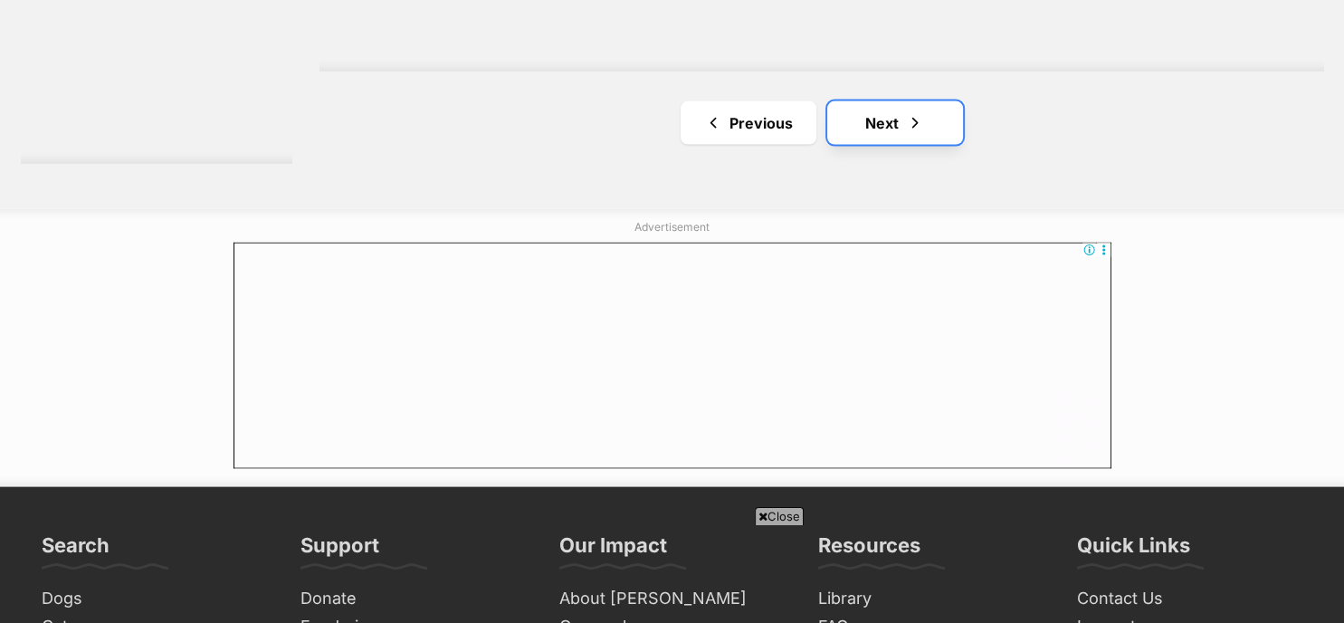
click at [906, 117] on span "Next page" at bounding box center [915, 123] width 18 height 22
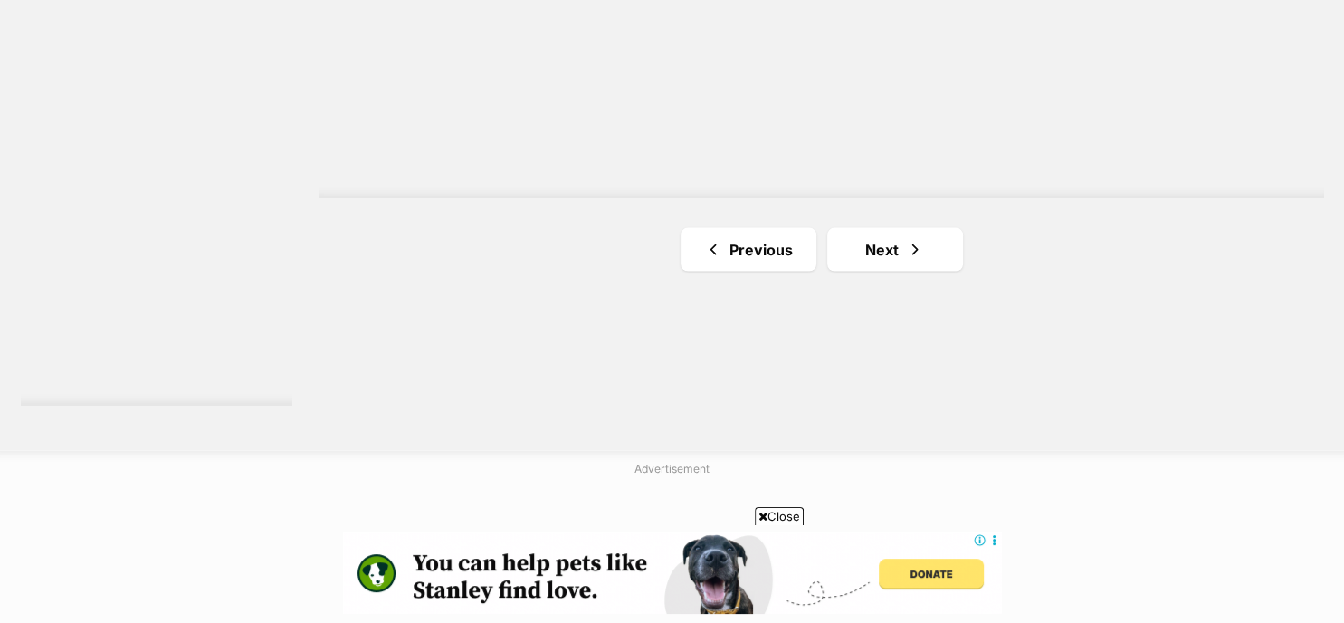
scroll to position [3402, 0]
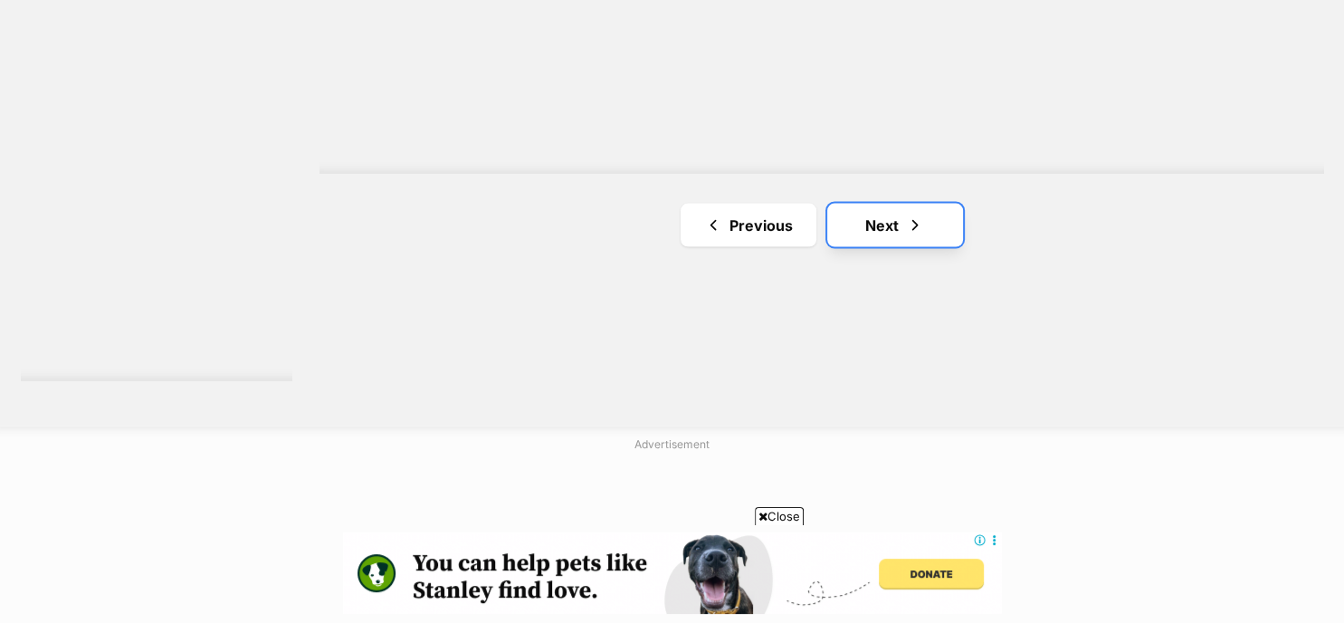
click at [887, 224] on link "Next" at bounding box center [895, 225] width 136 height 43
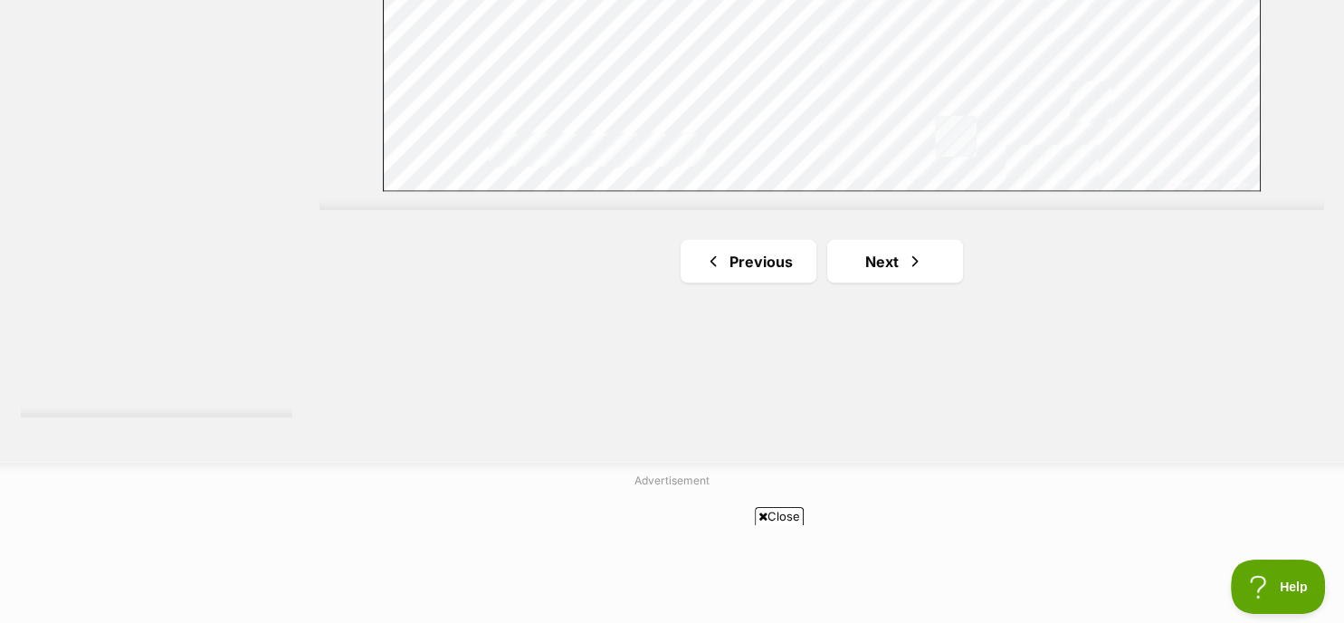
scroll to position [3402, 0]
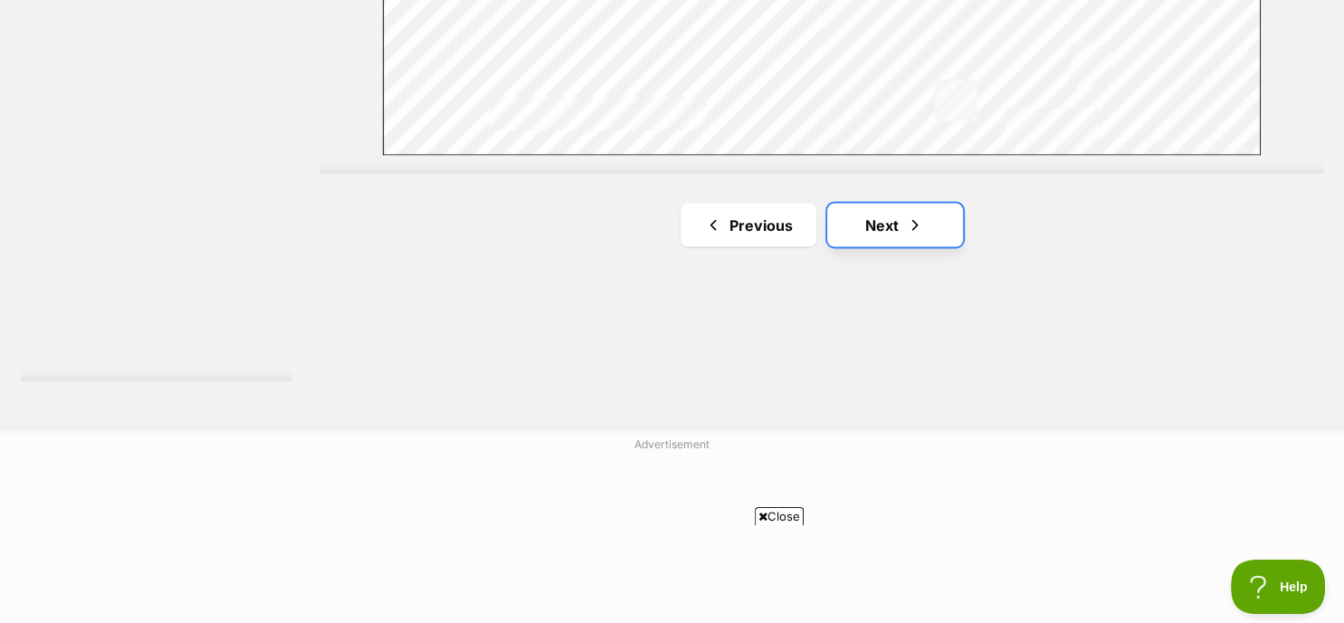
click at [892, 223] on link "Next" at bounding box center [895, 225] width 136 height 43
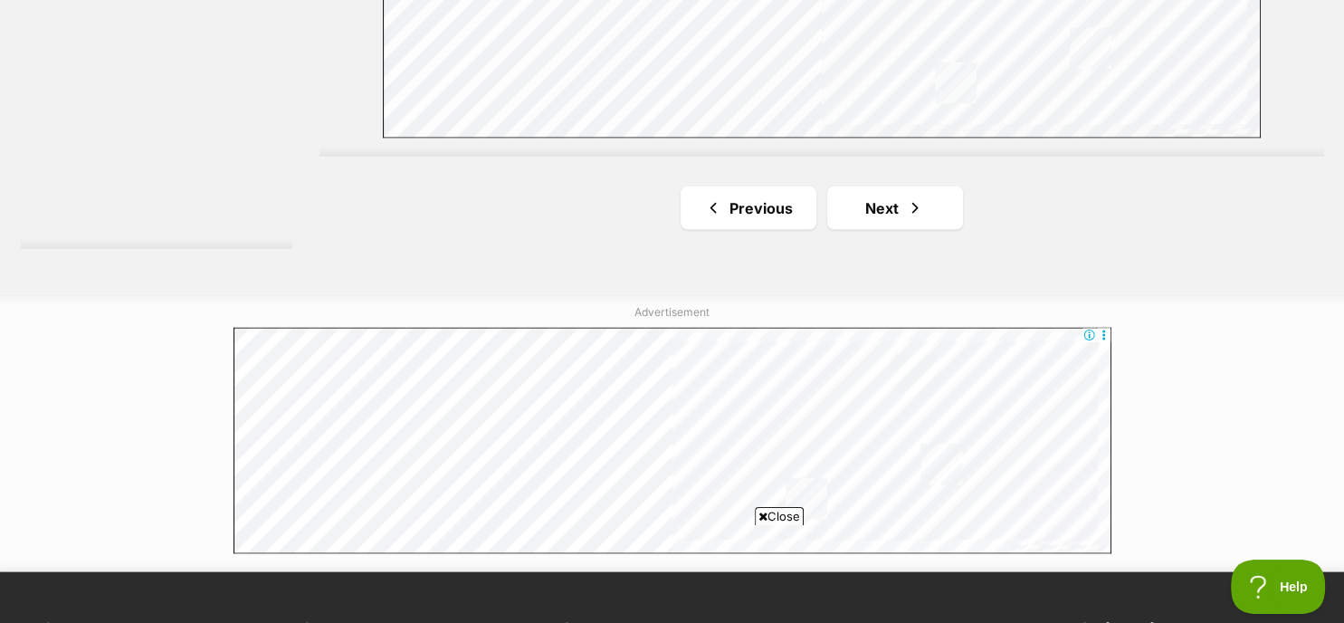
scroll to position [3583, 0]
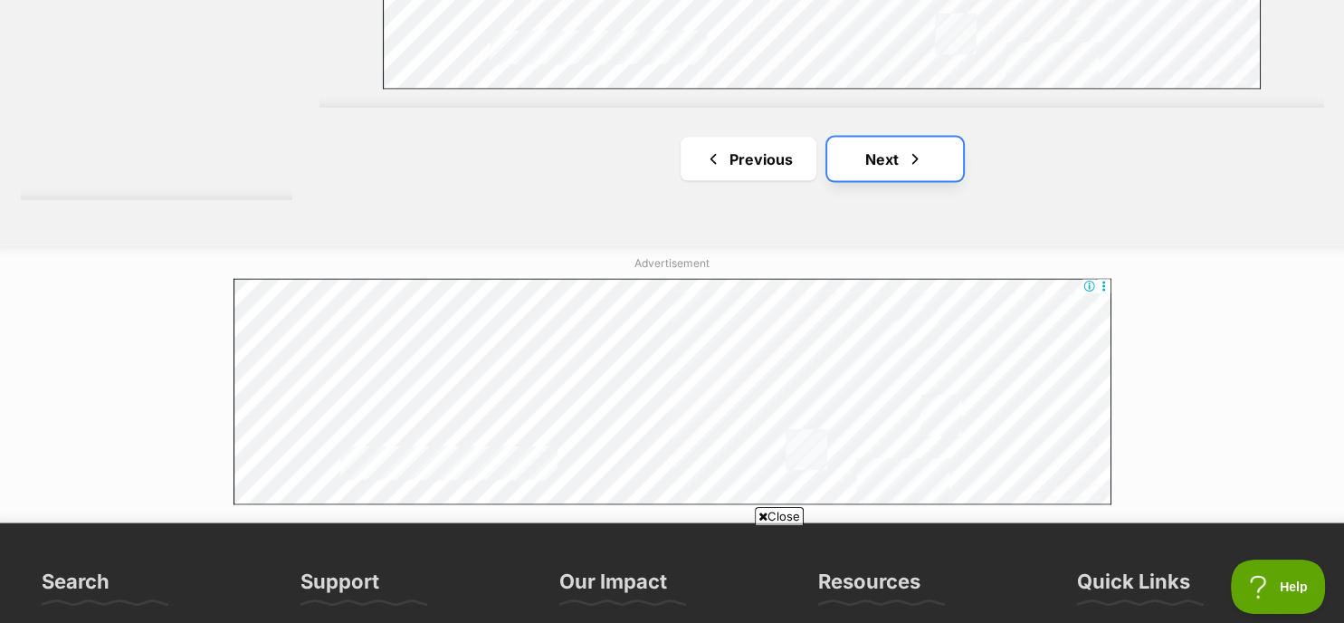
click at [901, 162] on link "Next" at bounding box center [895, 159] width 136 height 43
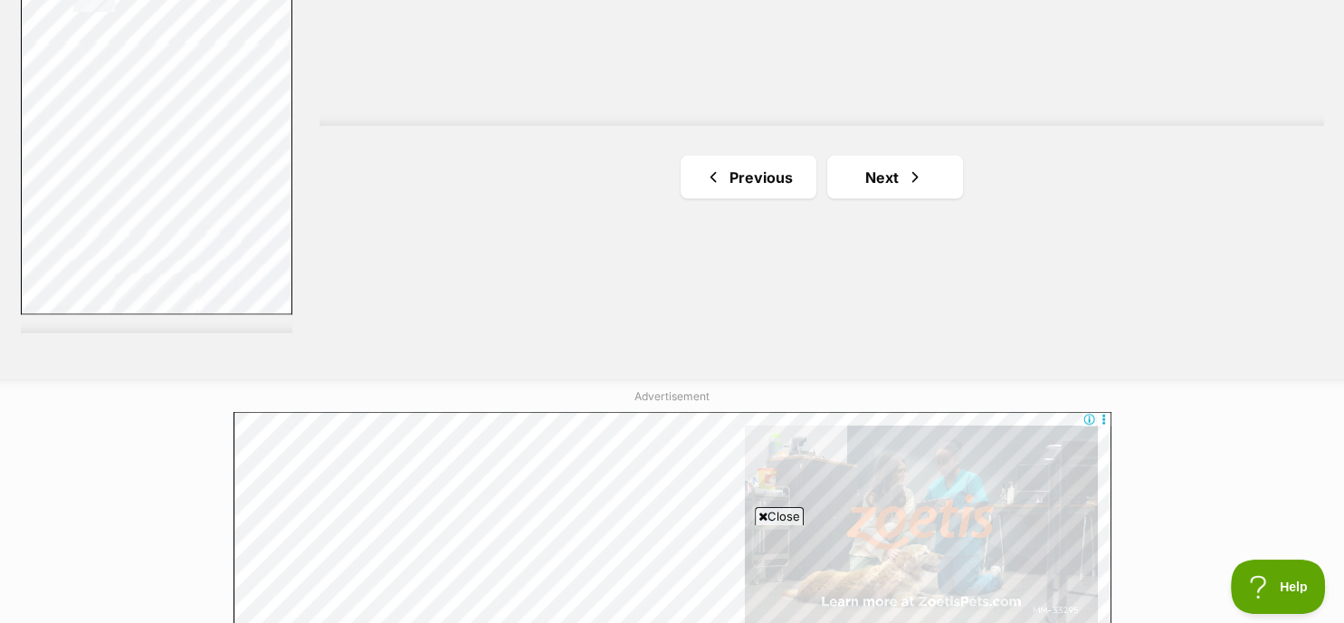
scroll to position [3547, 0]
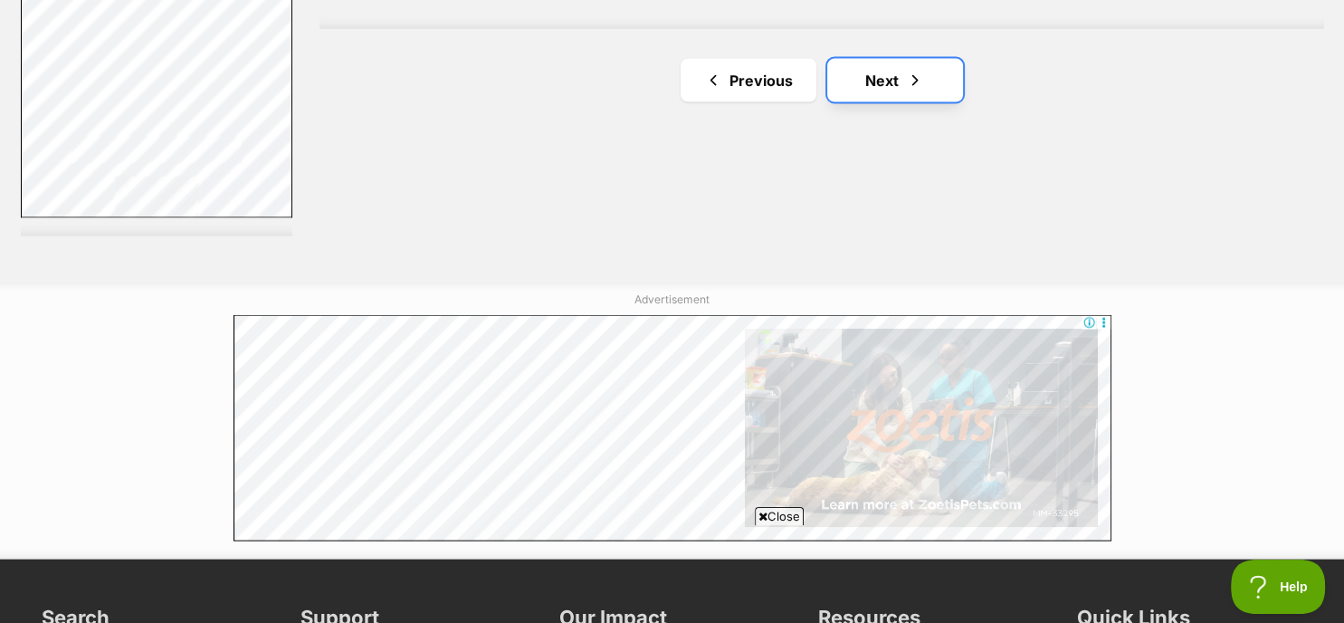
click at [904, 68] on link "Next" at bounding box center [895, 80] width 136 height 43
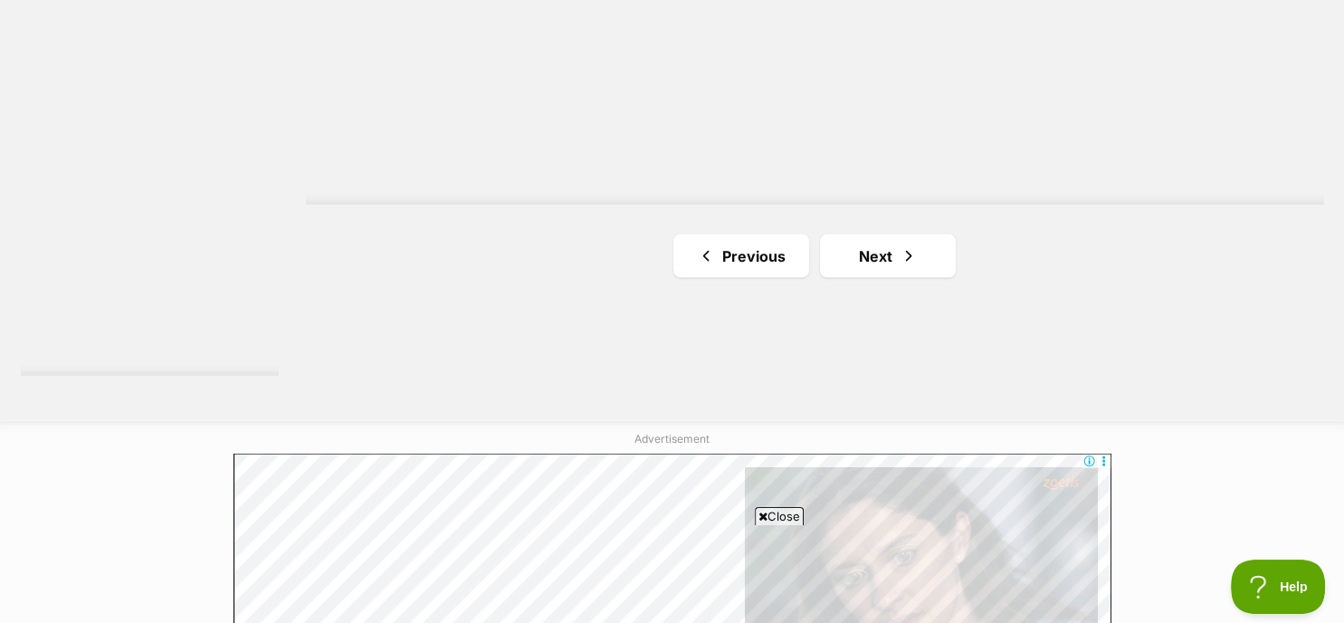
scroll to position [3487, 0]
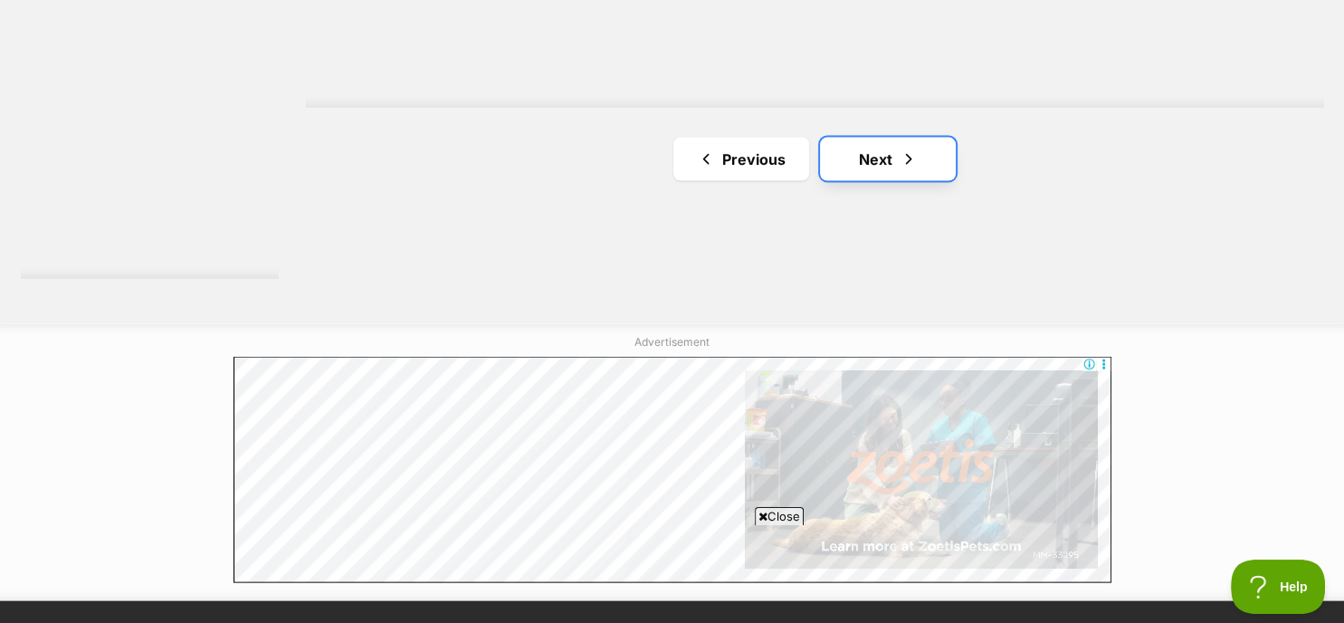
click at [905, 161] on span "Next page" at bounding box center [908, 159] width 18 height 22
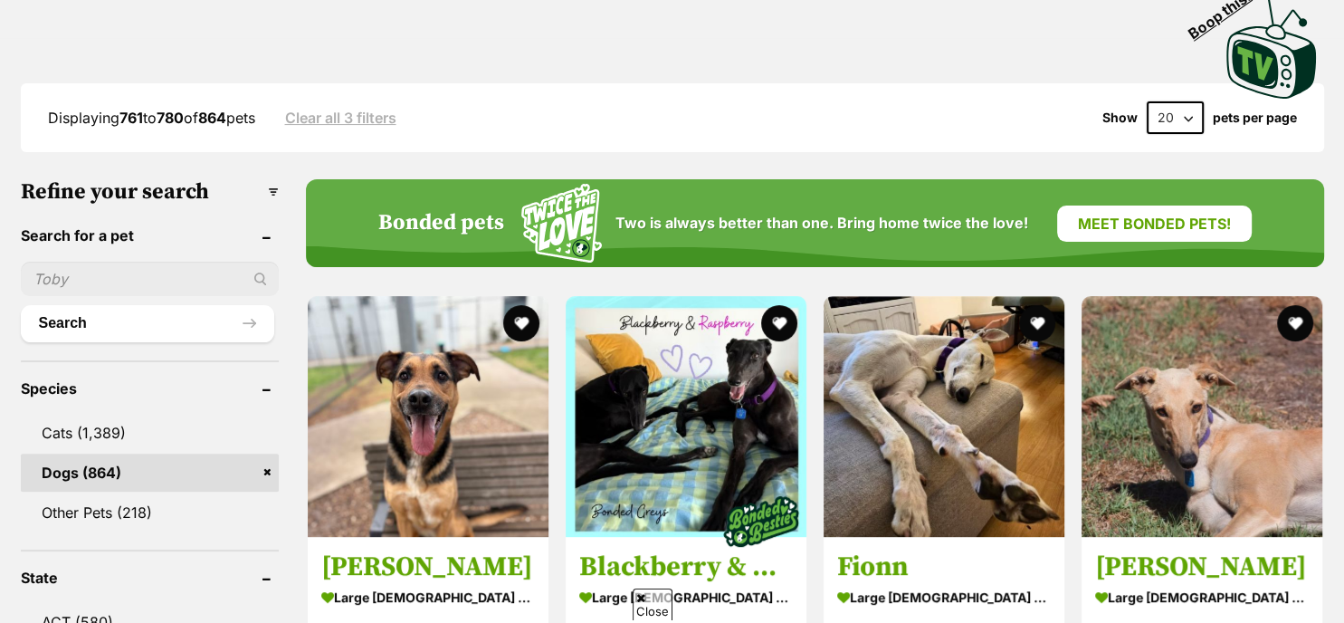
scroll to position [555, 0]
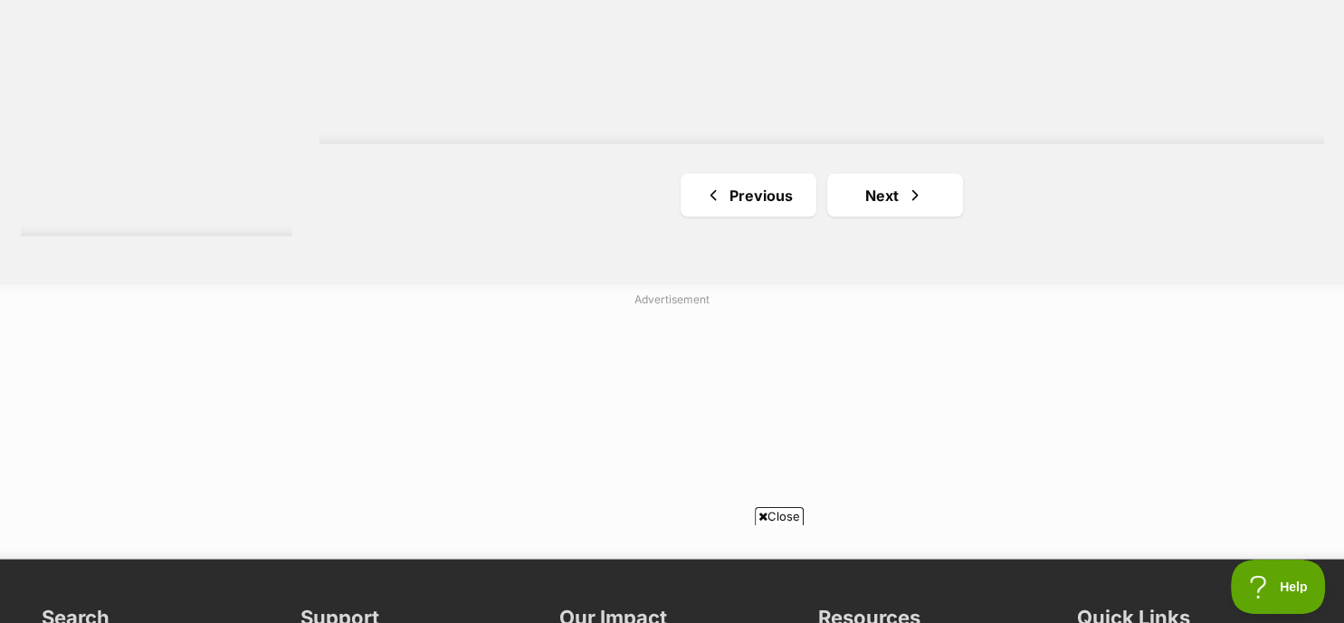
scroll to position [0, 0]
click at [890, 194] on link "Next" at bounding box center [895, 195] width 136 height 43
